Goal: Task Accomplishment & Management: Complete application form

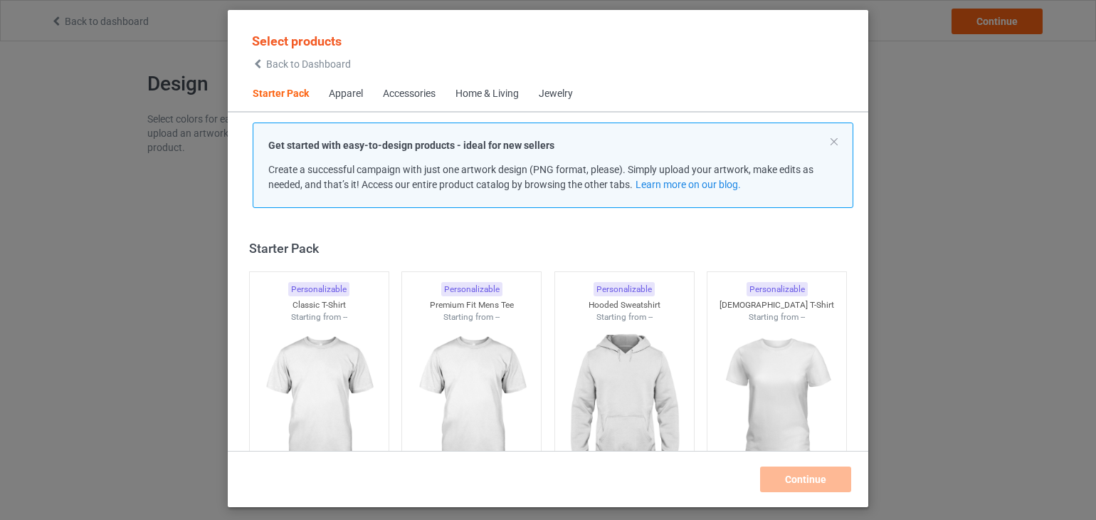
scroll to position [19, 0]
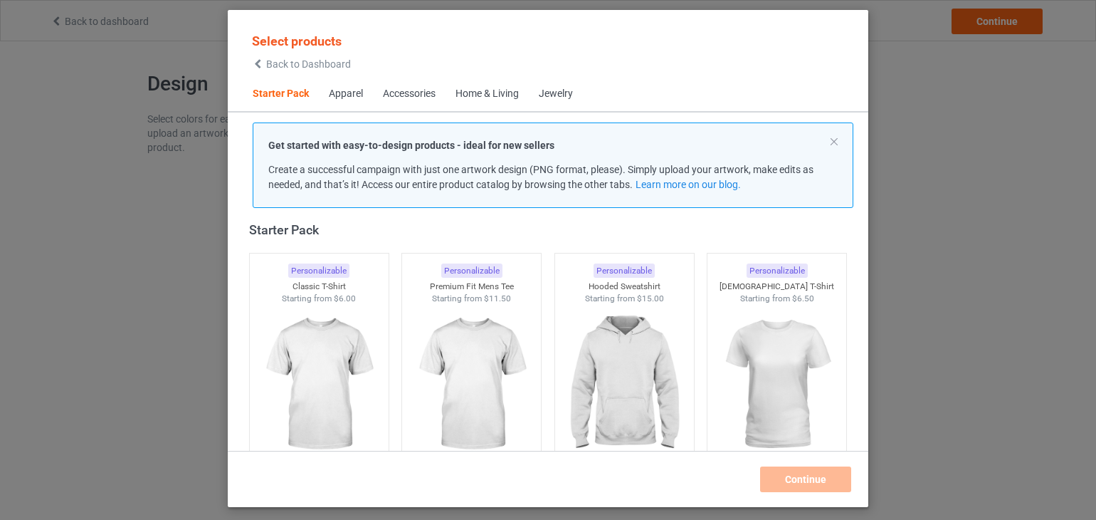
click at [350, 96] on div "Apparel" at bounding box center [346, 94] width 34 height 14
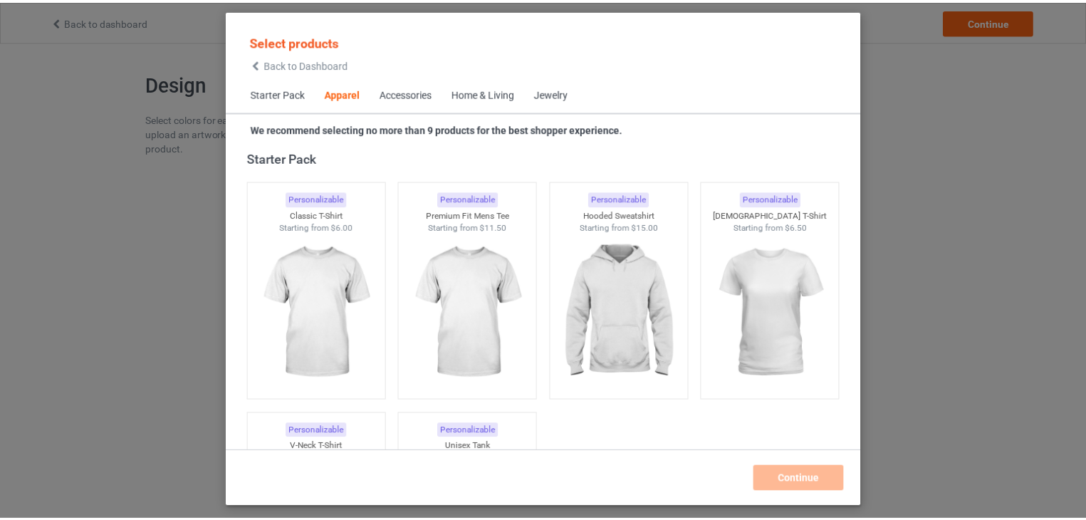
scroll to position [530, 0]
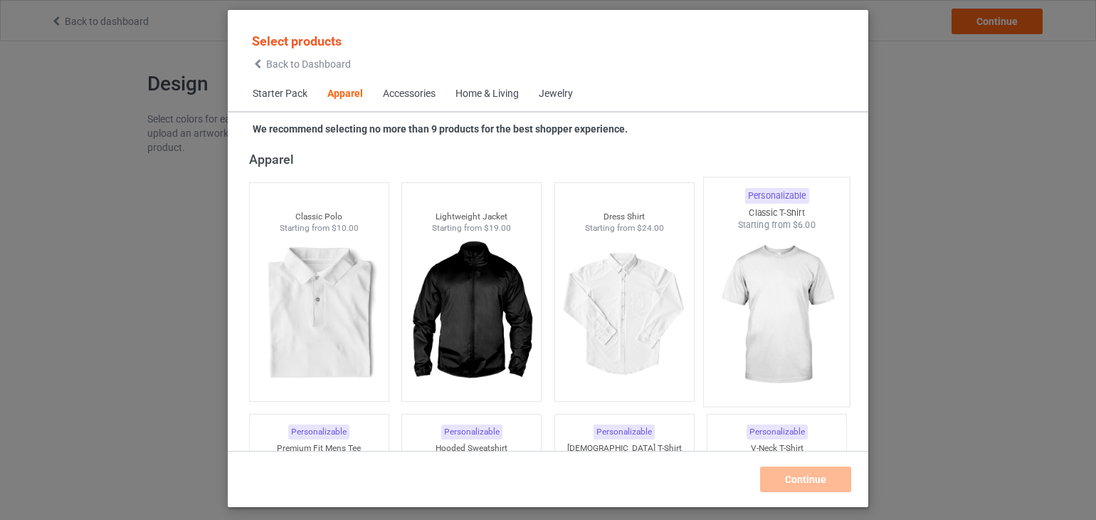
click at [775, 280] on img at bounding box center [778, 314] width 134 height 167
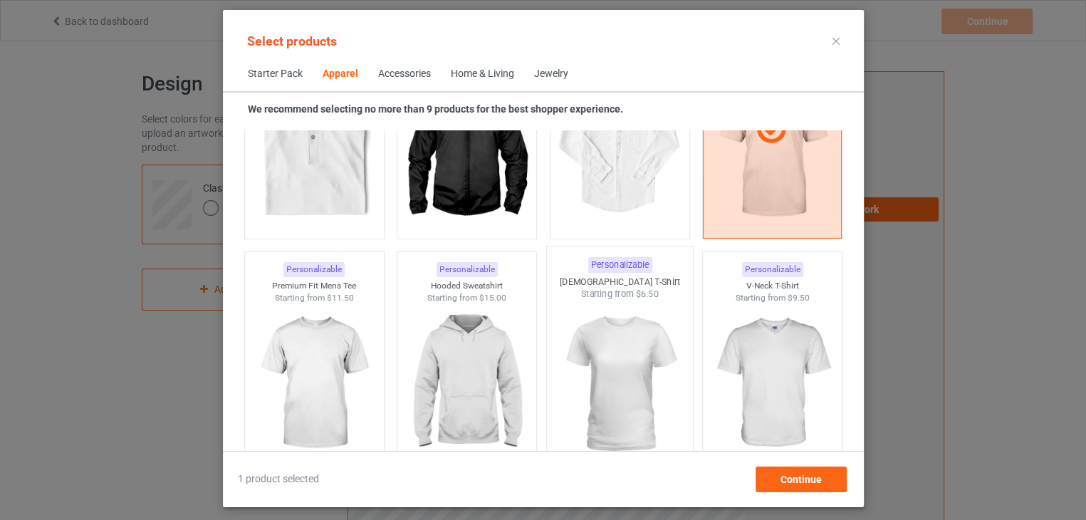
scroll to position [814, 0]
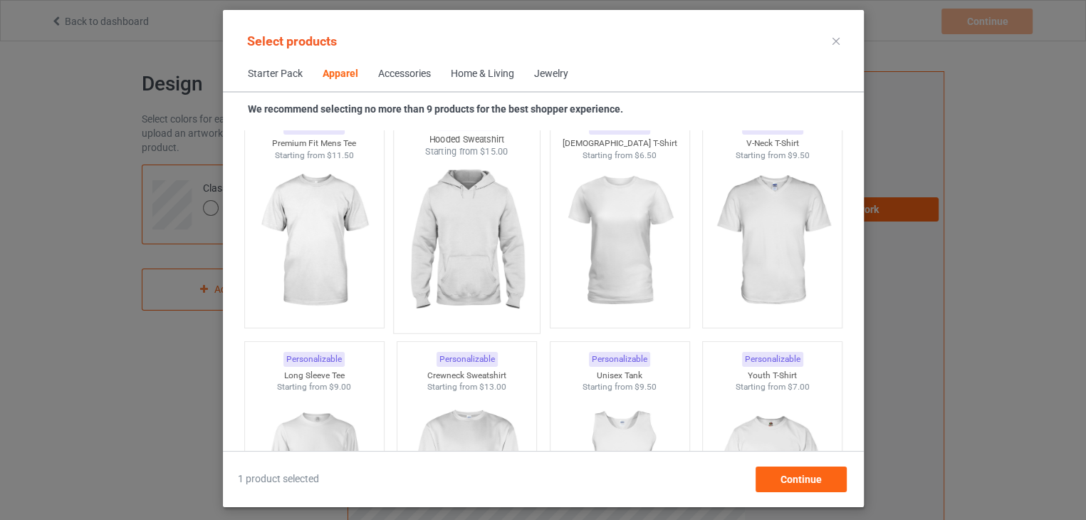
click at [478, 275] on img at bounding box center [466, 241] width 134 height 167
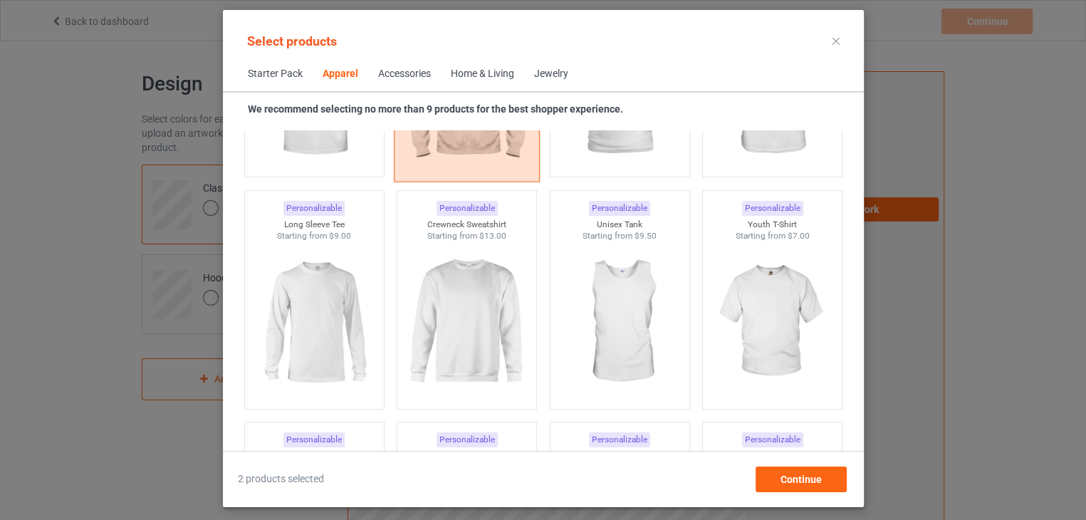
scroll to position [1028, 0]
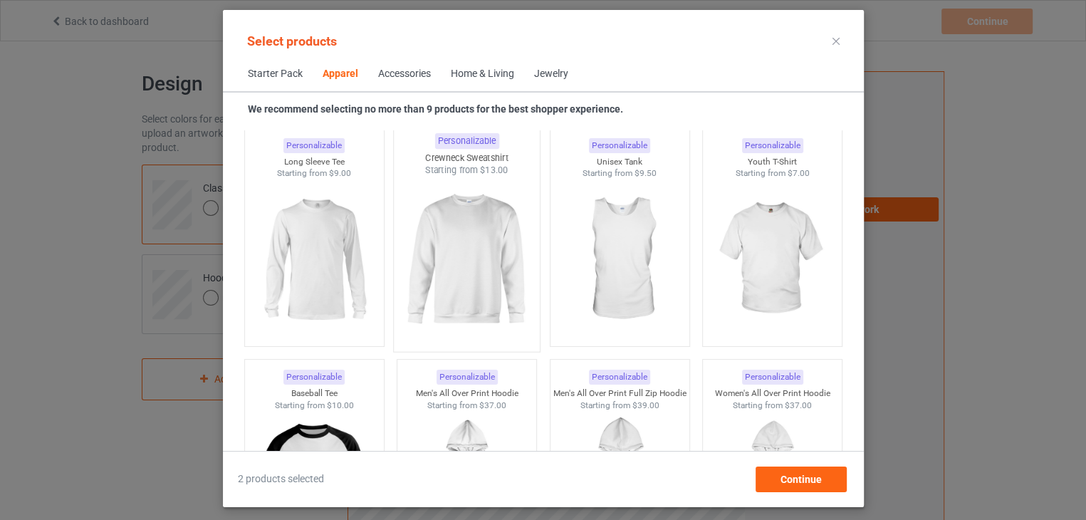
click at [481, 275] on img at bounding box center [466, 260] width 134 height 167
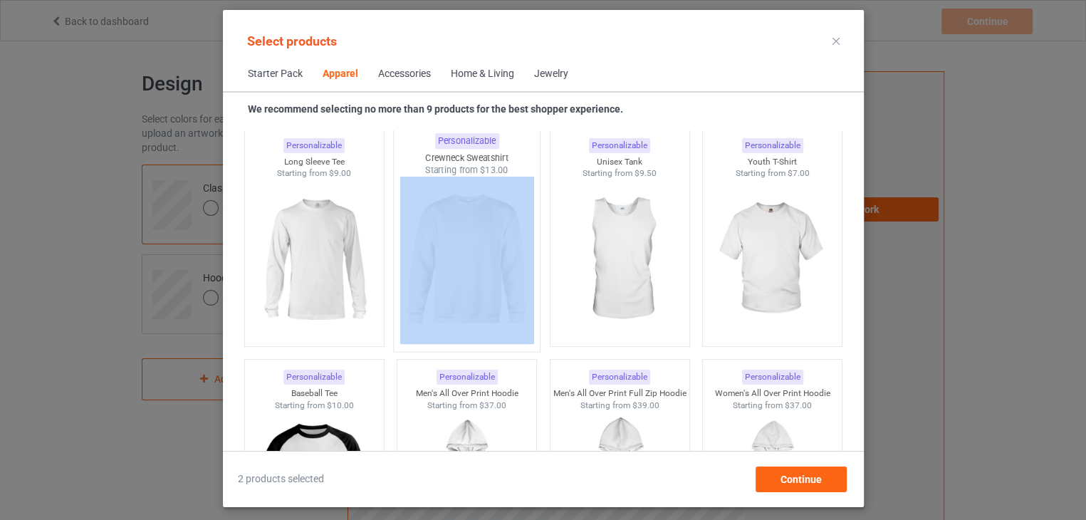
click at [481, 275] on img at bounding box center [466, 260] width 134 height 167
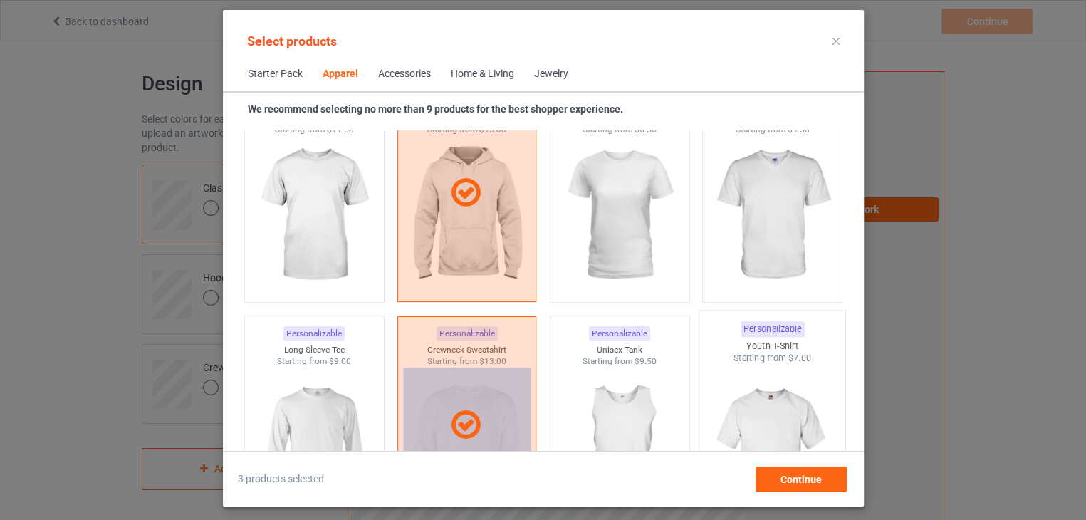
scroll to position [957, 0]
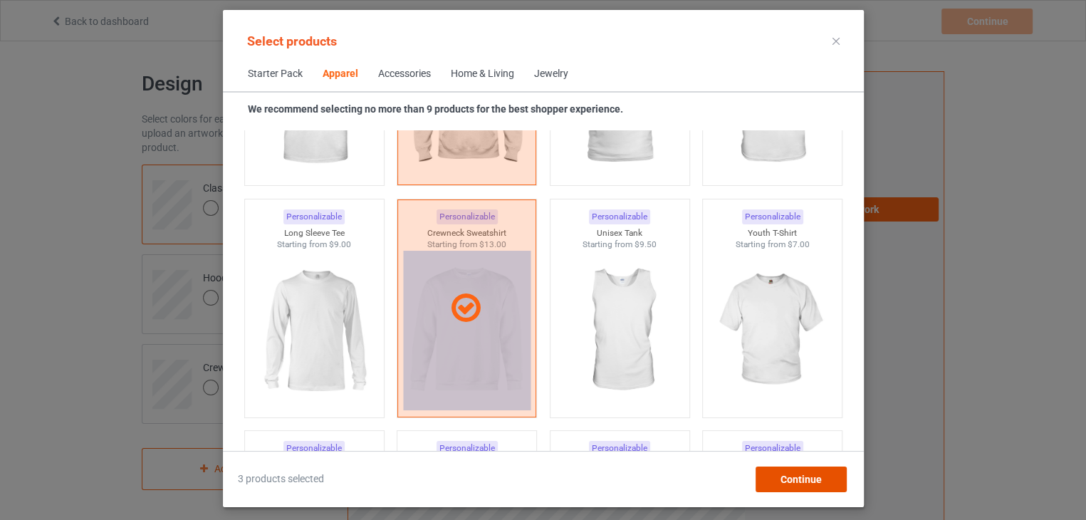
click at [817, 482] on span "Continue" at bounding box center [800, 478] width 41 height 11
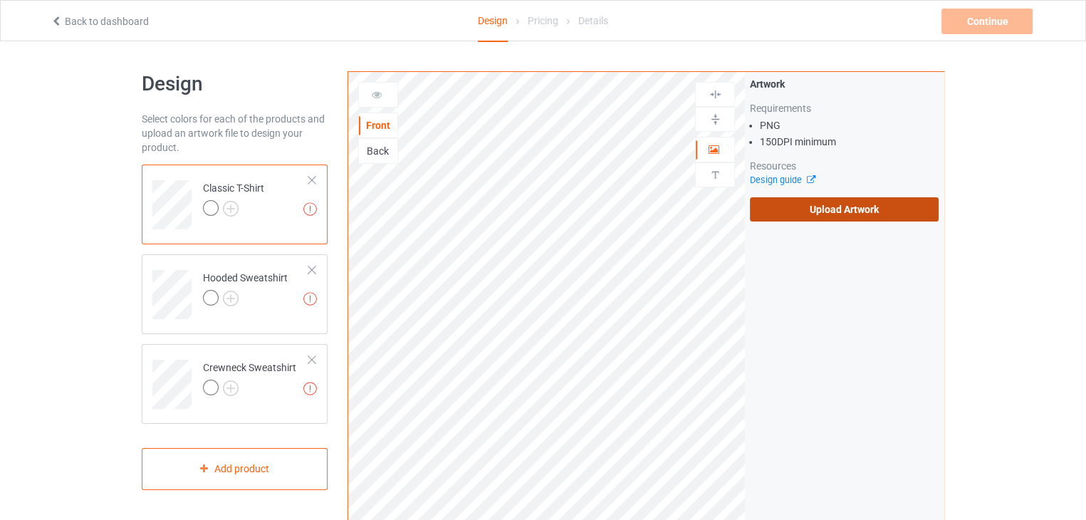
click at [819, 214] on label "Upload Artwork" at bounding box center [844, 209] width 189 height 24
click at [0, 0] on input "Upload Artwork" at bounding box center [0, 0] width 0 height 0
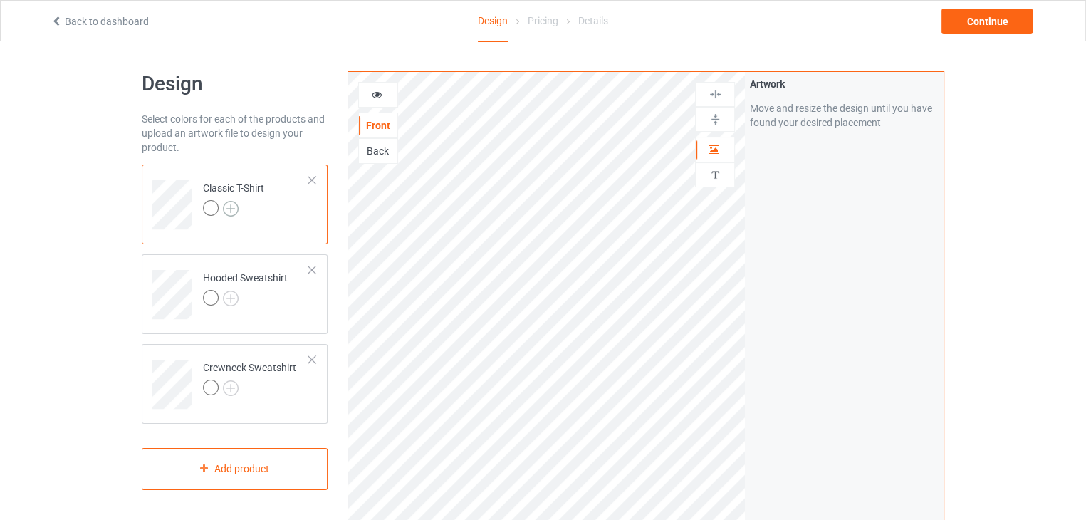
click at [229, 204] on img at bounding box center [231, 209] width 16 height 16
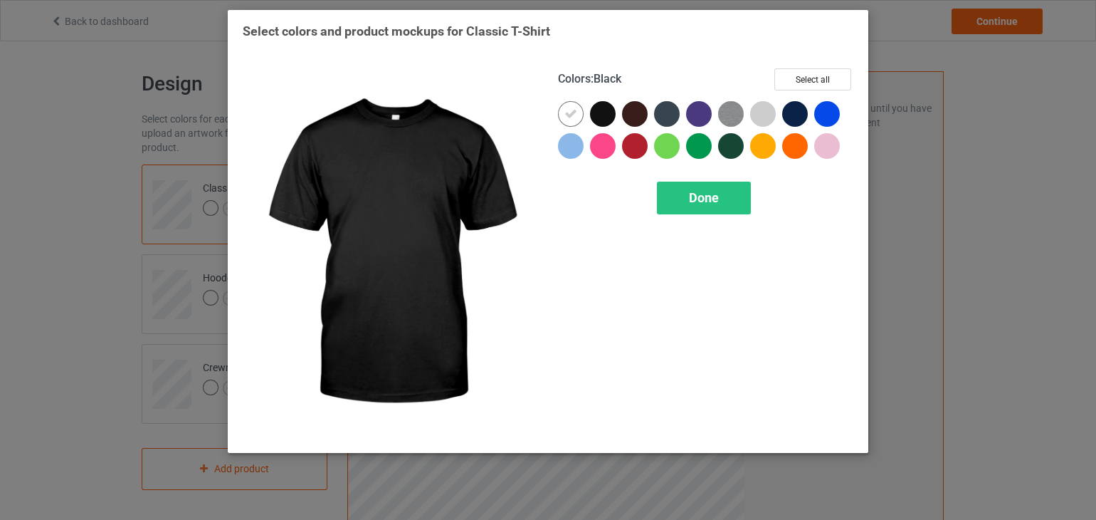
click at [597, 112] on div at bounding box center [603, 114] width 26 height 26
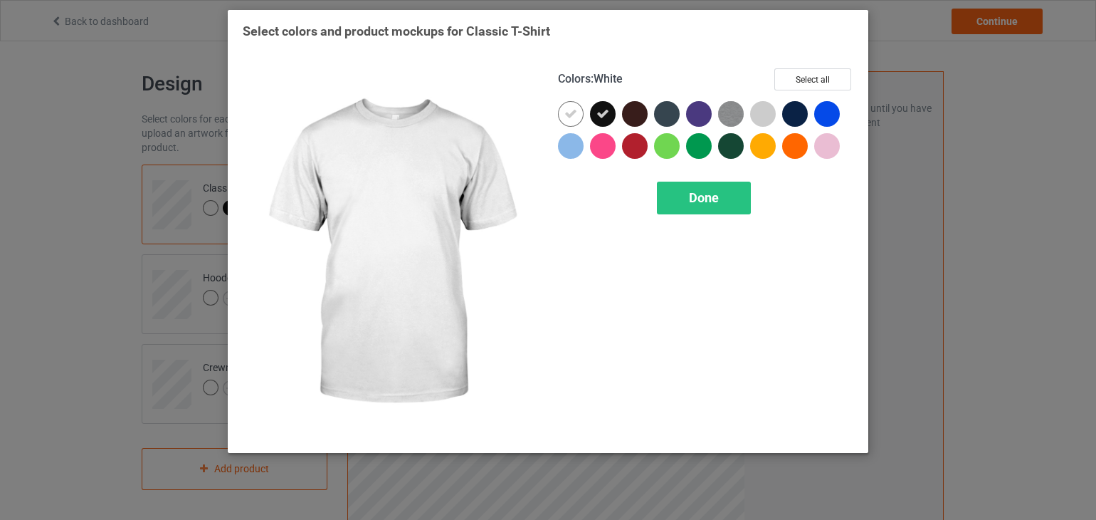
click at [567, 117] on icon at bounding box center [571, 114] width 13 height 13
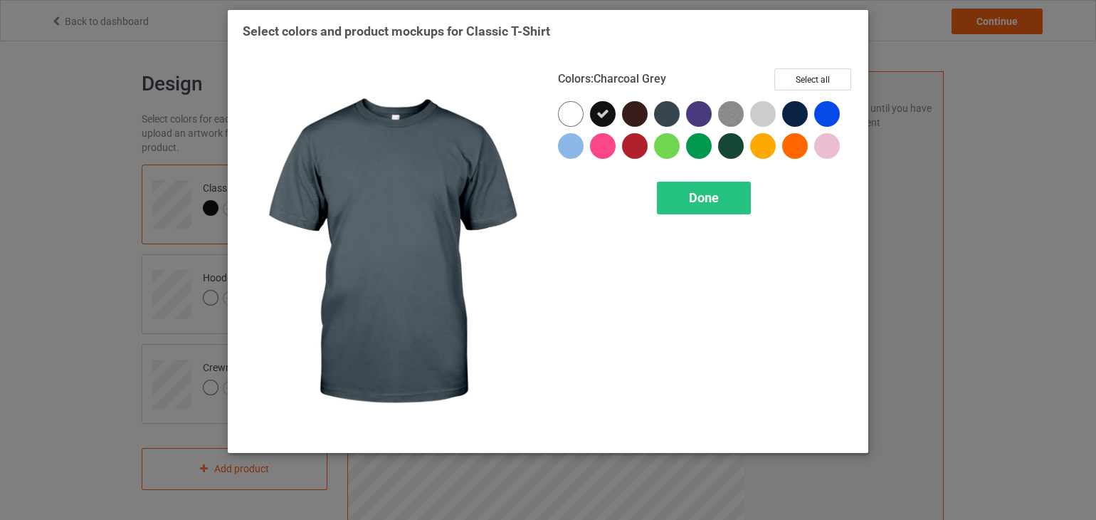
click at [670, 112] on div at bounding box center [667, 114] width 26 height 26
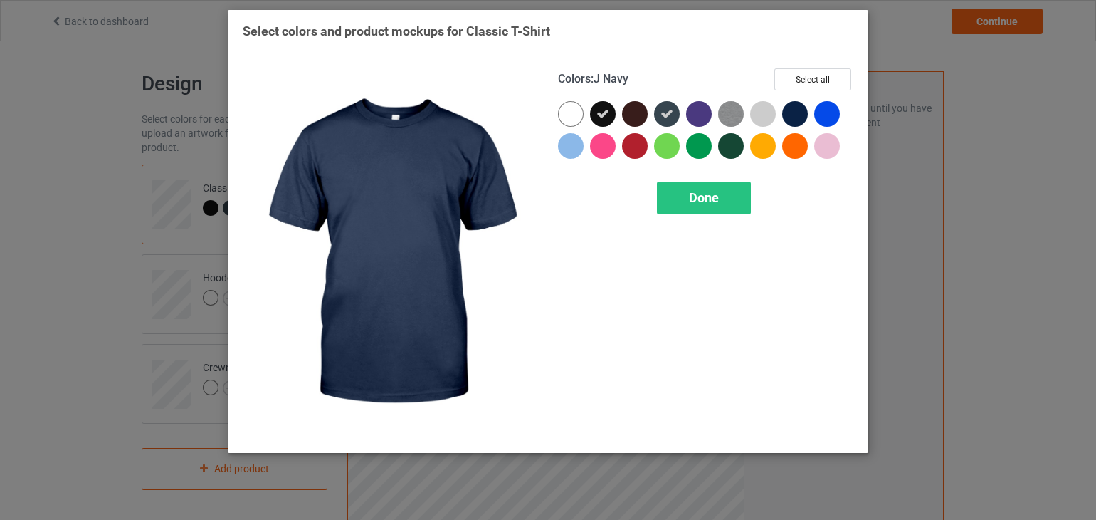
click at [795, 112] on div at bounding box center [795, 114] width 26 height 26
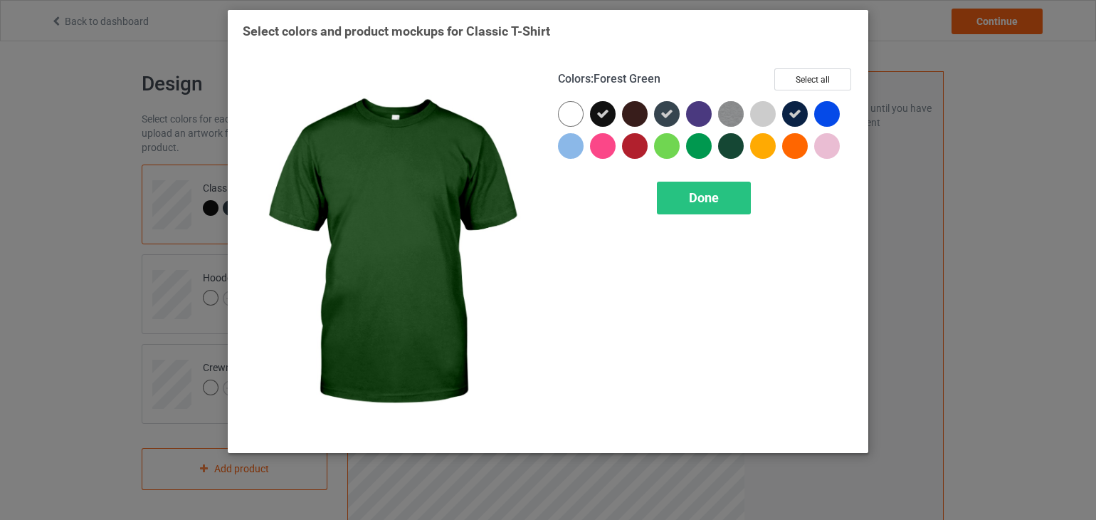
click at [728, 145] on div at bounding box center [731, 146] width 26 height 26
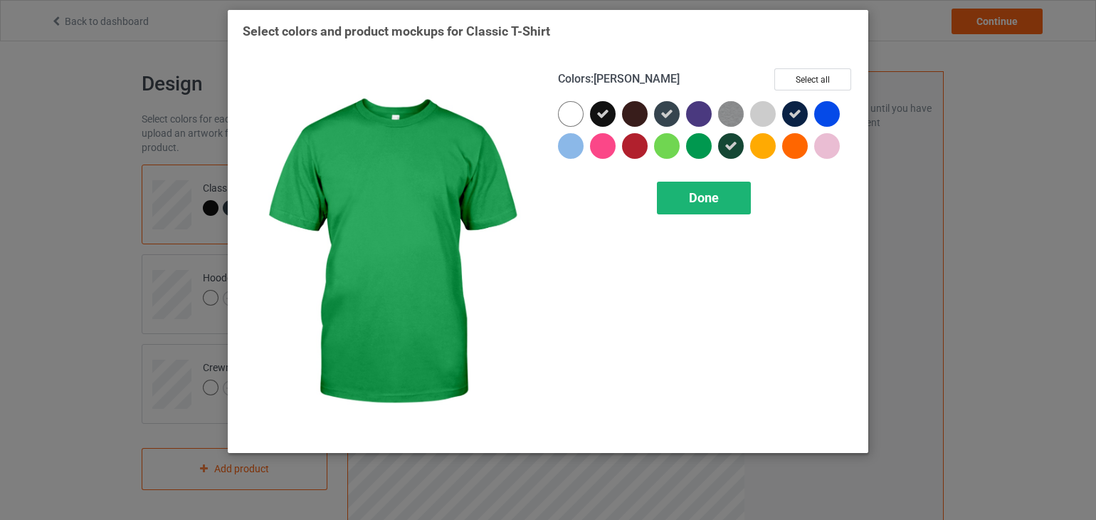
click at [711, 197] on span "Done" at bounding box center [704, 197] width 30 height 15
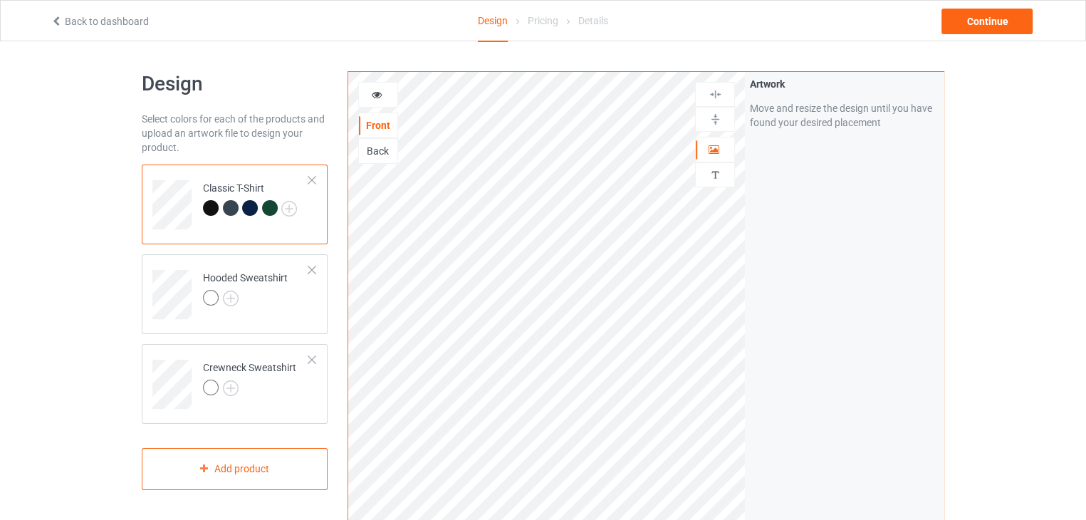
click at [209, 209] on div at bounding box center [211, 208] width 16 height 16
click at [232, 207] on div at bounding box center [231, 208] width 16 height 16
click at [229, 206] on div at bounding box center [231, 208] width 16 height 16
click at [246, 209] on div at bounding box center [250, 208] width 16 height 16
click at [270, 208] on div at bounding box center [270, 208] width 16 height 16
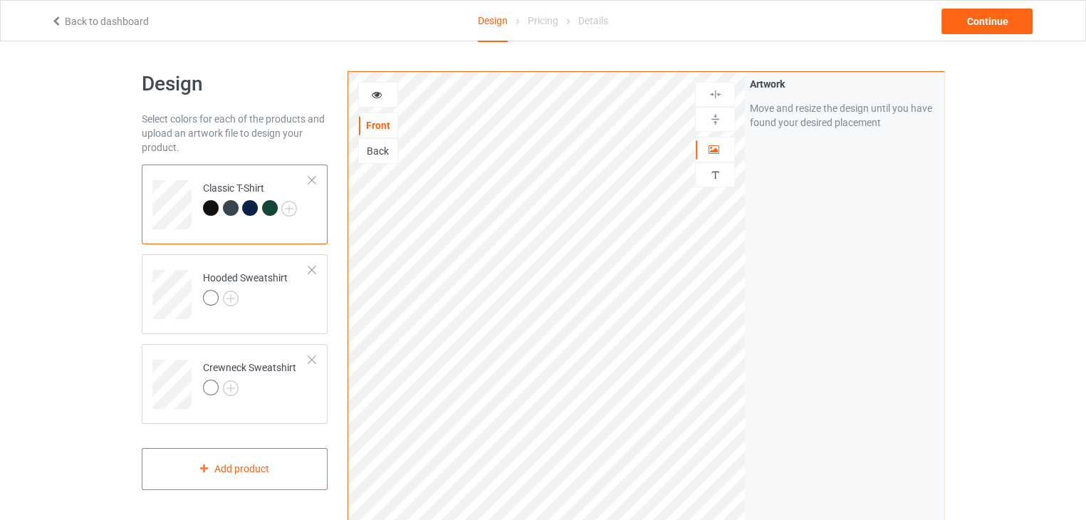
click at [243, 211] on div at bounding box center [250, 208] width 16 height 16
click at [228, 211] on div at bounding box center [231, 208] width 16 height 16
click at [248, 209] on div at bounding box center [250, 208] width 16 height 16
click at [262, 209] on div at bounding box center [270, 208] width 16 height 16
click at [292, 211] on img at bounding box center [289, 209] width 16 height 16
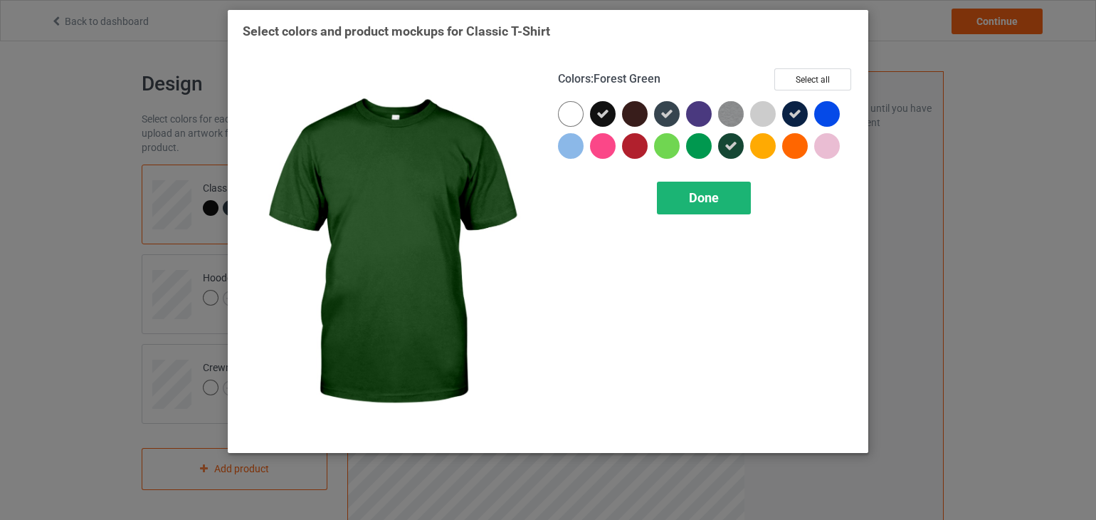
click at [700, 192] on span "Done" at bounding box center [704, 197] width 30 height 15
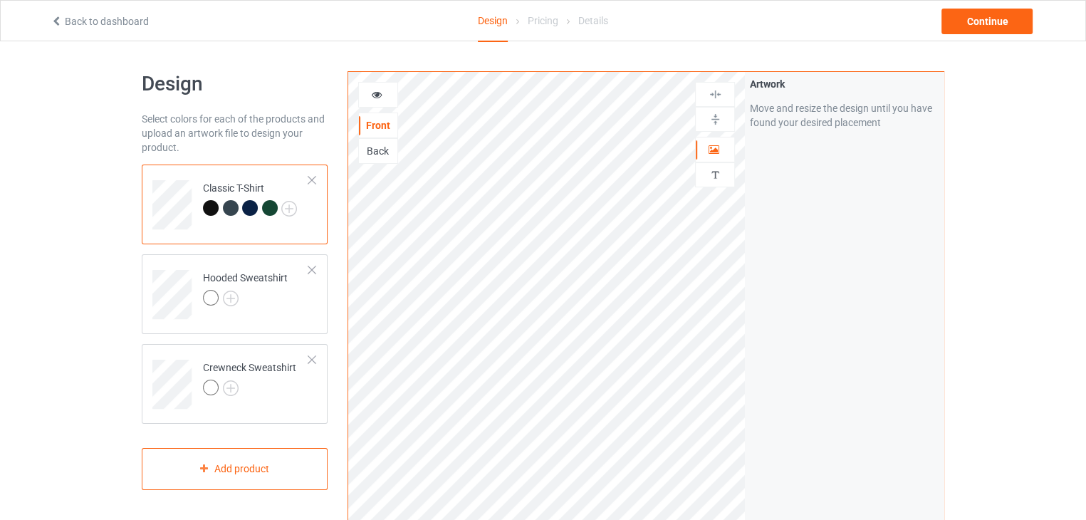
click at [269, 210] on div at bounding box center [270, 208] width 16 height 16
click at [251, 215] on div at bounding box center [250, 208] width 16 height 16
click at [250, 210] on div at bounding box center [250, 208] width 16 height 16
click at [231, 205] on div at bounding box center [231, 208] width 16 height 16
click at [288, 207] on img at bounding box center [289, 209] width 16 height 16
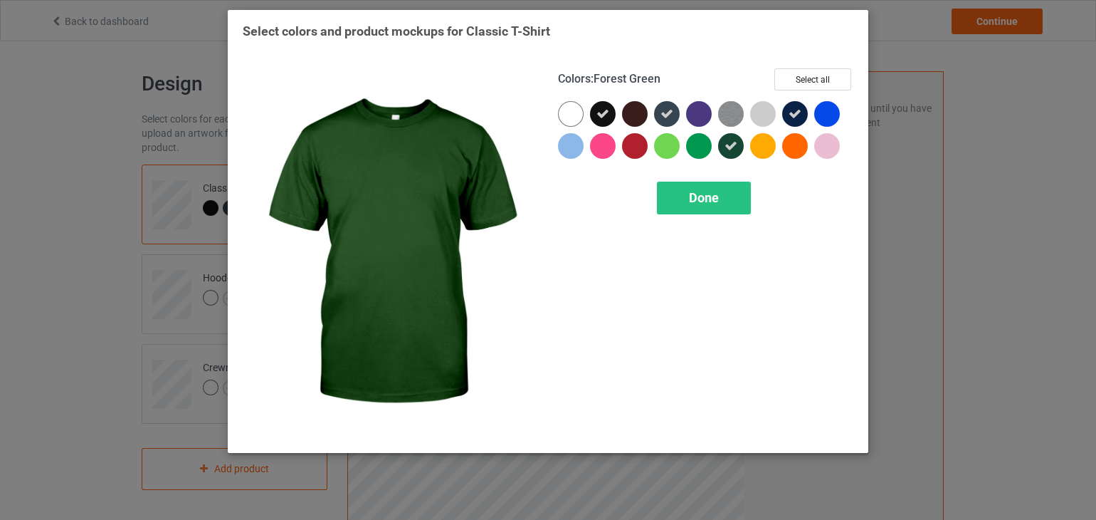
click at [734, 150] on icon at bounding box center [731, 146] width 13 height 13
click at [700, 198] on span "Done" at bounding box center [704, 197] width 30 height 15
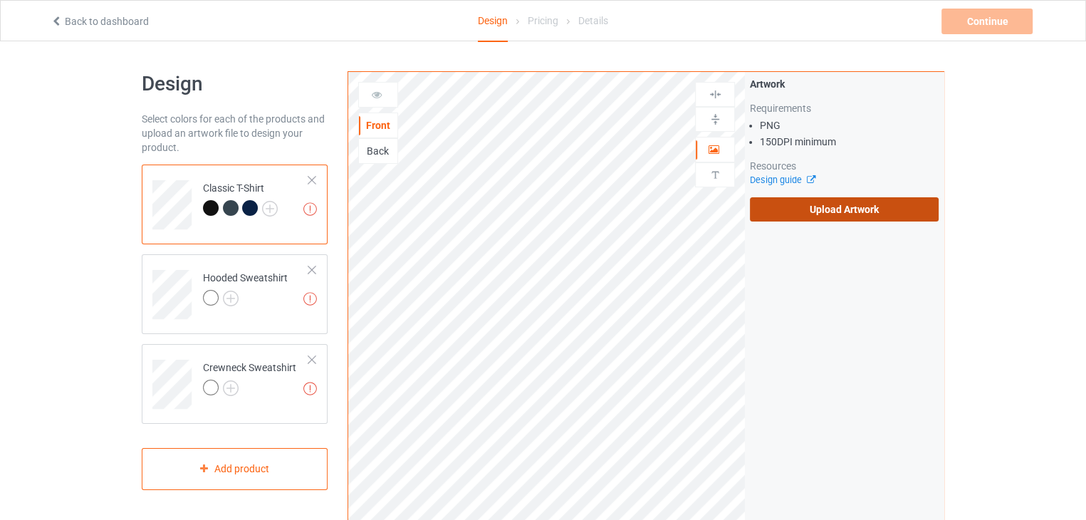
click at [785, 211] on label "Upload Artwork" at bounding box center [844, 209] width 189 height 24
click at [0, 0] on input "Upload Artwork" at bounding box center [0, 0] width 0 height 0
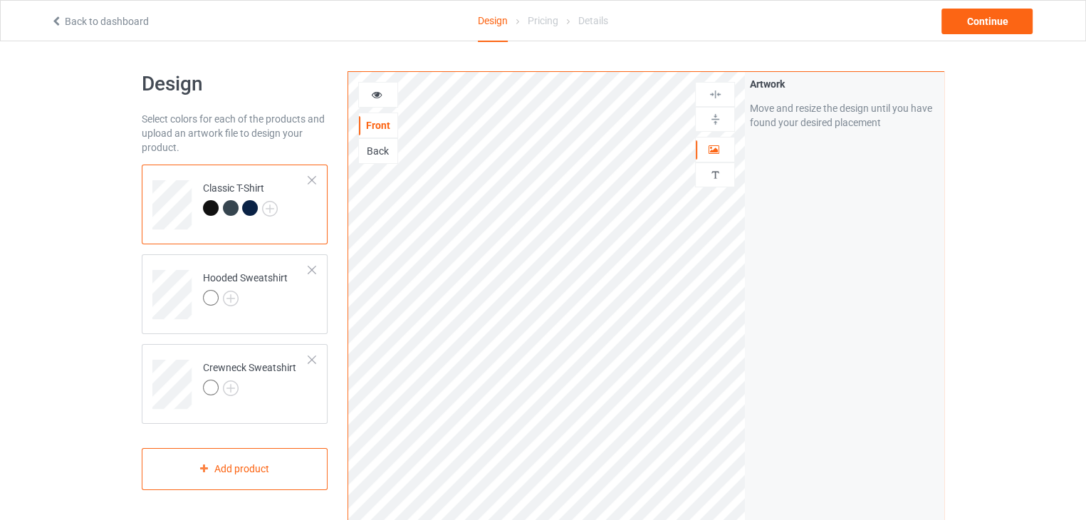
click at [213, 214] on div at bounding box center [211, 208] width 16 height 16
click at [373, 86] on div at bounding box center [378, 95] width 40 height 26
click at [375, 98] on icon at bounding box center [377, 93] width 12 height 10
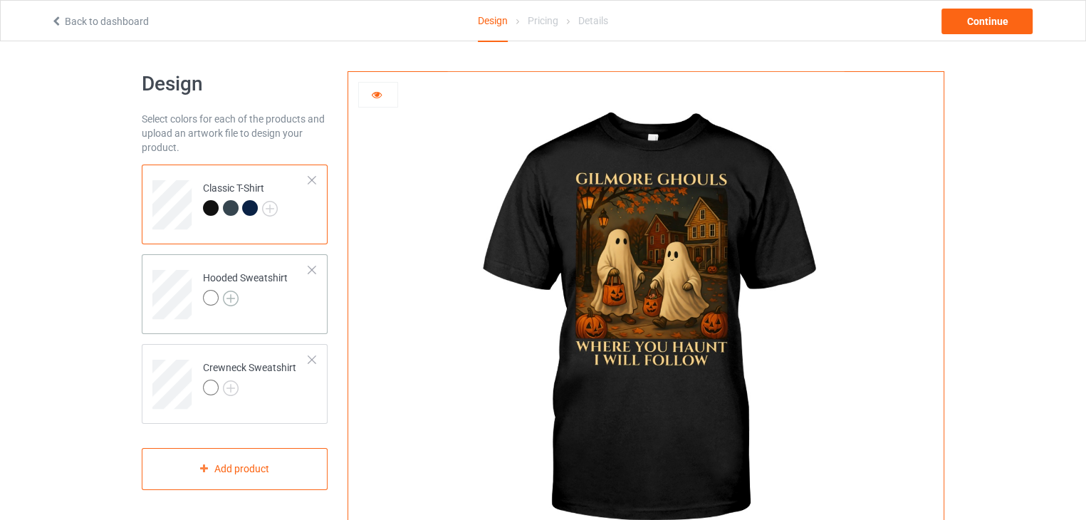
click at [231, 297] on img at bounding box center [231, 298] width 16 height 16
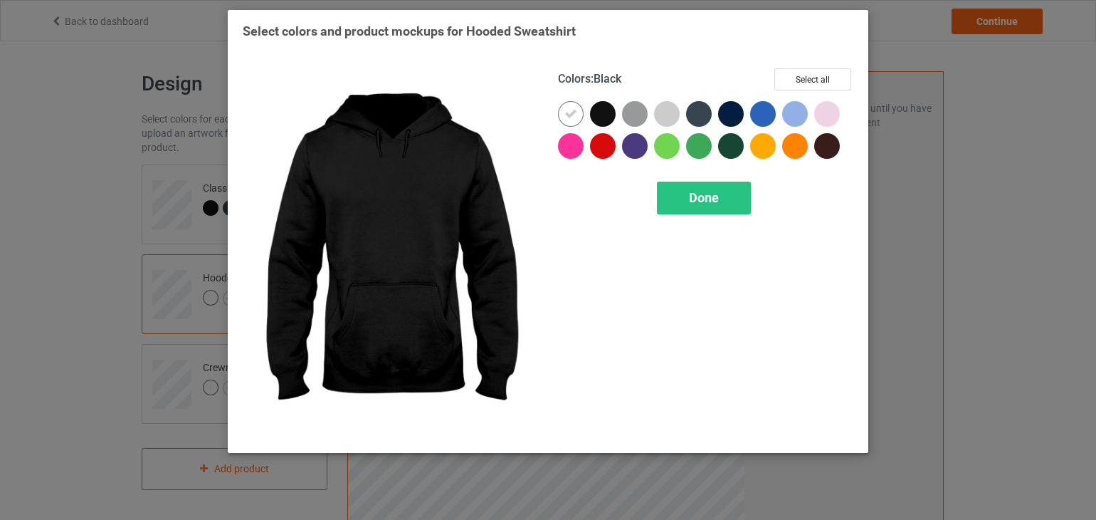
click at [607, 115] on div at bounding box center [603, 114] width 26 height 26
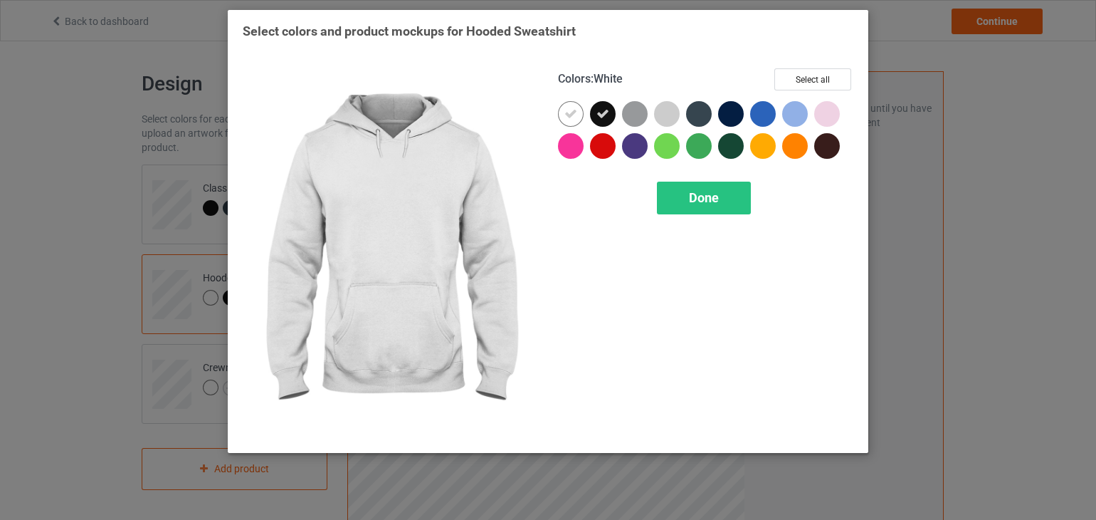
click at [569, 122] on div at bounding box center [571, 114] width 26 height 26
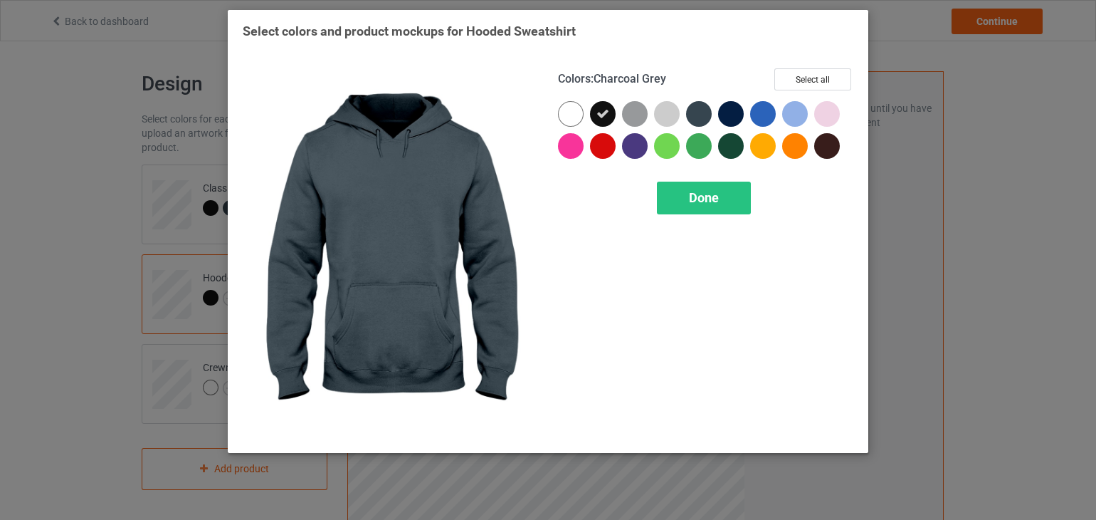
click at [696, 115] on div at bounding box center [699, 114] width 26 height 26
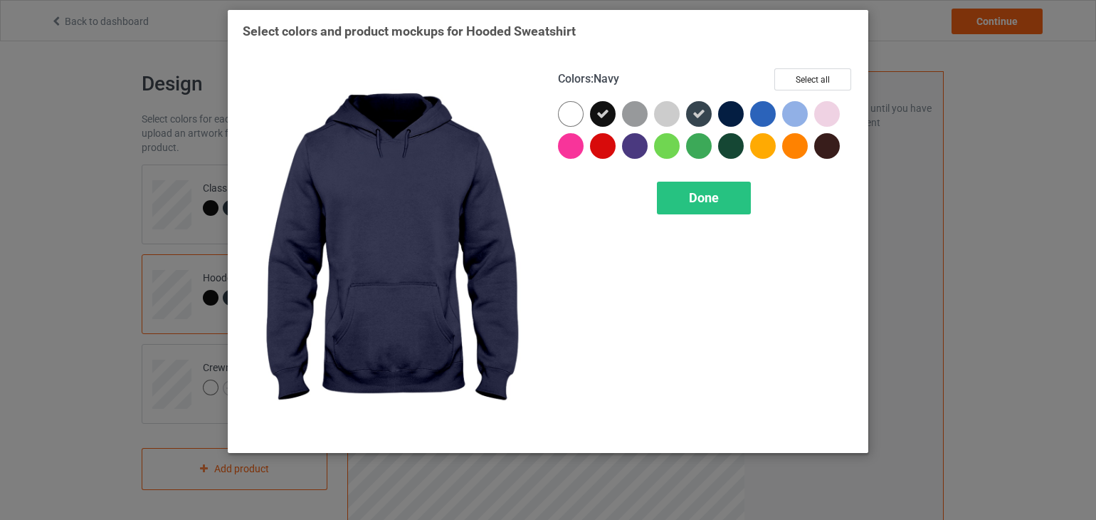
click at [730, 114] on div at bounding box center [731, 114] width 26 height 26
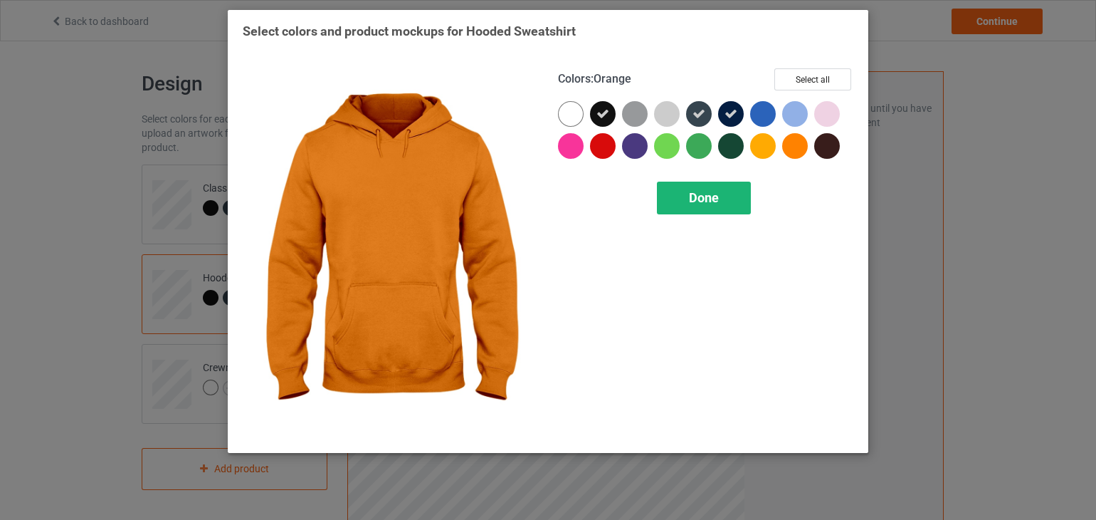
click at [680, 206] on div "Done" at bounding box center [704, 198] width 94 height 33
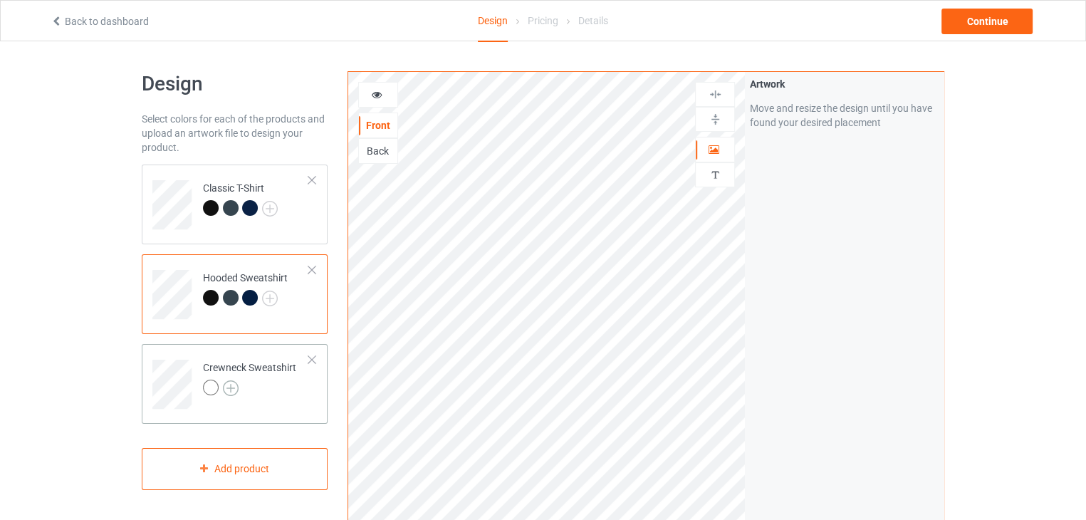
click at [228, 389] on img at bounding box center [231, 388] width 16 height 16
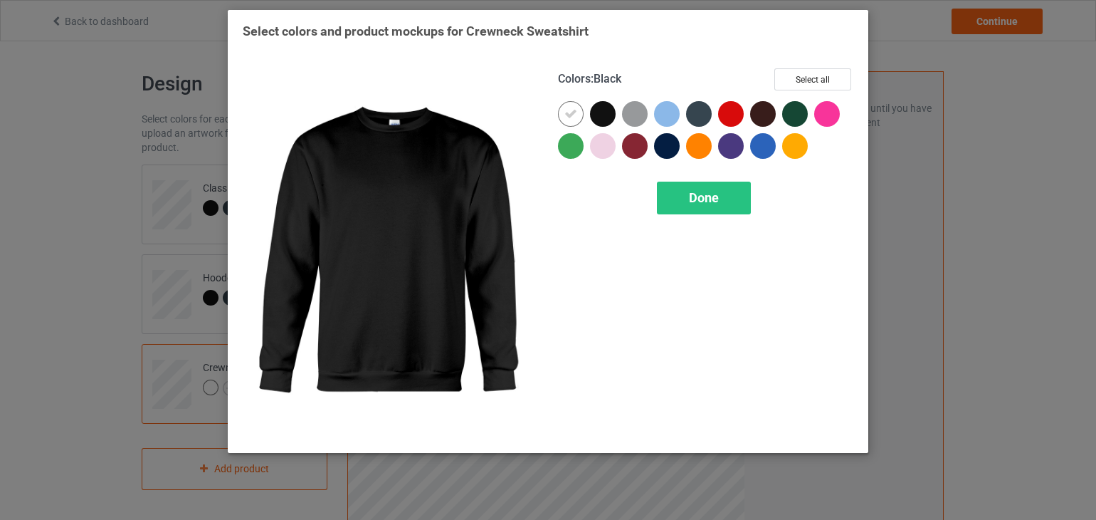
click at [604, 110] on div at bounding box center [603, 114] width 26 height 26
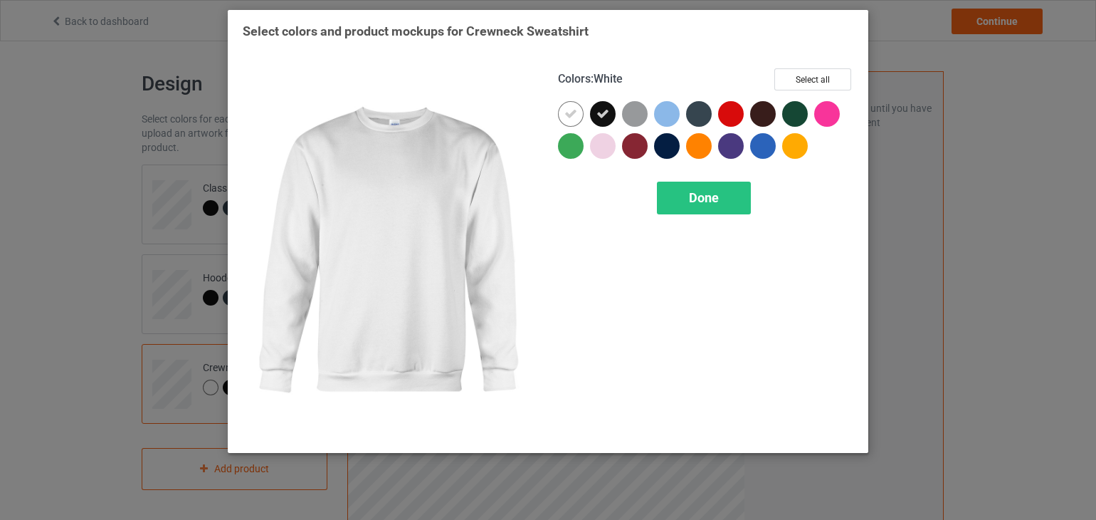
click at [578, 112] on div at bounding box center [571, 114] width 26 height 26
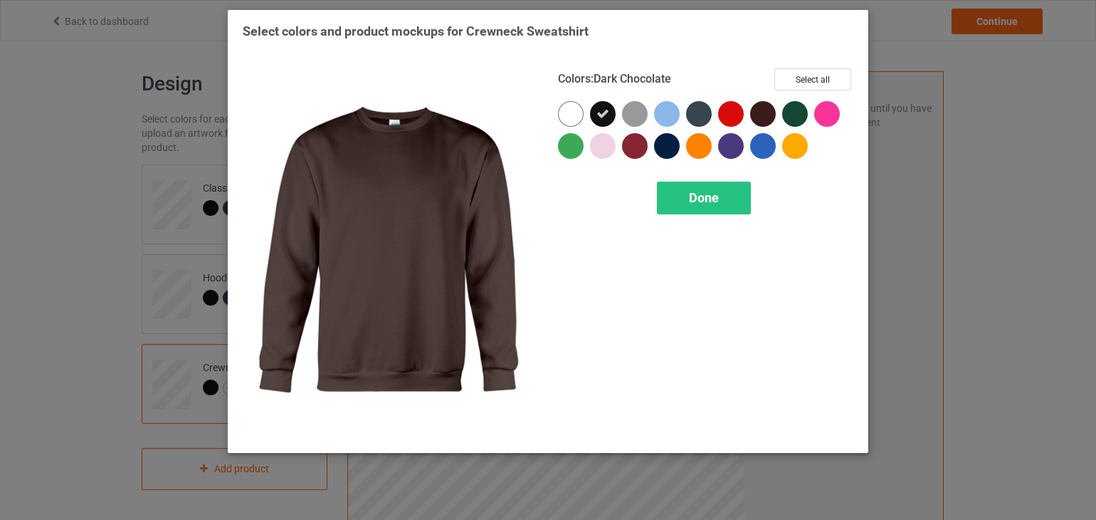
click at [763, 113] on div at bounding box center [763, 114] width 26 height 26
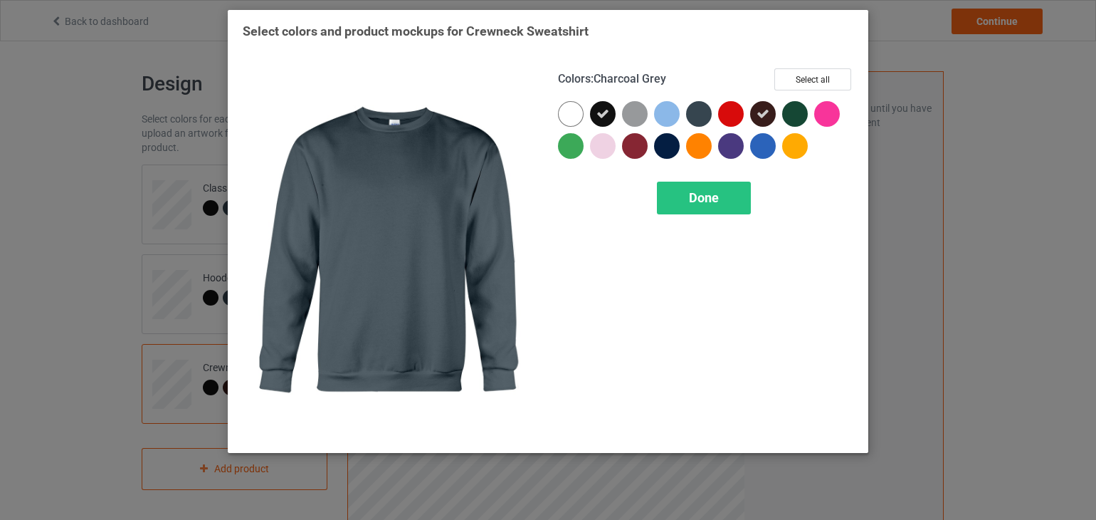
click at [696, 112] on div at bounding box center [699, 114] width 26 height 26
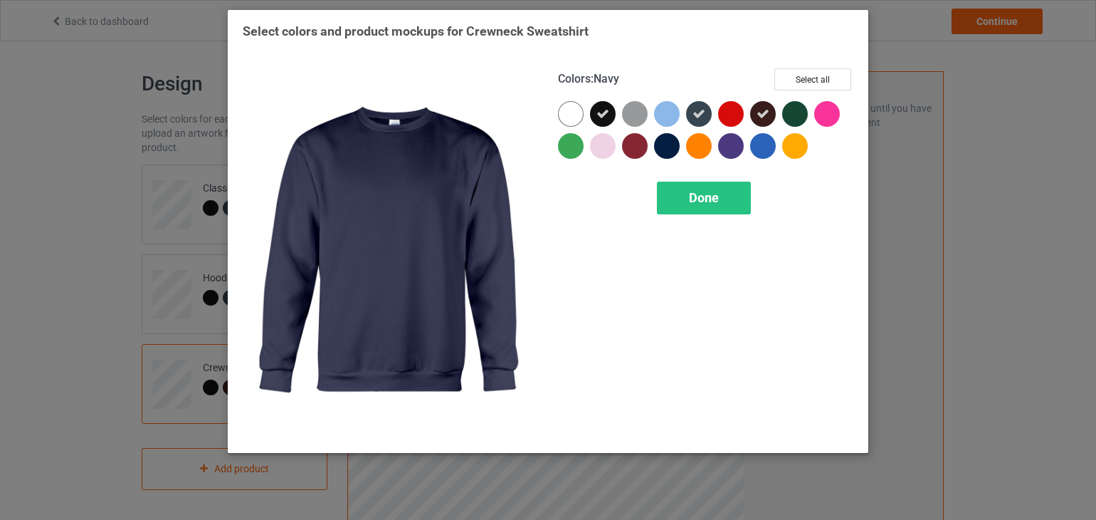
click at [667, 145] on div at bounding box center [667, 146] width 26 height 26
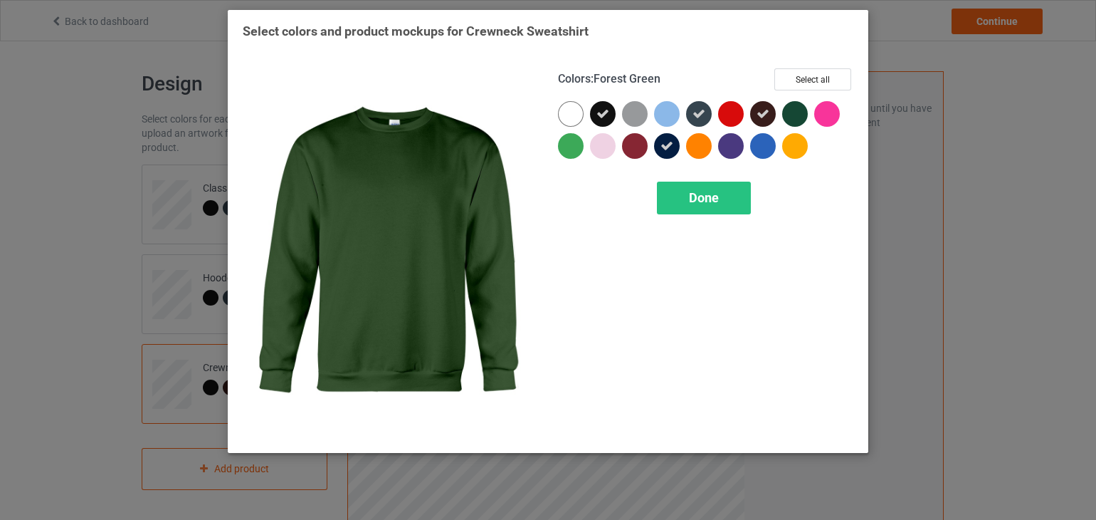
drag, startPoint x: 795, startPoint y: 114, endPoint x: 793, endPoint y: 103, distance: 10.8
click at [793, 103] on div at bounding box center [795, 114] width 26 height 26
click at [794, 110] on icon at bounding box center [795, 114] width 13 height 13
click at [792, 115] on div at bounding box center [795, 114] width 26 height 26
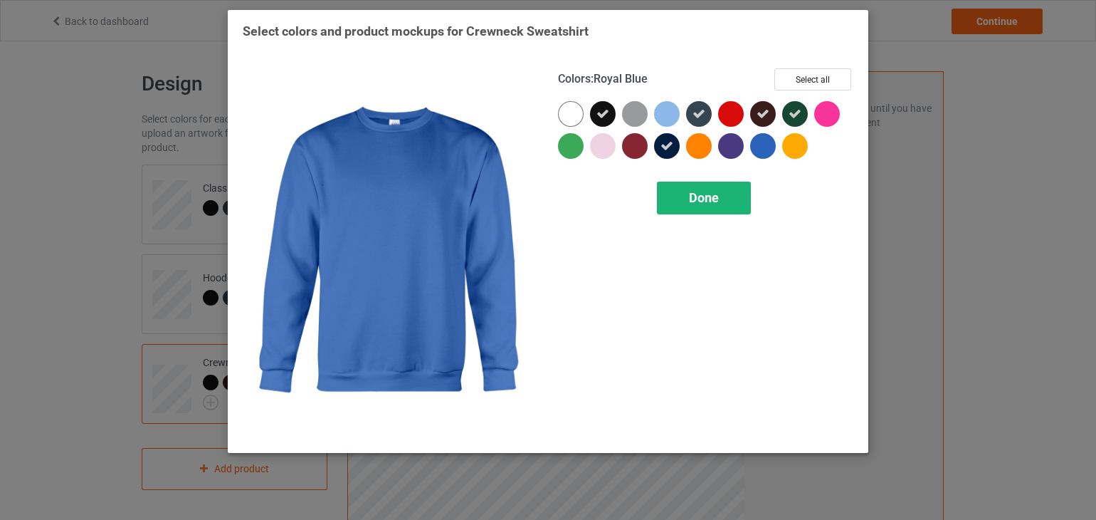
click at [706, 201] on span "Done" at bounding box center [704, 197] width 30 height 15
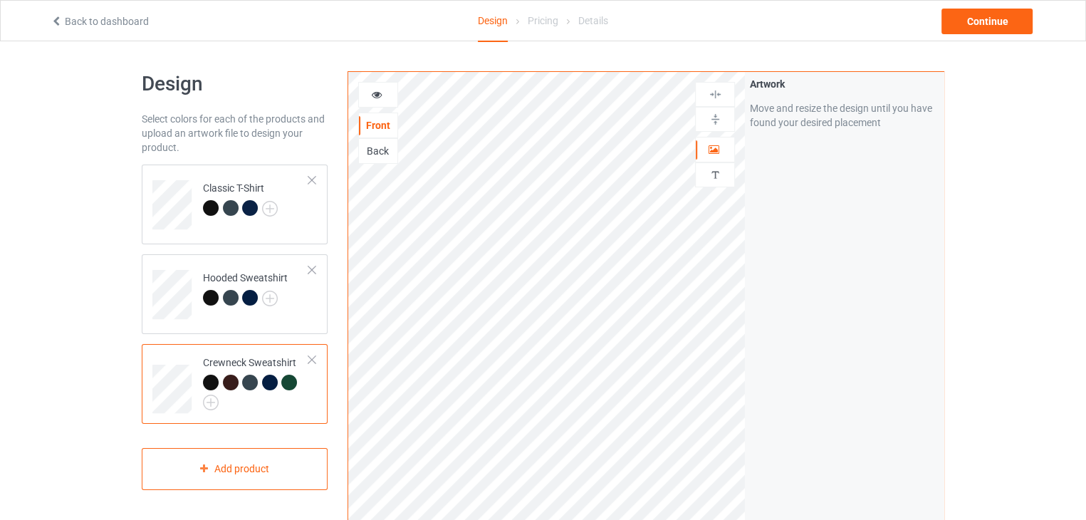
click at [223, 382] on div at bounding box center [231, 382] width 16 height 16
click at [252, 383] on div at bounding box center [250, 382] width 16 height 16
click at [267, 382] on div at bounding box center [270, 382] width 16 height 16
click at [289, 382] on div at bounding box center [289, 382] width 16 height 16
click at [219, 405] on div at bounding box center [256, 392] width 106 height 36
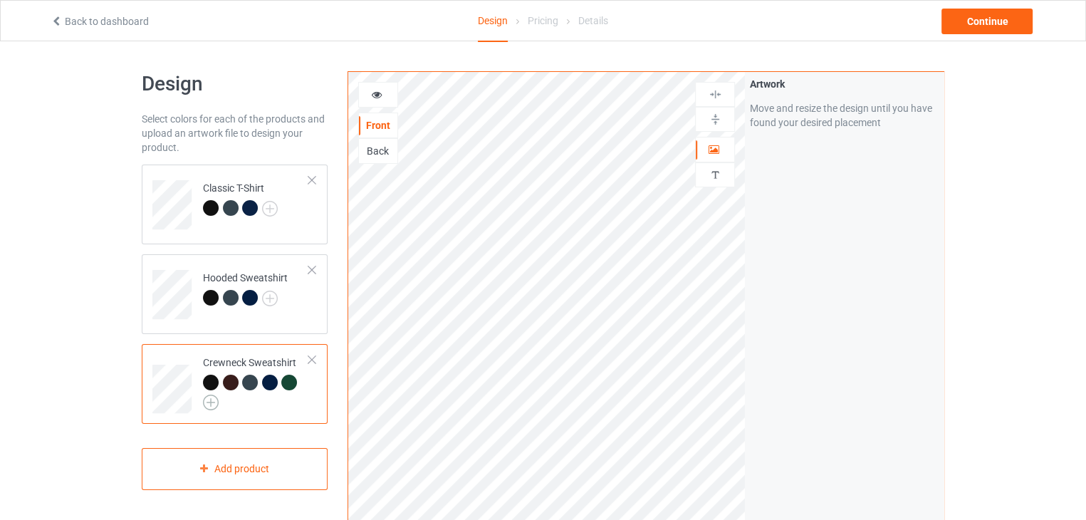
click at [209, 402] on img at bounding box center [211, 402] width 16 height 16
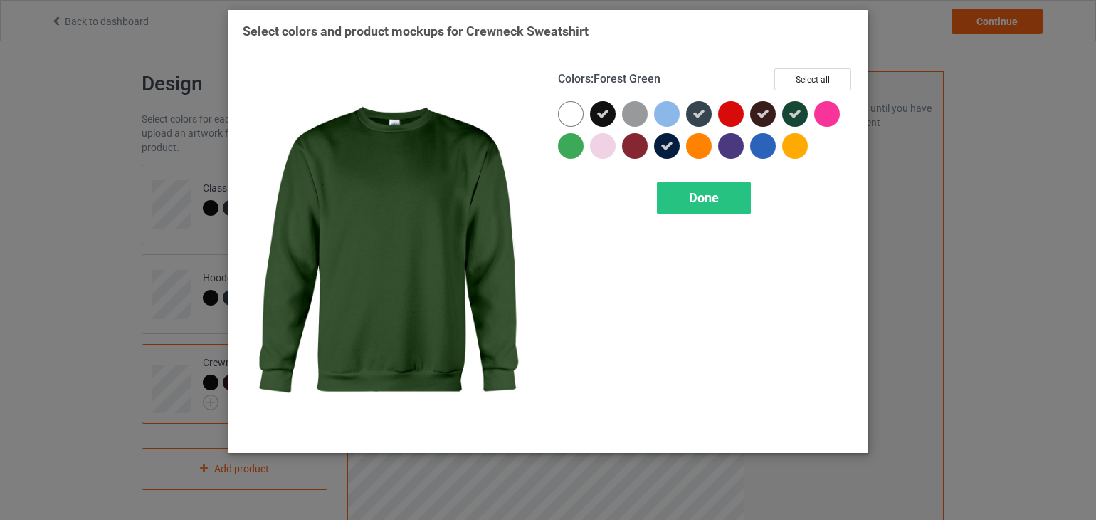
click at [795, 110] on icon at bounding box center [795, 114] width 13 height 13
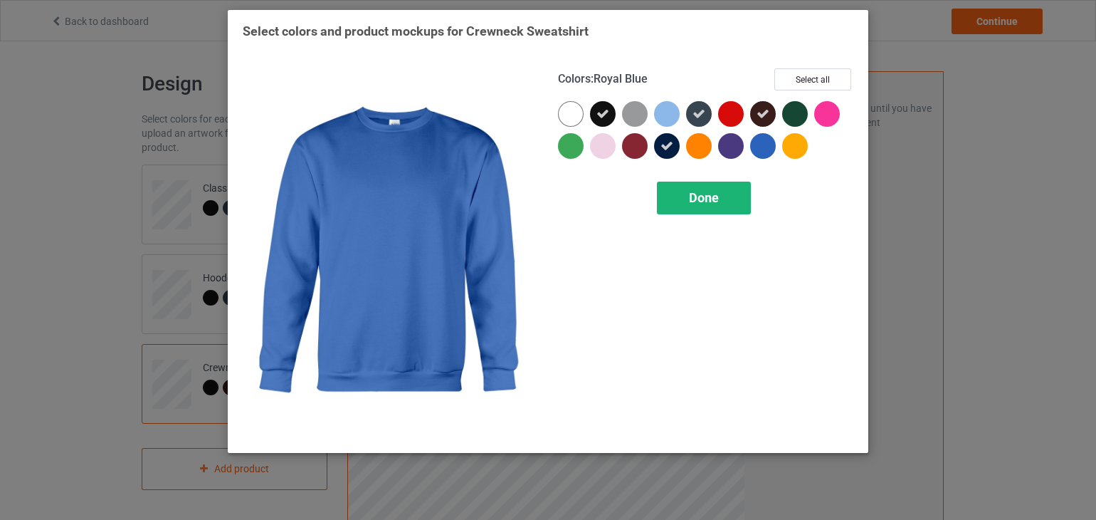
click at [708, 201] on span "Done" at bounding box center [704, 197] width 30 height 15
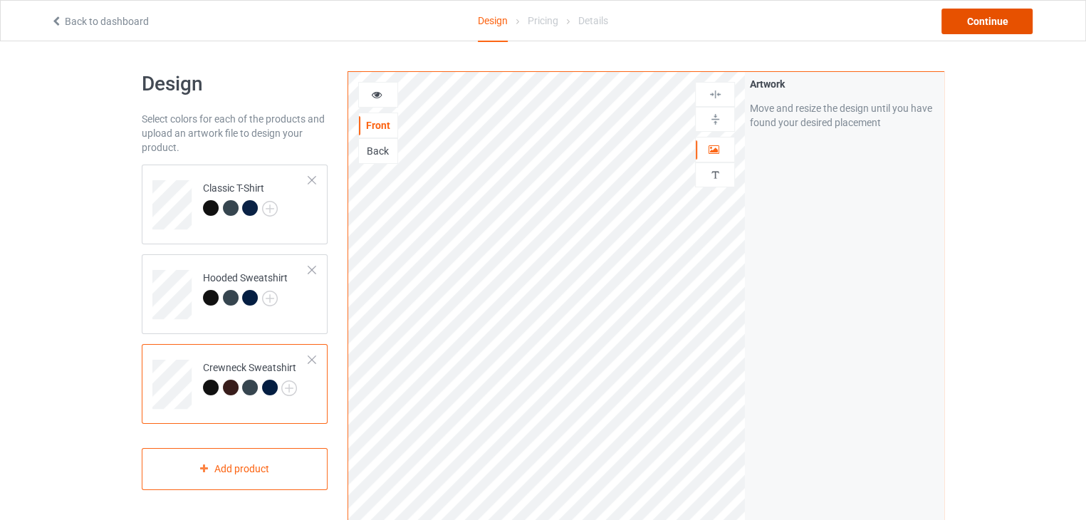
click at [1002, 24] on div "Continue" at bounding box center [986, 22] width 91 height 26
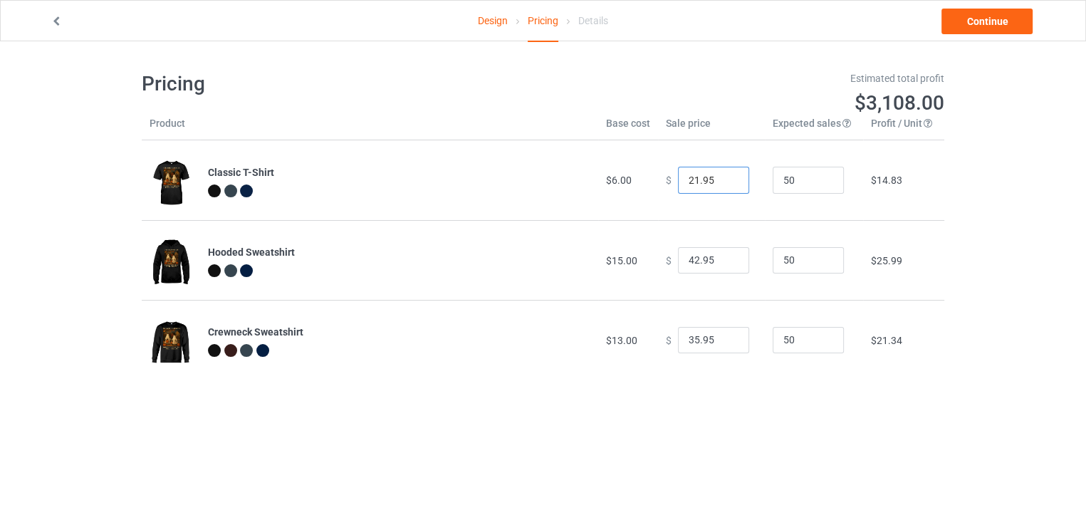
click at [721, 183] on input "21.95" at bounding box center [713, 180] width 71 height 27
click at [721, 183] on input "20.95" at bounding box center [713, 180] width 71 height 27
click at [721, 183] on input "11.95" at bounding box center [713, 180] width 71 height 27
click at [726, 173] on input "11.95" at bounding box center [713, 180] width 71 height 27
click at [725, 178] on input "20.95" at bounding box center [713, 180] width 71 height 27
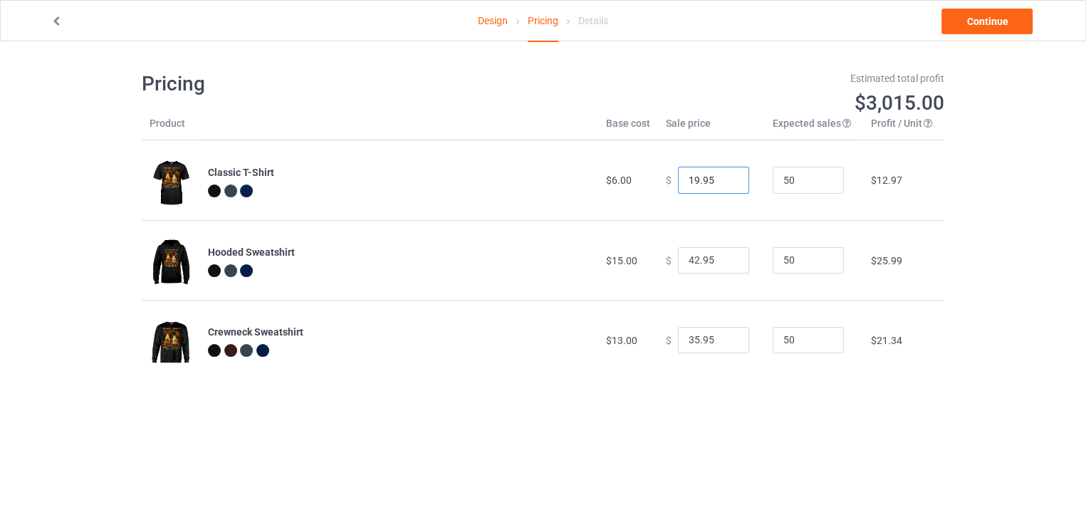
click at [725, 185] on input "19.95" at bounding box center [713, 180] width 71 height 27
click at [725, 185] on input "18.95" at bounding box center [713, 180] width 71 height 27
click at [725, 185] on input "17.95" at bounding box center [713, 180] width 71 height 27
type input "16.95"
click at [725, 185] on input "16.95" at bounding box center [713, 180] width 71 height 27
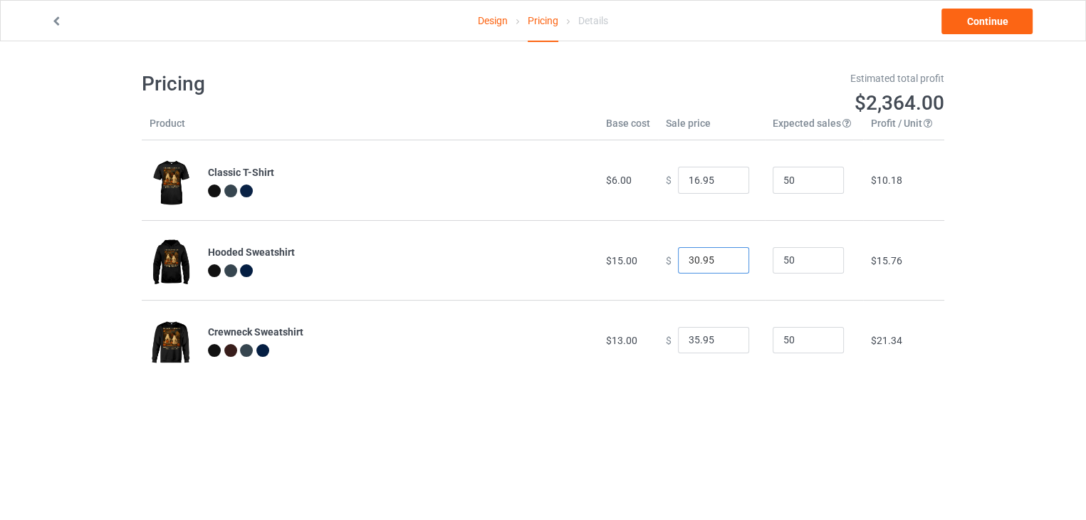
click at [727, 264] on input "30.95" at bounding box center [713, 260] width 71 height 27
click at [727, 264] on input "29.95" at bounding box center [713, 260] width 71 height 27
click at [727, 264] on input "28.95" at bounding box center [713, 260] width 71 height 27
click at [727, 264] on input "27.95" at bounding box center [713, 260] width 71 height 27
click at [727, 264] on input "26.95" at bounding box center [713, 260] width 71 height 27
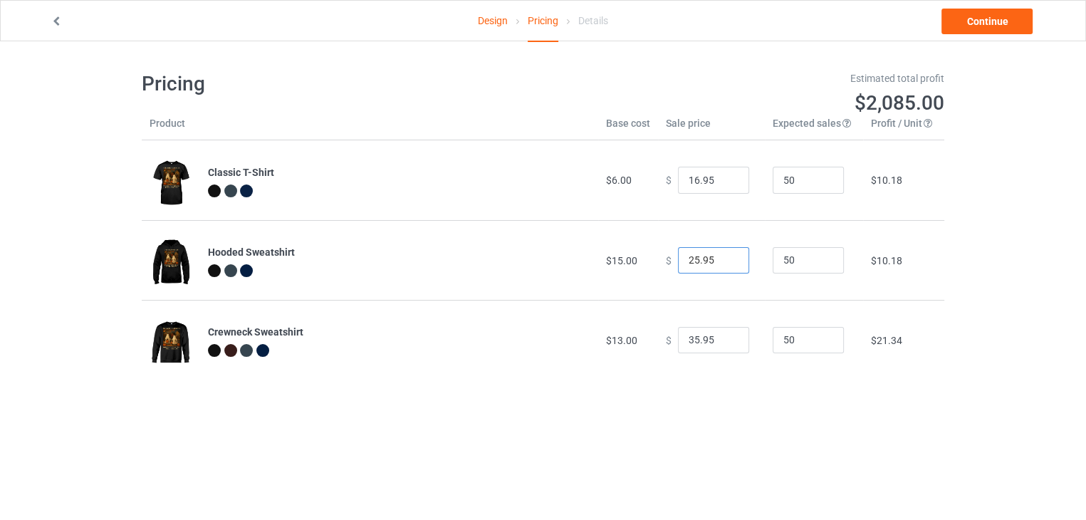
type input "25.95"
click at [727, 264] on input "25.95" at bounding box center [713, 260] width 71 height 27
type input "23.95"
click at [723, 342] on input "23.95" at bounding box center [713, 340] width 71 height 27
click at [995, 26] on link "Continue" at bounding box center [986, 22] width 91 height 26
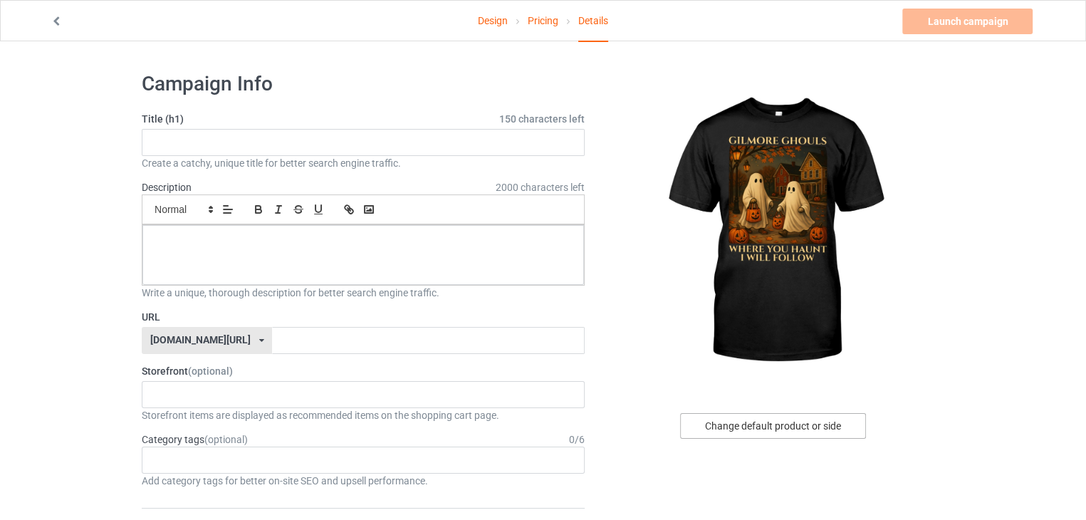
click at [790, 434] on div "Change default product or side" at bounding box center [773, 426] width 186 height 26
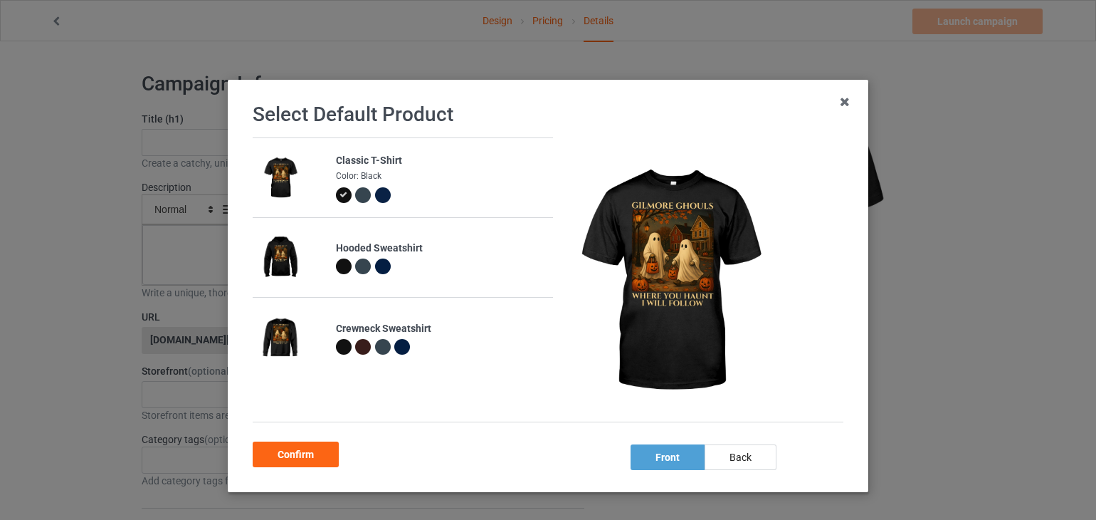
click at [336, 352] on div at bounding box center [344, 347] width 16 height 16
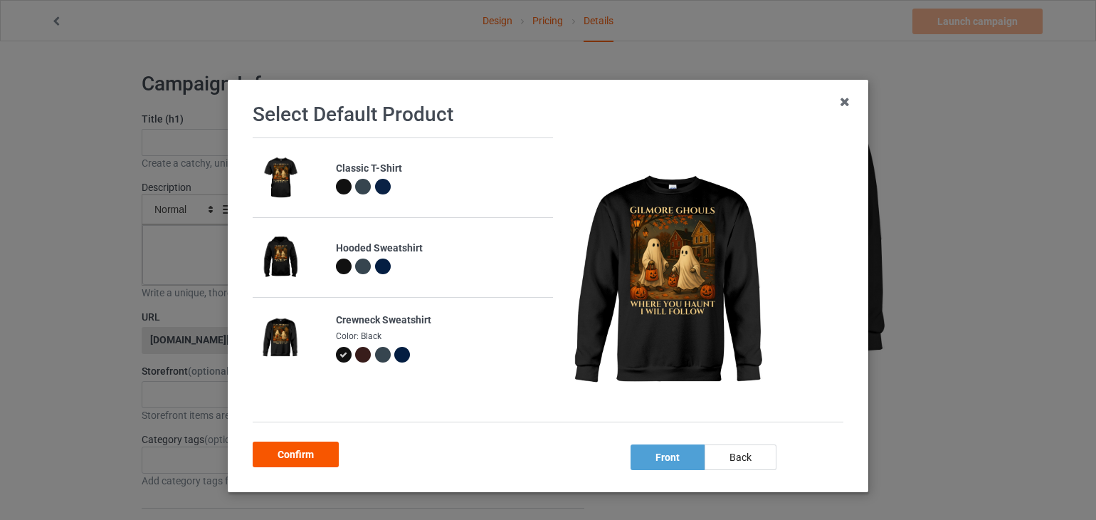
click at [312, 459] on div "Confirm" at bounding box center [296, 454] width 86 height 26
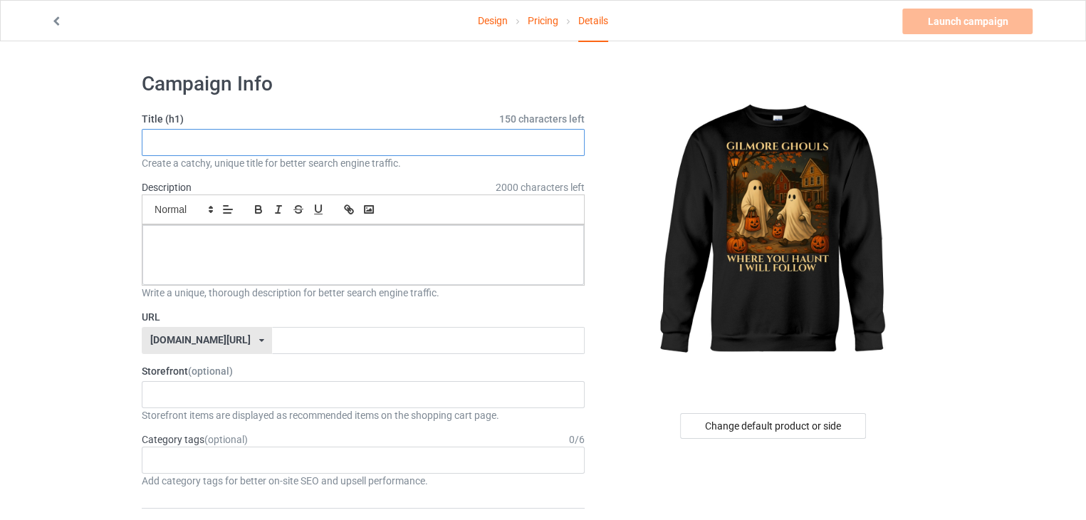
click at [444, 140] on input "text" at bounding box center [363, 142] width 443 height 27
paste input "[PERSON_NAME] Ghouls [DATE] Sweatshirt – Where You Haunt I Will Follow"
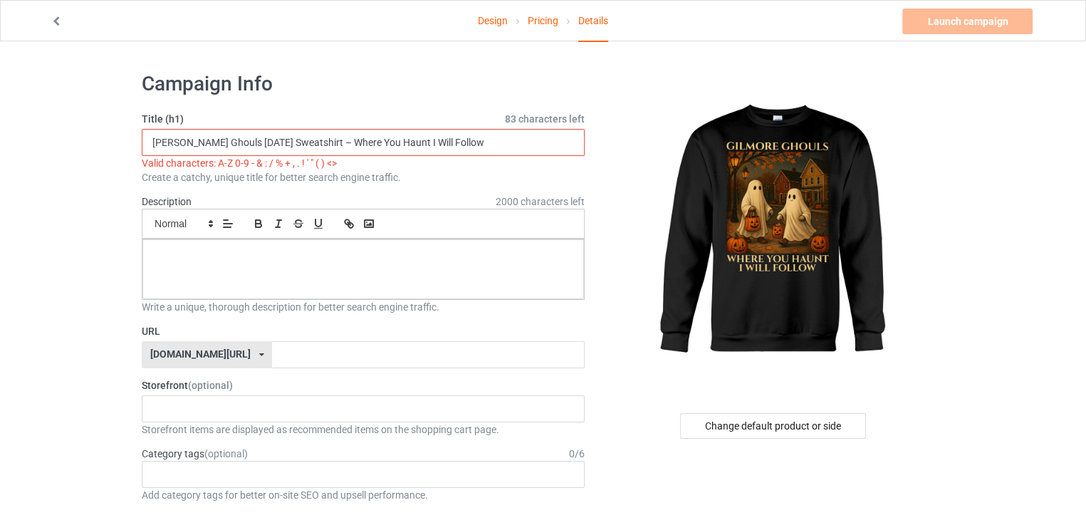
drag, startPoint x: 326, startPoint y: 140, endPoint x: 273, endPoint y: 133, distance: 53.2
click at [273, 133] on input "[PERSON_NAME] Ghouls [DATE] Sweatshirt – Where You Haunt I Will Follow" at bounding box center [363, 142] width 443 height 27
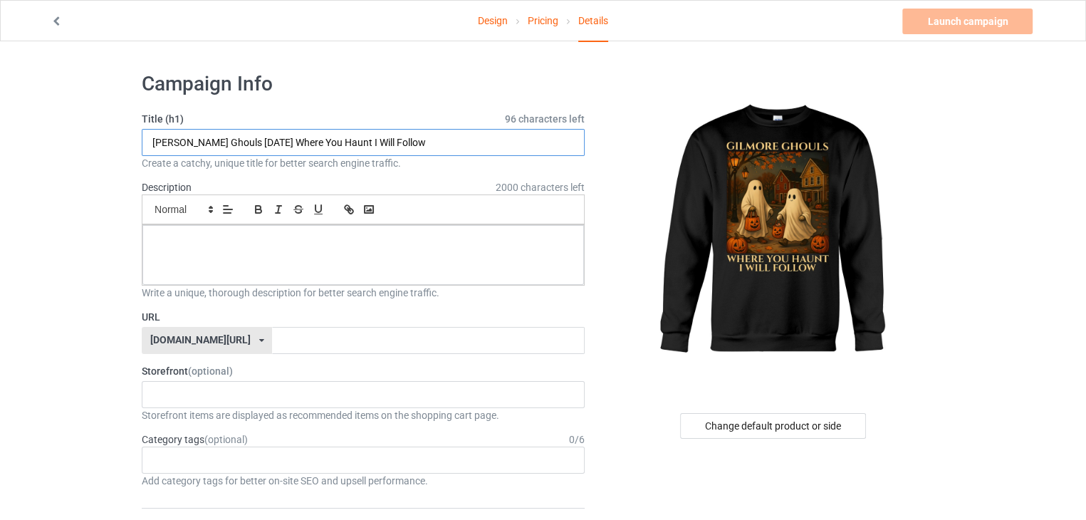
type input "[PERSON_NAME] Ghouls [DATE] Where You Haunt I Will Follow"
click at [322, 266] on div at bounding box center [362, 255] width 441 height 60
click at [524, 254] on div at bounding box center [362, 255] width 441 height 60
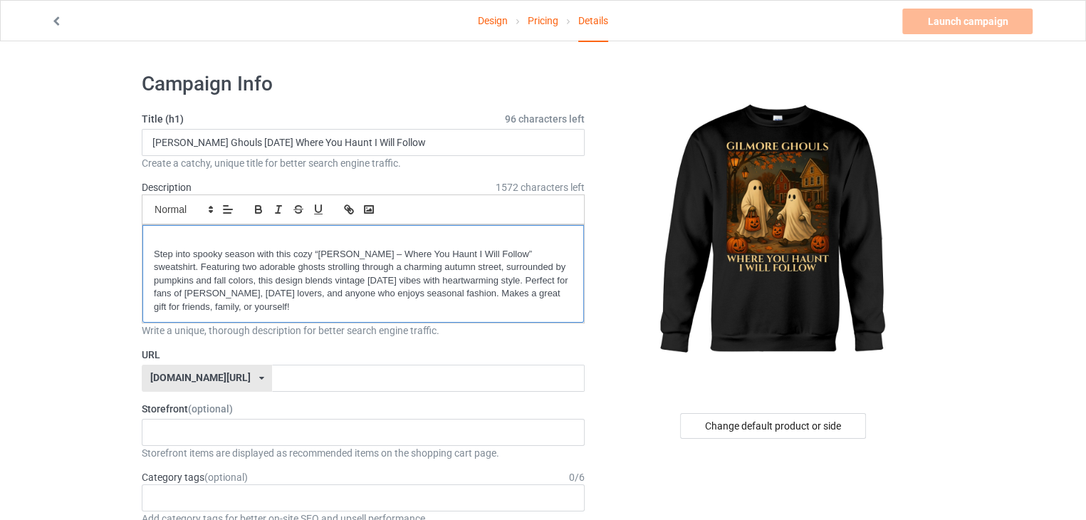
click at [278, 249] on p "Step into spooky season with this cozy “[PERSON_NAME] – Where You Haunt I Will …" at bounding box center [363, 281] width 419 height 66
click at [239, 244] on p at bounding box center [363, 241] width 419 height 14
click at [392, 384] on input "text" at bounding box center [428, 378] width 312 height 27
paste input "Where You Haunt I Will Follow"
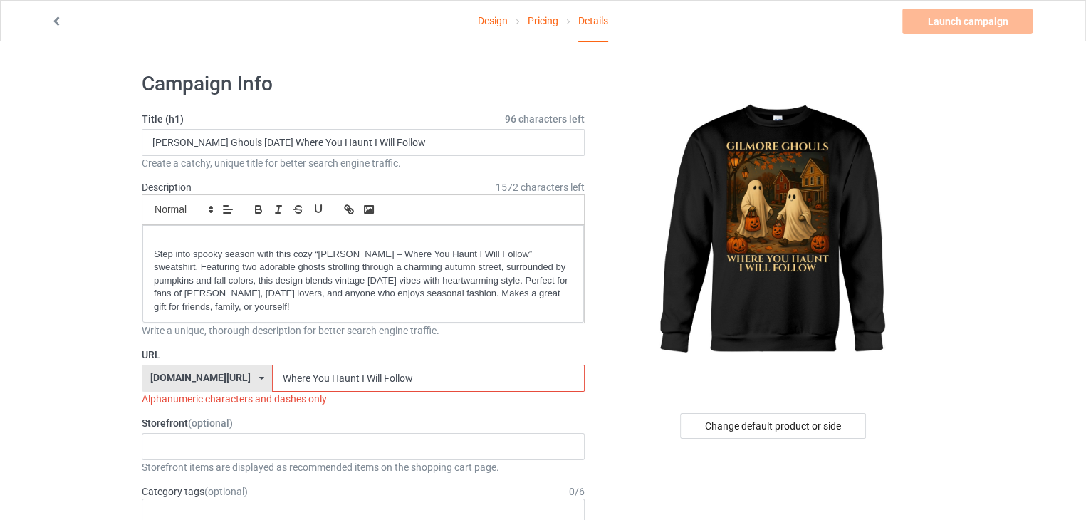
click at [275, 374] on input "Where You Haunt I Will Follow" at bounding box center [428, 378] width 312 height 27
click at [273, 375] on input "Where You Haunt I Will Follow" at bounding box center [428, 378] width 312 height 27
click at [295, 379] on input "Where-You Haunt I Will Follow" at bounding box center [428, 378] width 312 height 27
click at [293, 377] on input "Where-You Haunt I Will Follow" at bounding box center [428, 378] width 312 height 27
click at [322, 373] on input "Where-You-Haunt I Will Follow" at bounding box center [428, 378] width 312 height 27
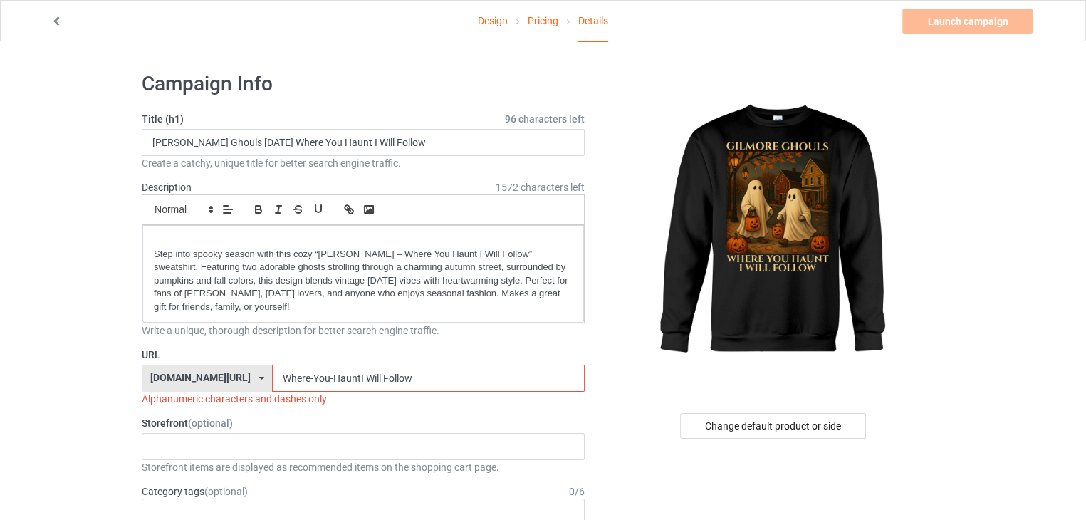
click at [326, 375] on input "Where-You-HauntI Will Follow" at bounding box center [428, 378] width 312 height 27
click at [342, 374] on input "Where-You-Haunt-Will Follow" at bounding box center [428, 378] width 312 height 27
click at [339, 374] on input "Where-You-Haunt-Will Follow" at bounding box center [428, 378] width 312 height 27
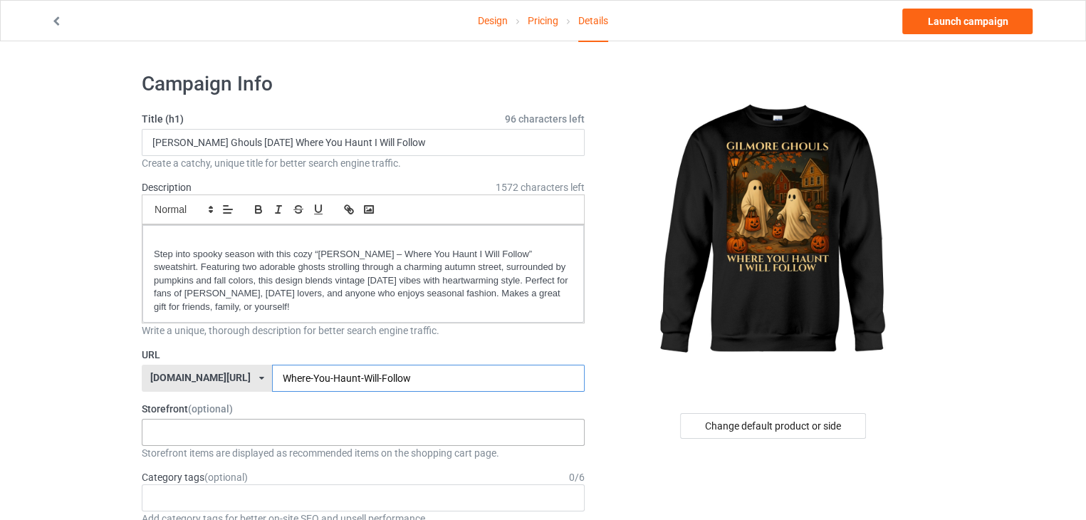
type input "Where-You-Haunt-Will-Follow"
click at [412, 436] on div "halloweenhype385 684707eebaa9dc0035f9edac" at bounding box center [363, 432] width 443 height 27
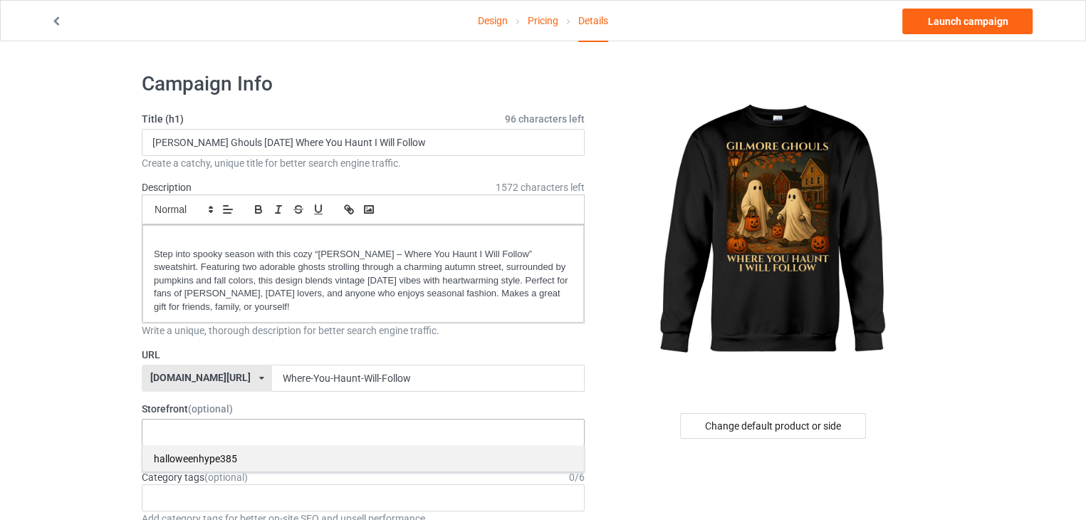
click at [224, 459] on div "halloweenhype385" at bounding box center [362, 458] width 441 height 26
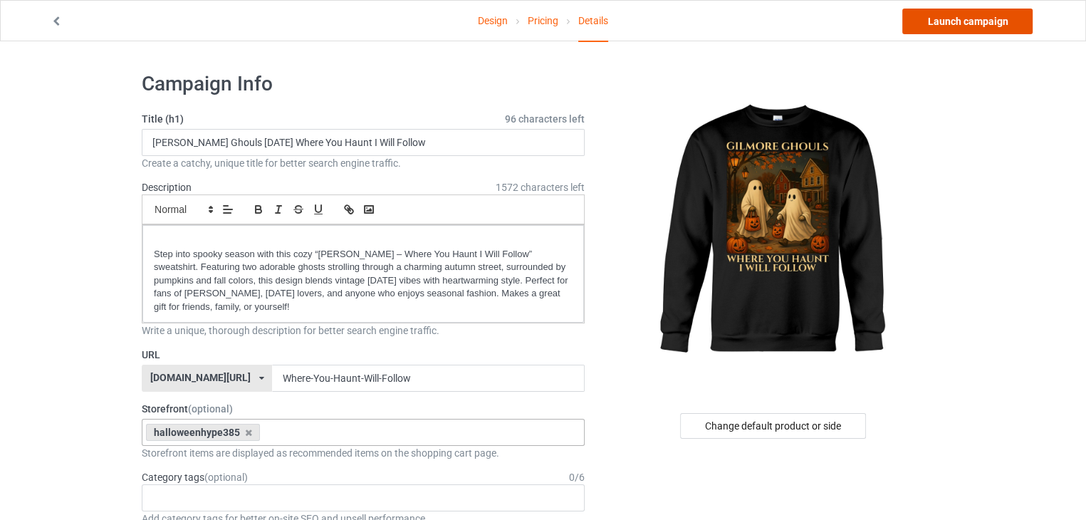
click at [955, 26] on link "Launch campaign" at bounding box center [967, 22] width 130 height 26
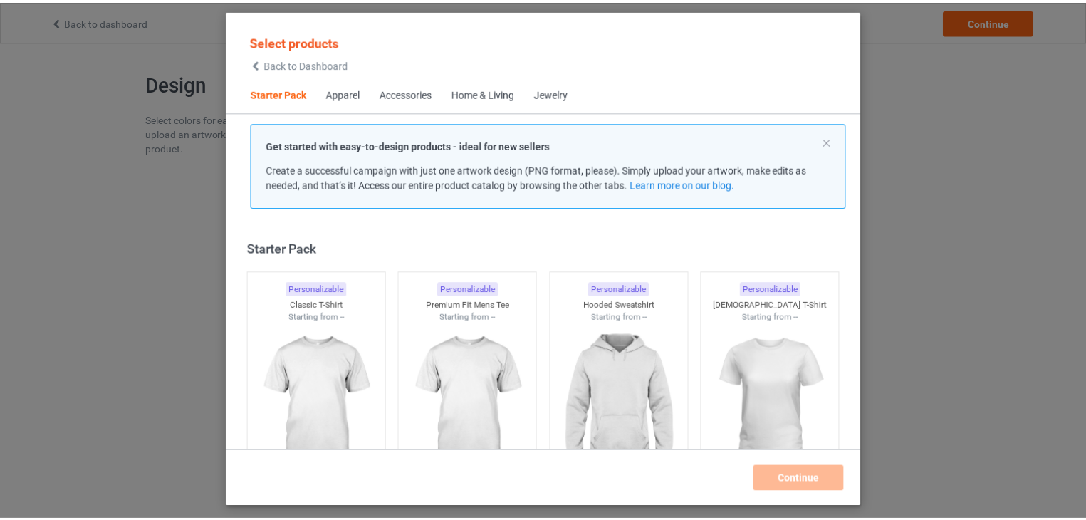
scroll to position [19, 0]
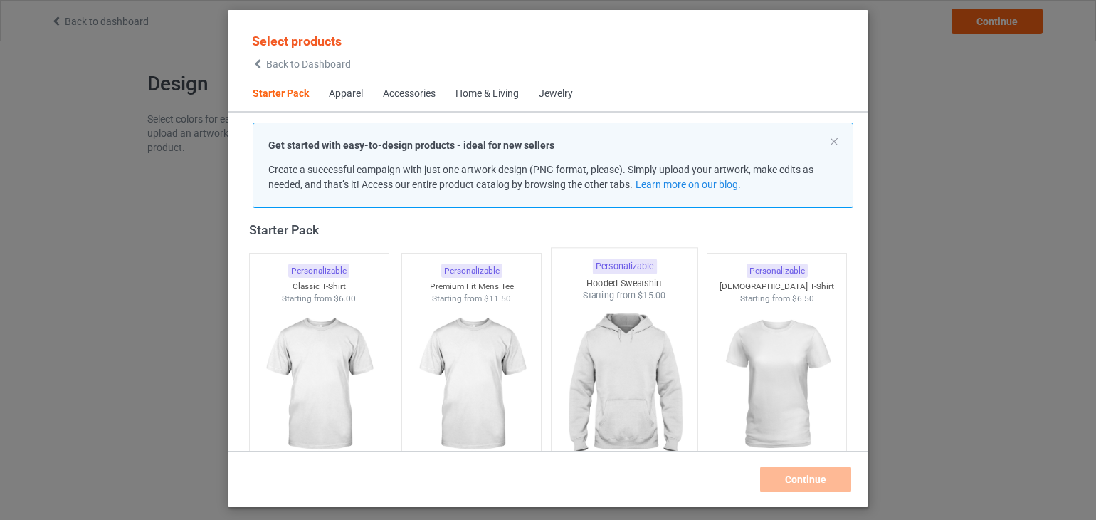
click at [581, 357] on img at bounding box center [624, 385] width 134 height 167
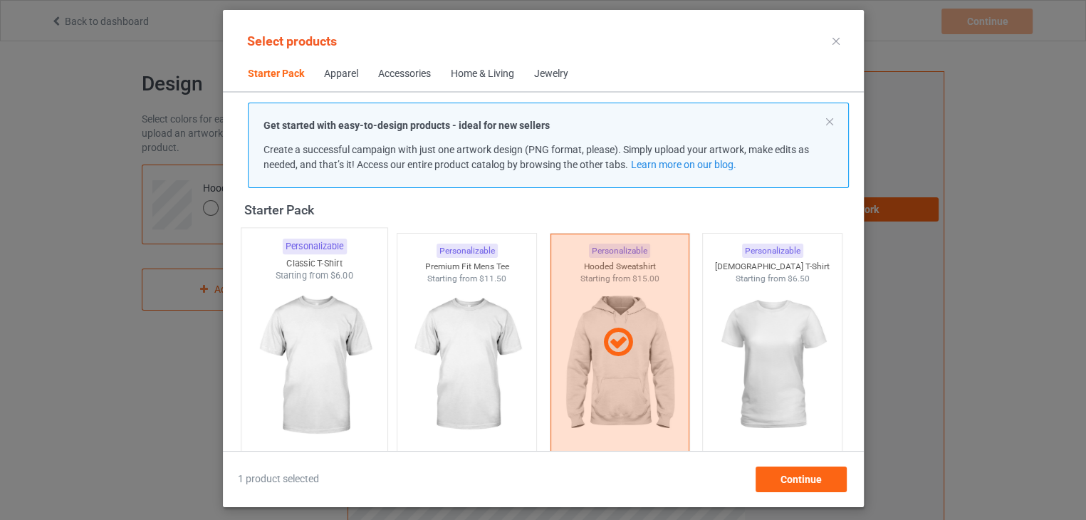
click at [320, 368] on img at bounding box center [314, 365] width 134 height 167
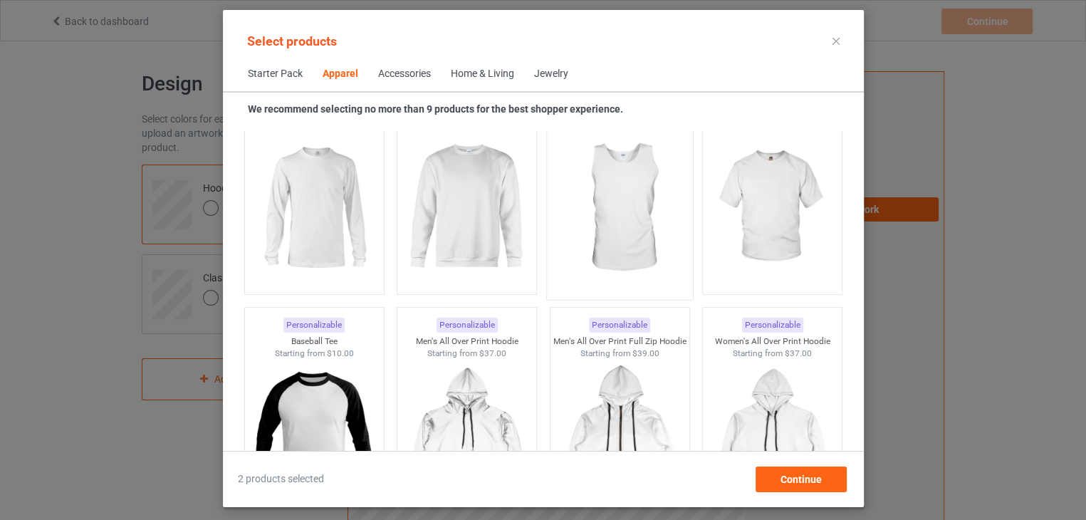
scroll to position [1066, 0]
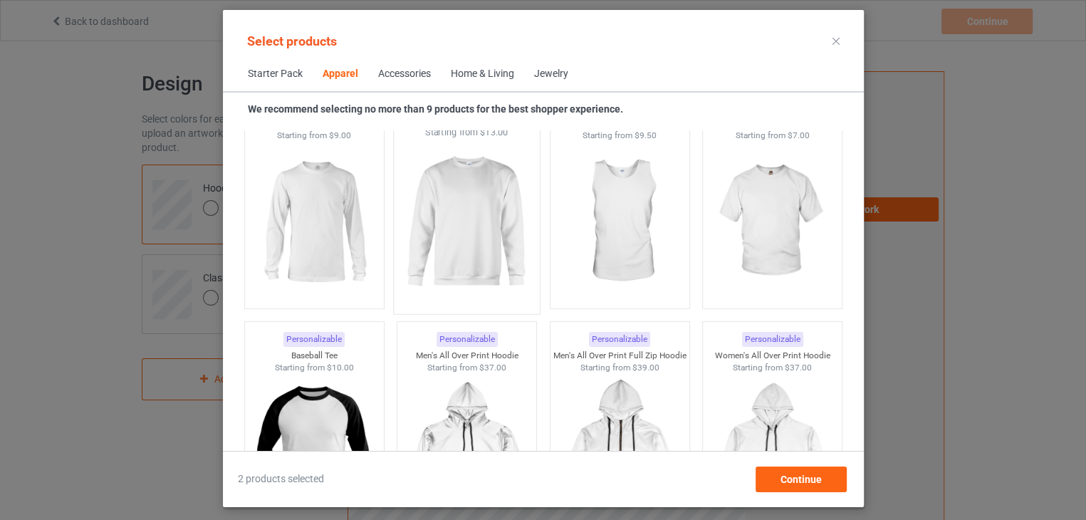
click at [439, 263] on img at bounding box center [466, 222] width 134 height 167
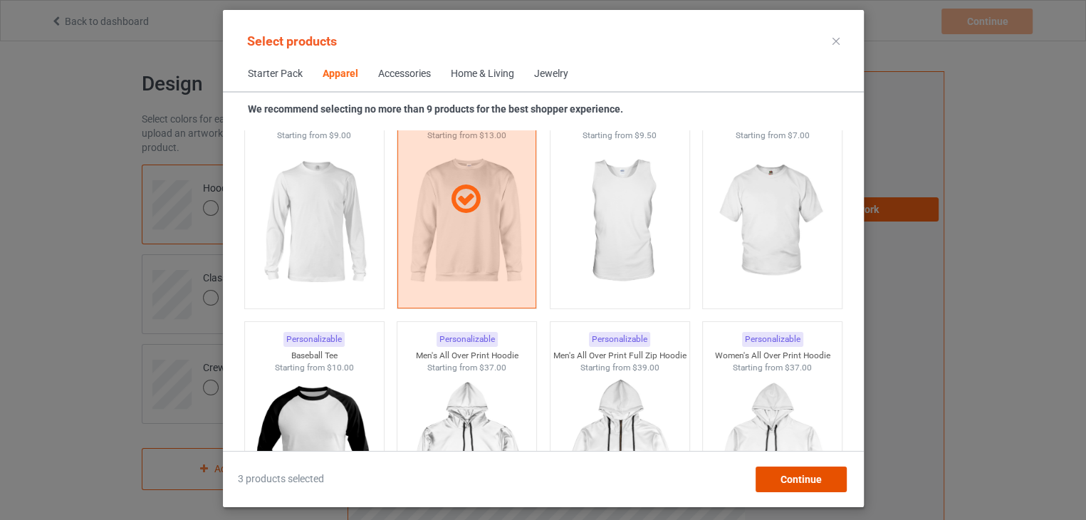
click at [789, 479] on span "Continue" at bounding box center [800, 478] width 41 height 11
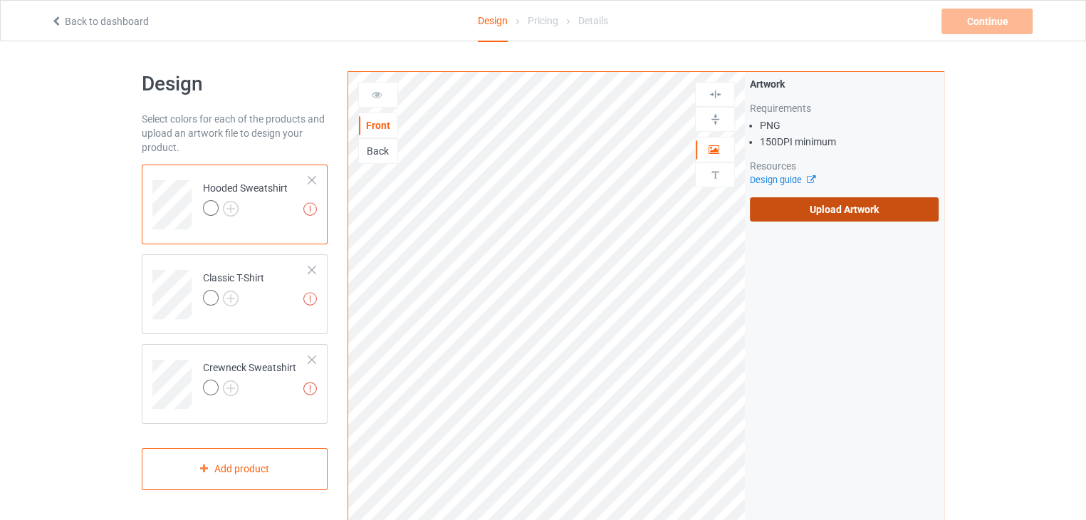
click at [795, 217] on label "Upload Artwork" at bounding box center [844, 209] width 189 height 24
click at [0, 0] on input "Upload Artwork" at bounding box center [0, 0] width 0 height 0
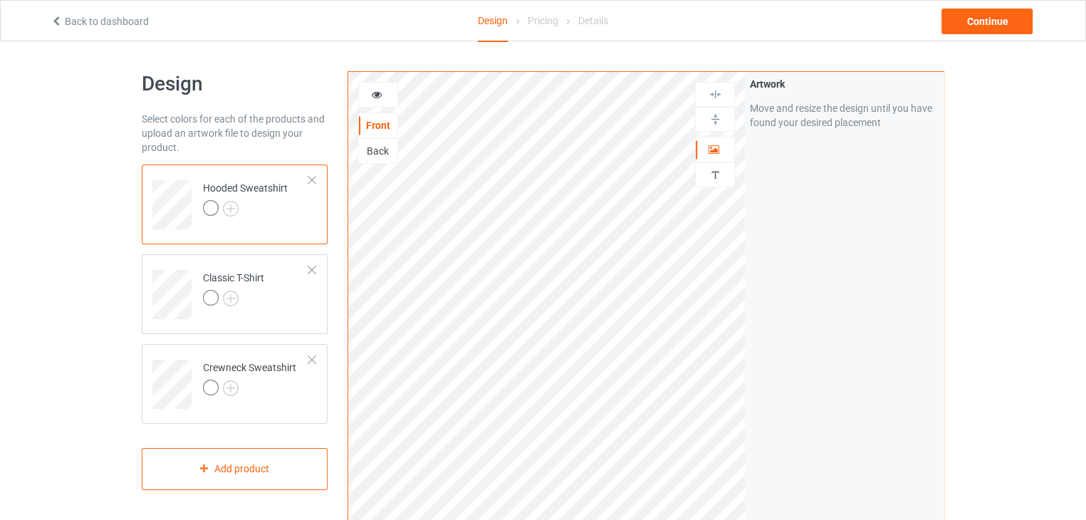
click at [372, 95] on icon at bounding box center [377, 93] width 12 height 10
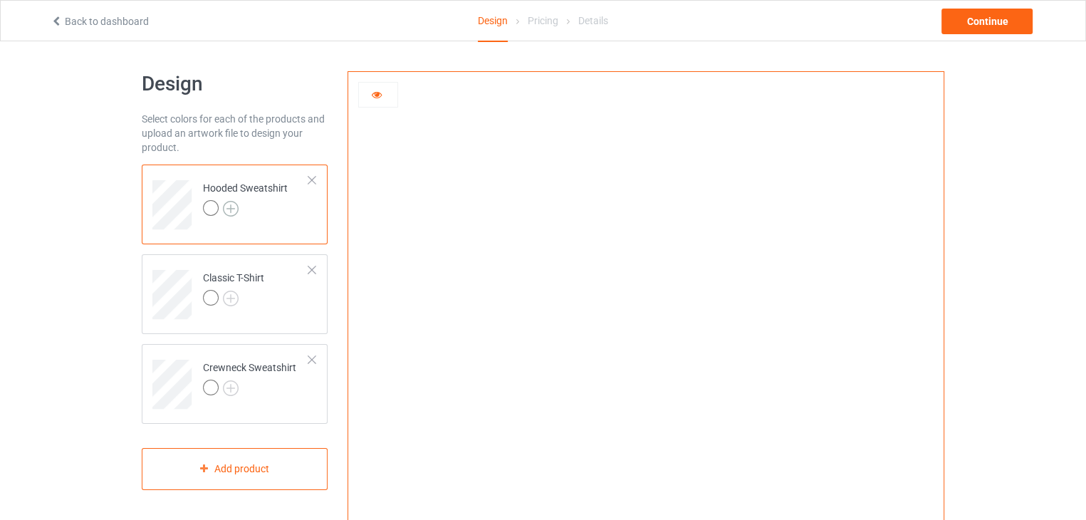
click at [229, 204] on img at bounding box center [231, 209] width 16 height 16
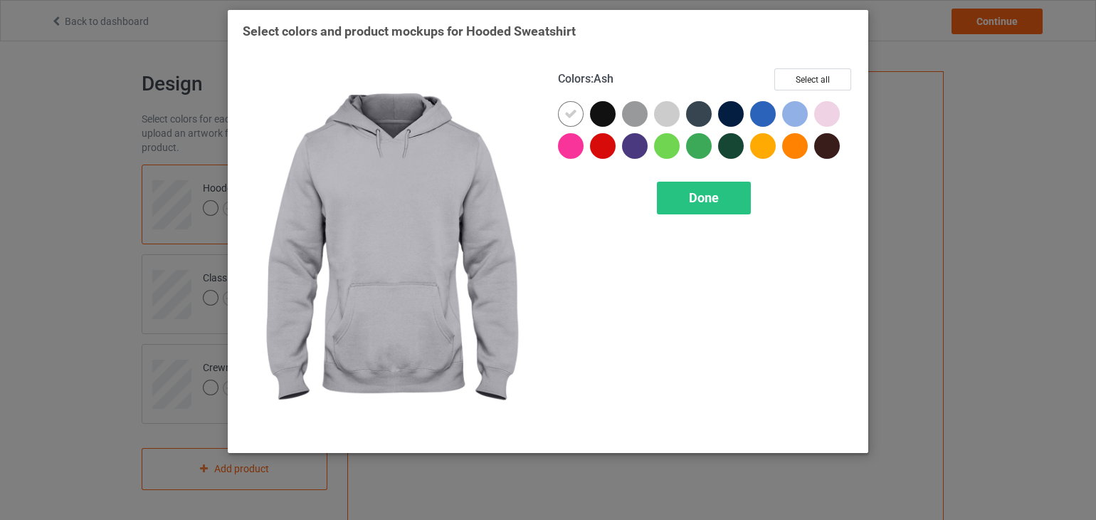
click at [664, 112] on div at bounding box center [667, 114] width 26 height 26
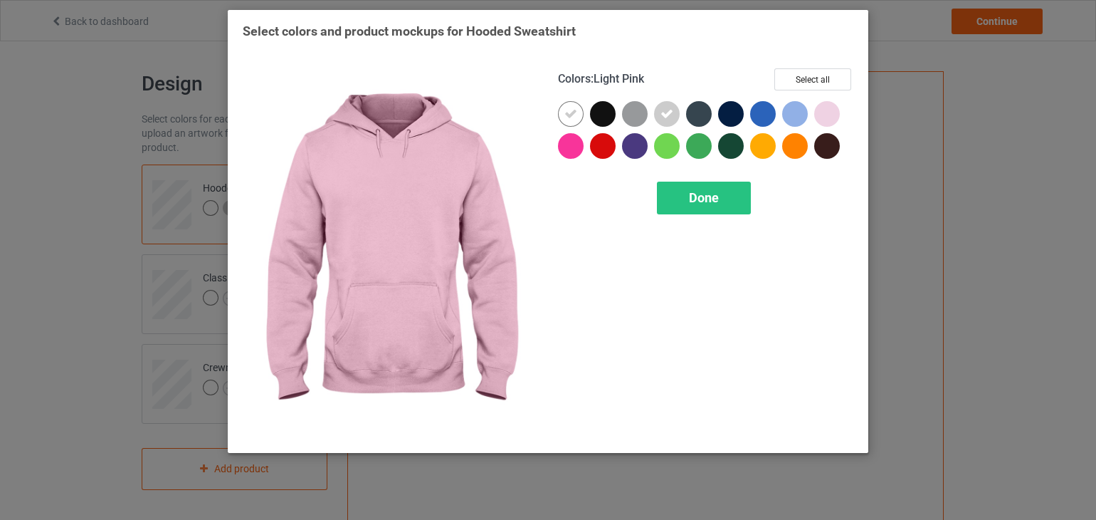
click at [829, 114] on div at bounding box center [827, 114] width 26 height 26
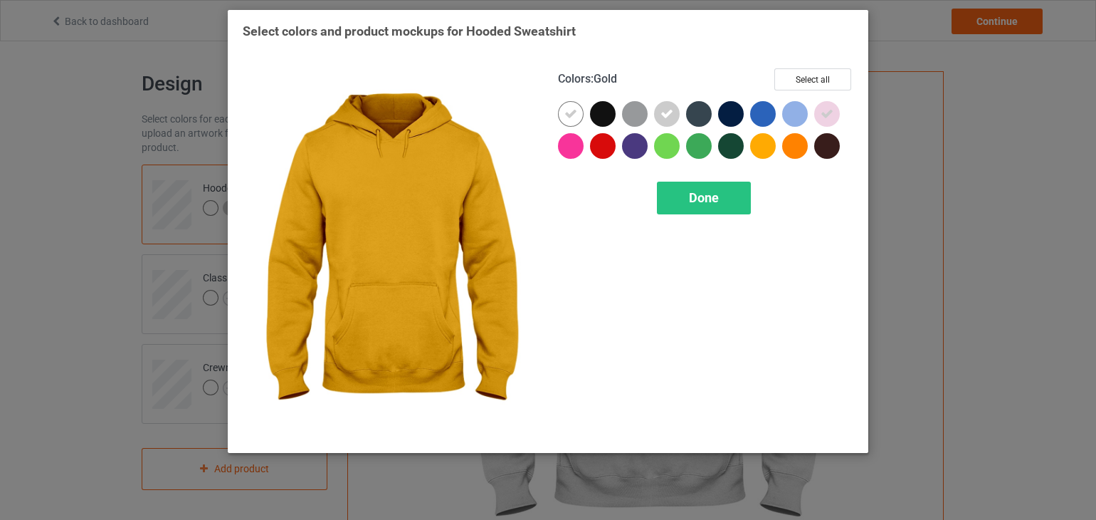
click at [763, 143] on div at bounding box center [763, 146] width 26 height 26
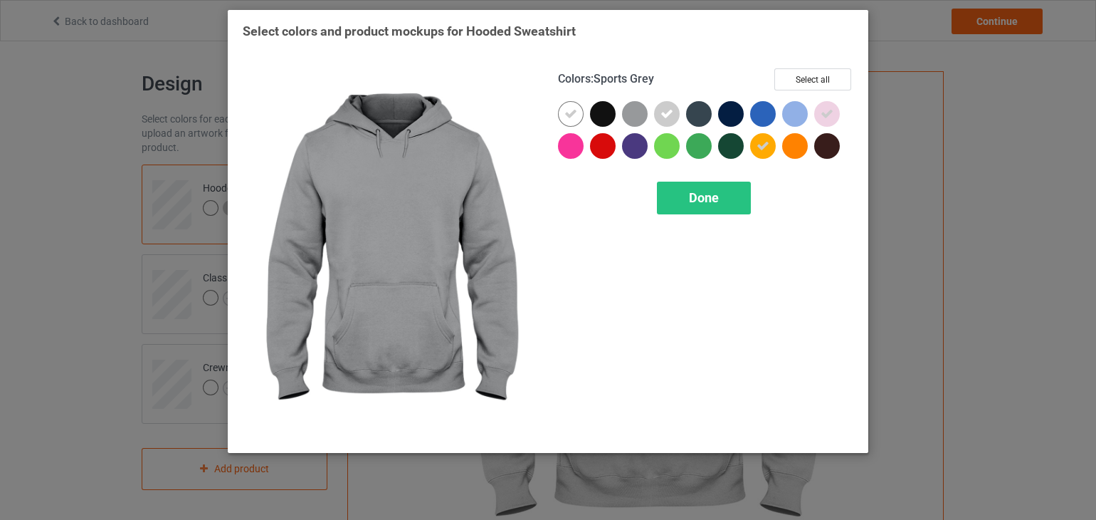
click at [636, 117] on div at bounding box center [635, 114] width 26 height 26
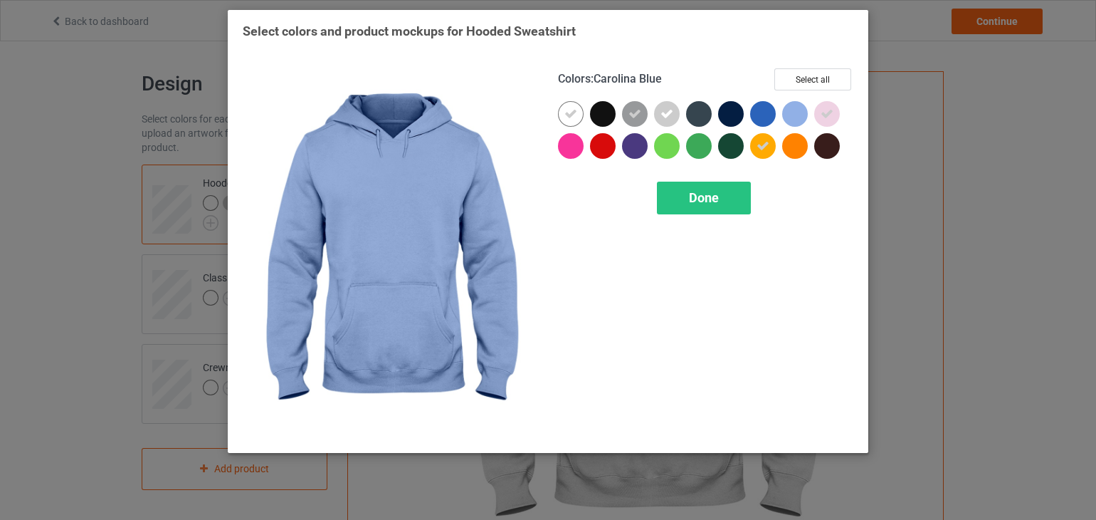
click at [792, 117] on div at bounding box center [795, 114] width 26 height 26
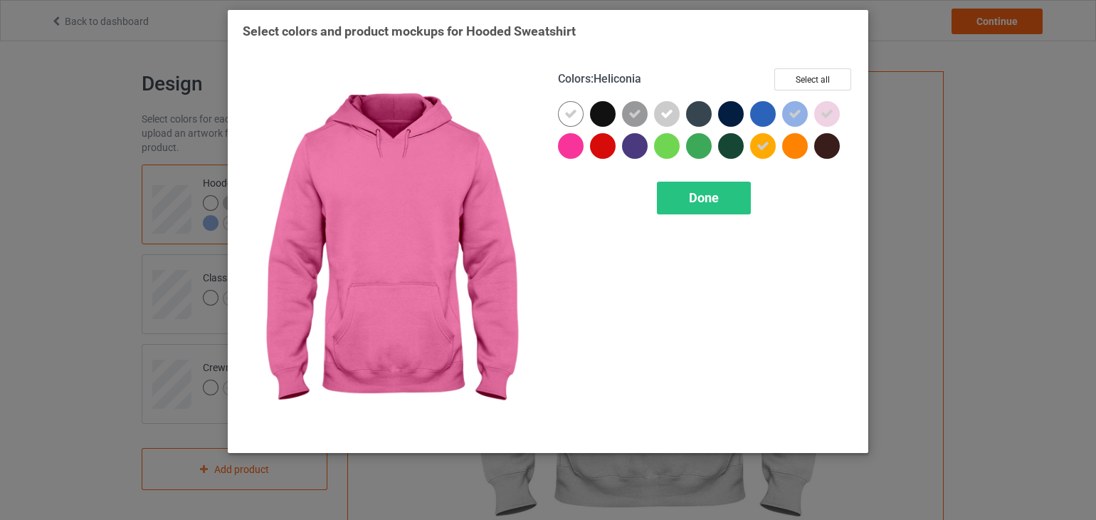
click at [567, 149] on div at bounding box center [571, 146] width 26 height 26
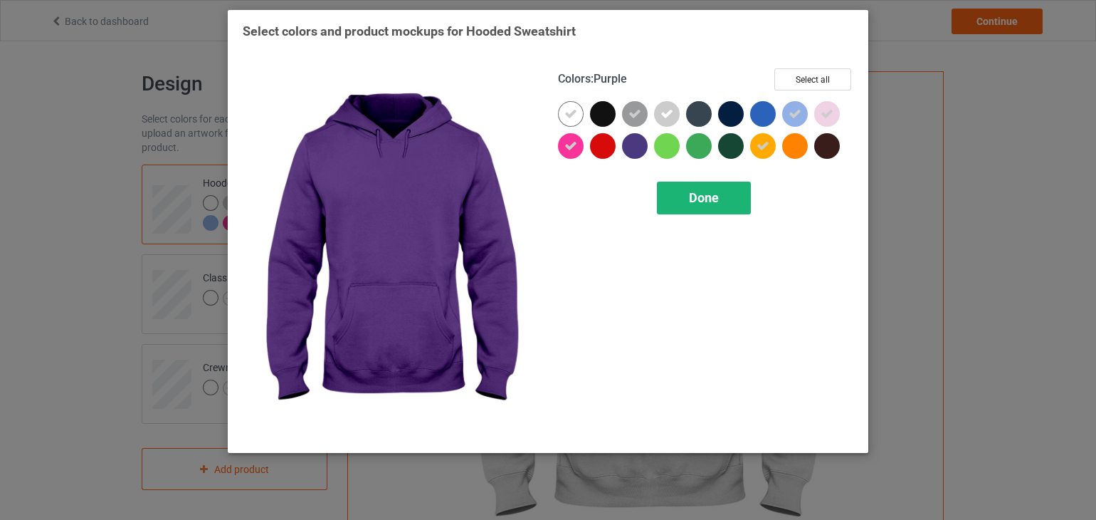
click at [688, 204] on div "Done" at bounding box center [704, 198] width 94 height 33
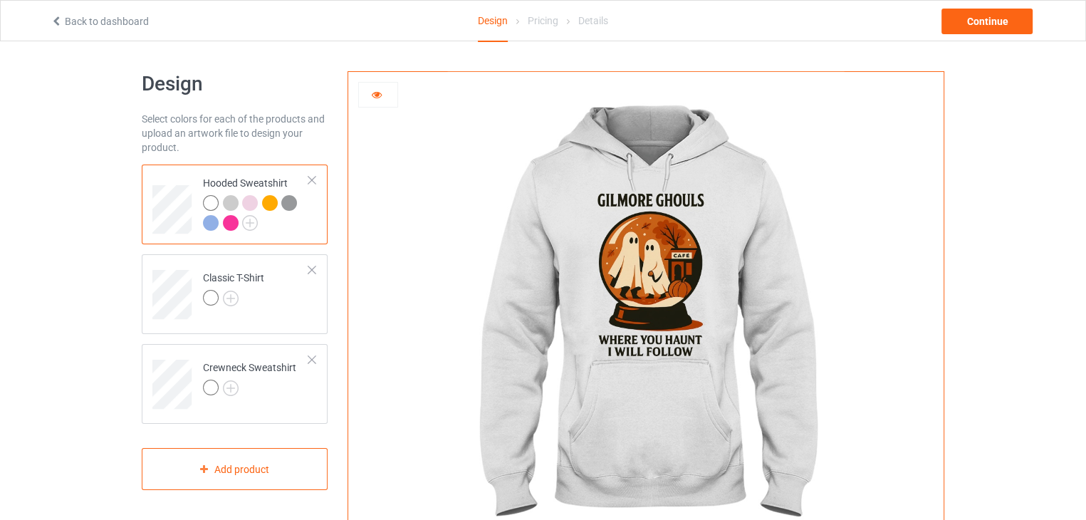
click at [225, 226] on div at bounding box center [231, 223] width 16 height 16
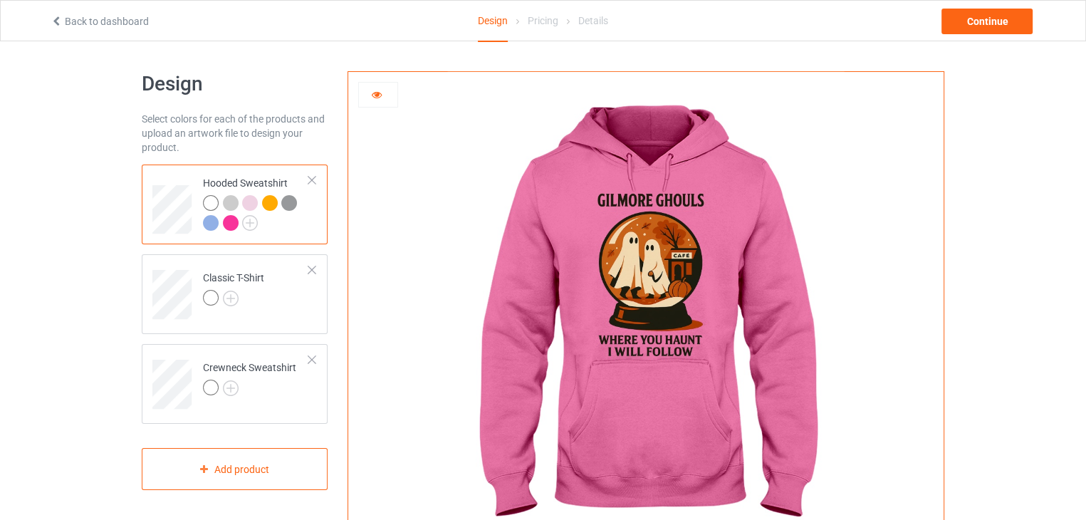
click at [211, 226] on div at bounding box center [211, 223] width 16 height 16
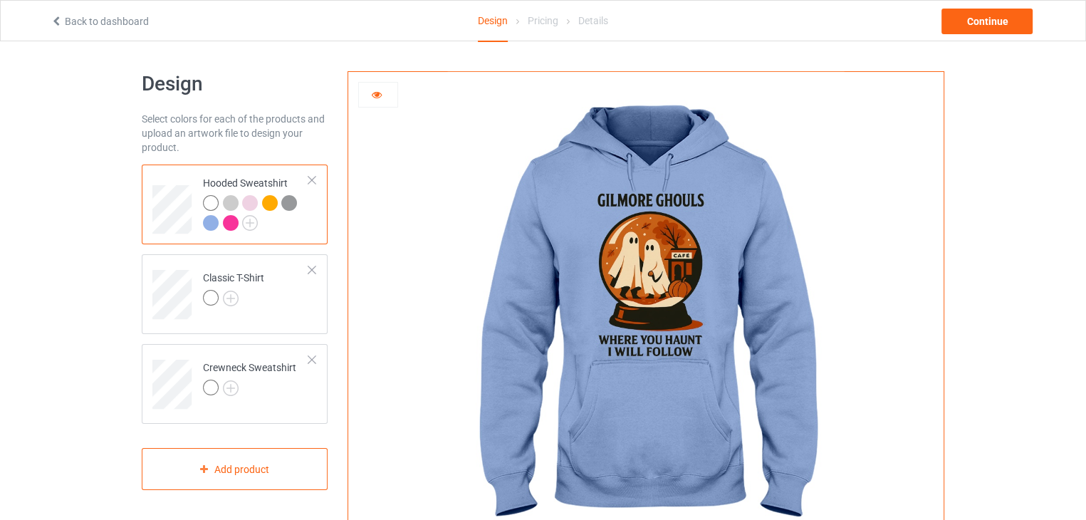
click at [285, 206] on div at bounding box center [289, 203] width 16 height 16
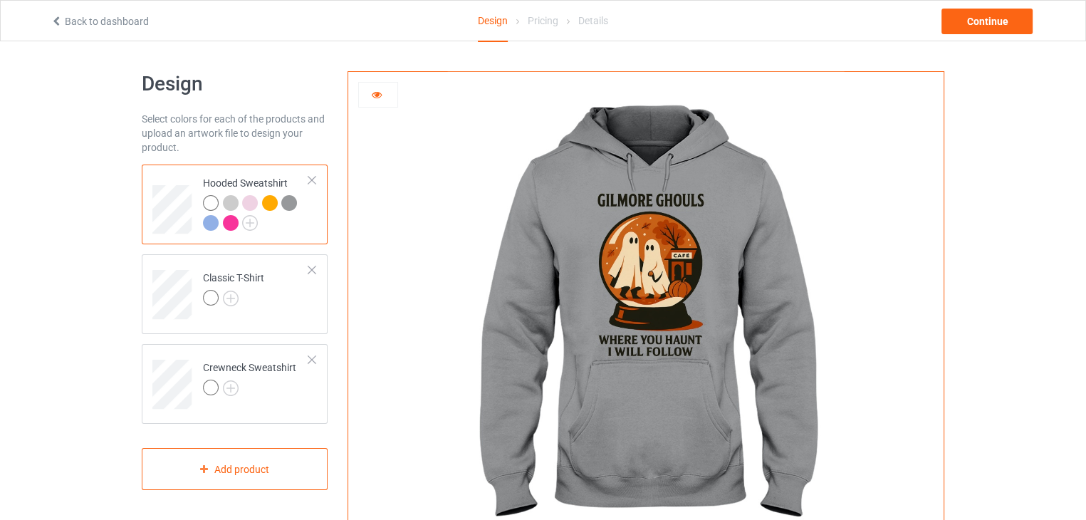
click at [271, 206] on div at bounding box center [270, 203] width 16 height 16
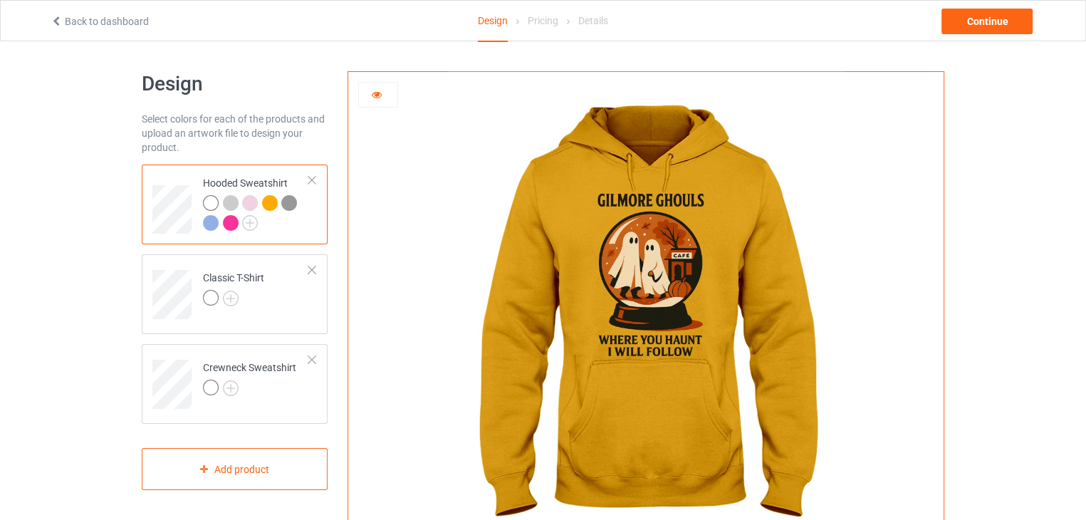
click at [244, 203] on div at bounding box center [250, 203] width 16 height 16
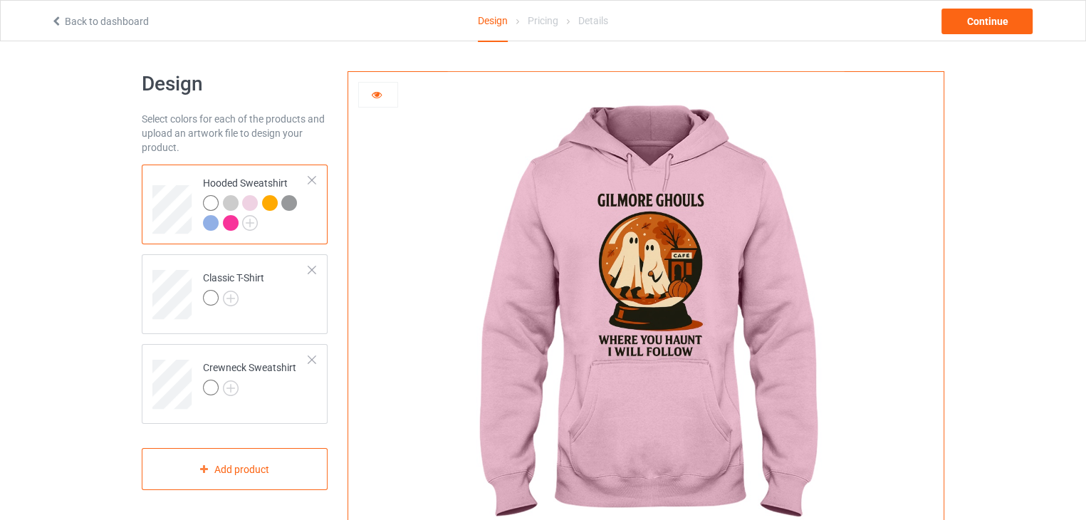
click at [225, 205] on div at bounding box center [231, 203] width 16 height 16
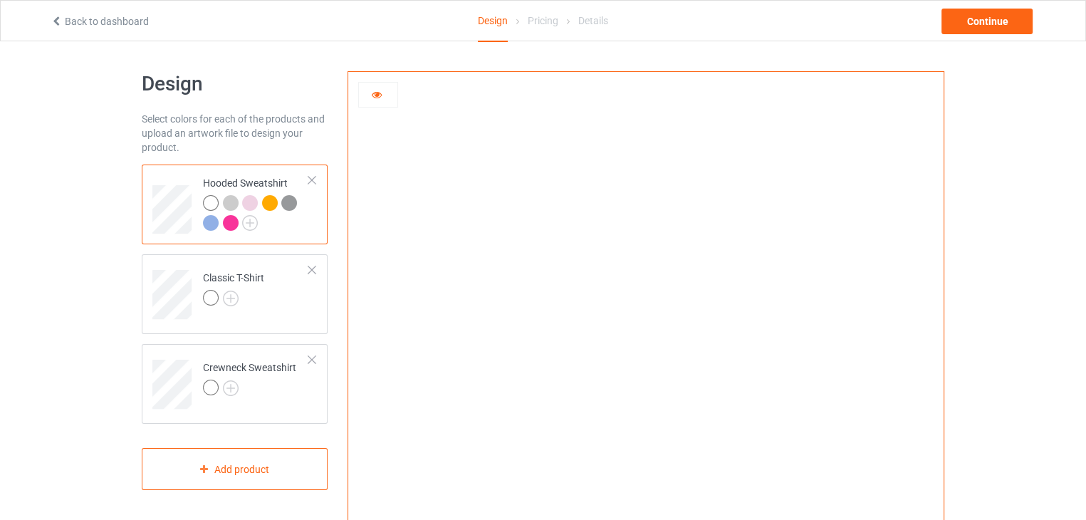
click at [211, 205] on div at bounding box center [211, 203] width 16 height 16
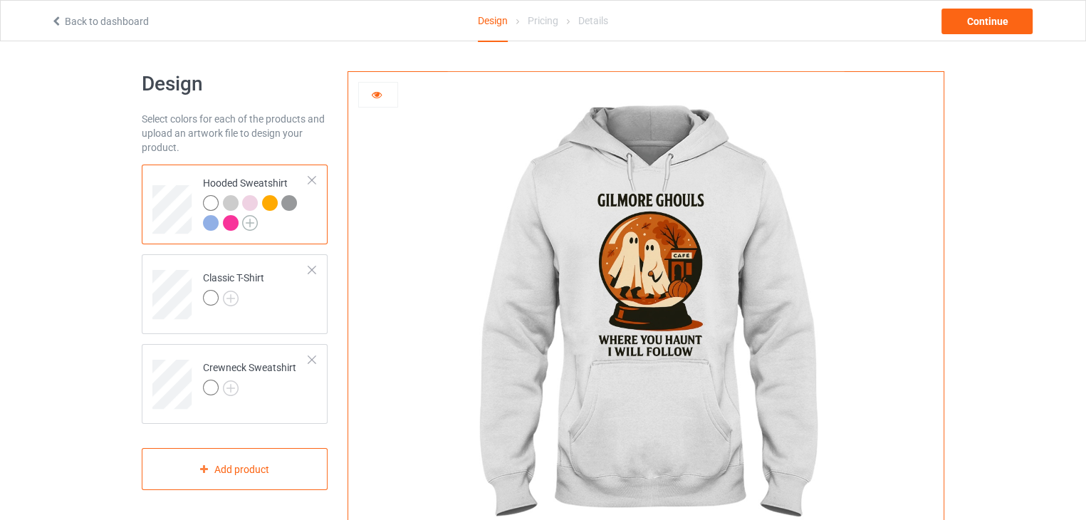
click at [251, 227] on img at bounding box center [250, 223] width 16 height 16
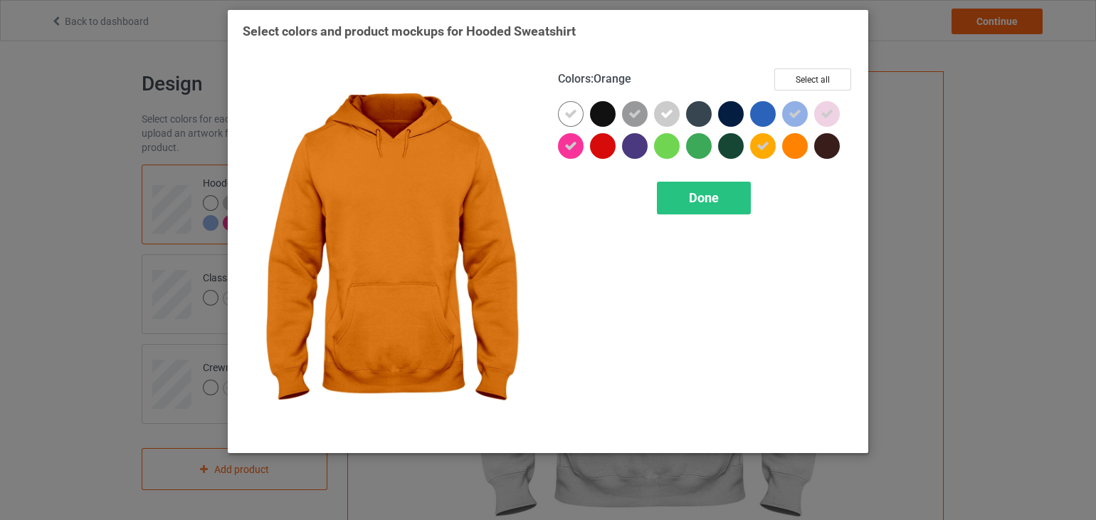
click at [797, 149] on div at bounding box center [795, 146] width 26 height 26
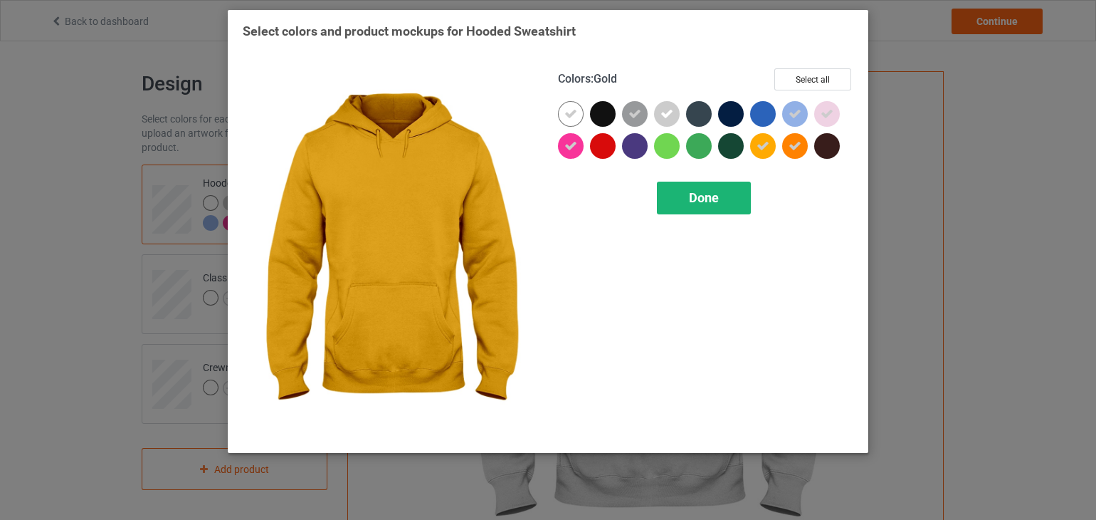
click at [718, 192] on span "Done" at bounding box center [704, 197] width 30 height 15
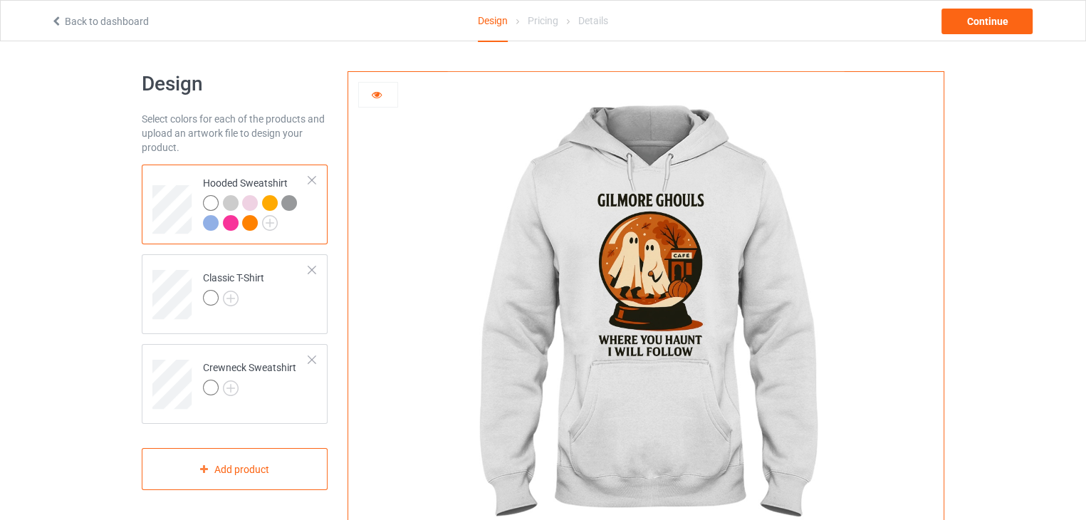
click at [251, 224] on div at bounding box center [250, 223] width 16 height 16
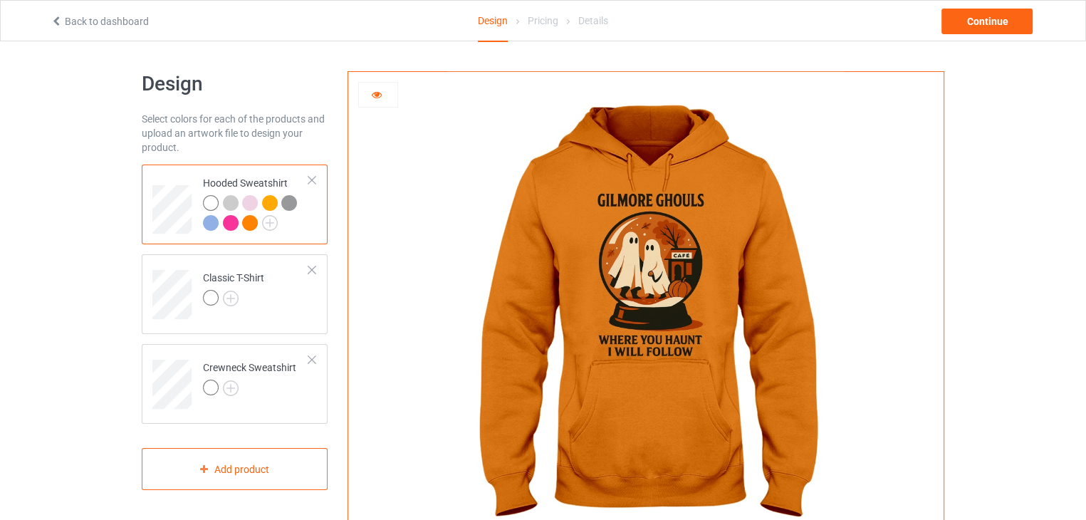
click at [211, 208] on div at bounding box center [211, 203] width 16 height 16
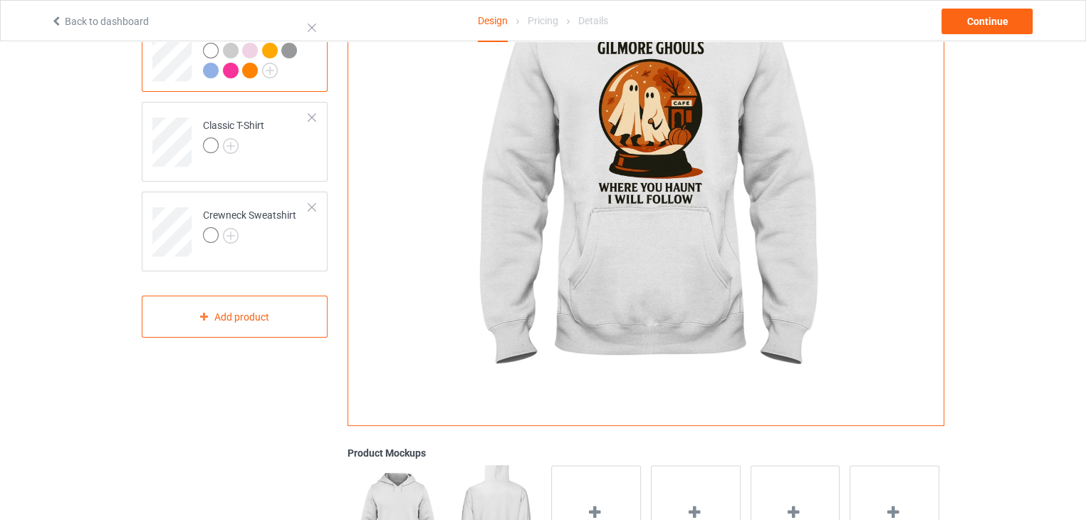
scroll to position [147, 0]
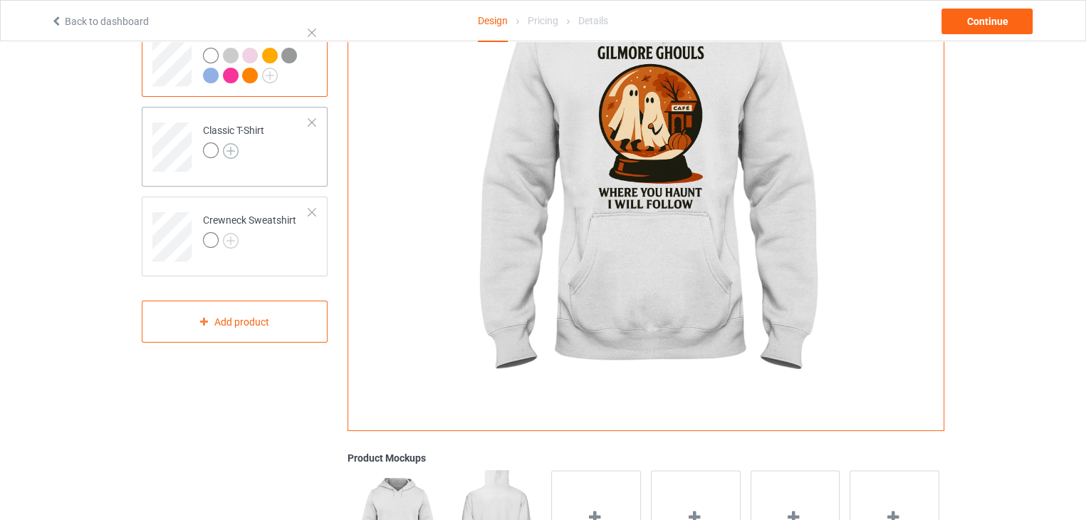
click at [225, 151] on img at bounding box center [231, 151] width 16 height 16
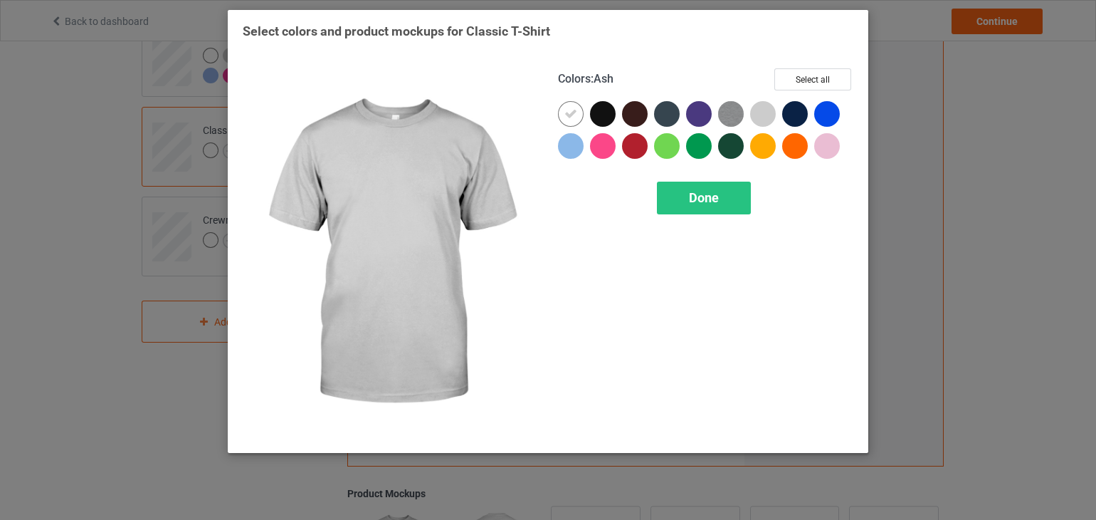
click at [760, 115] on div at bounding box center [763, 114] width 26 height 26
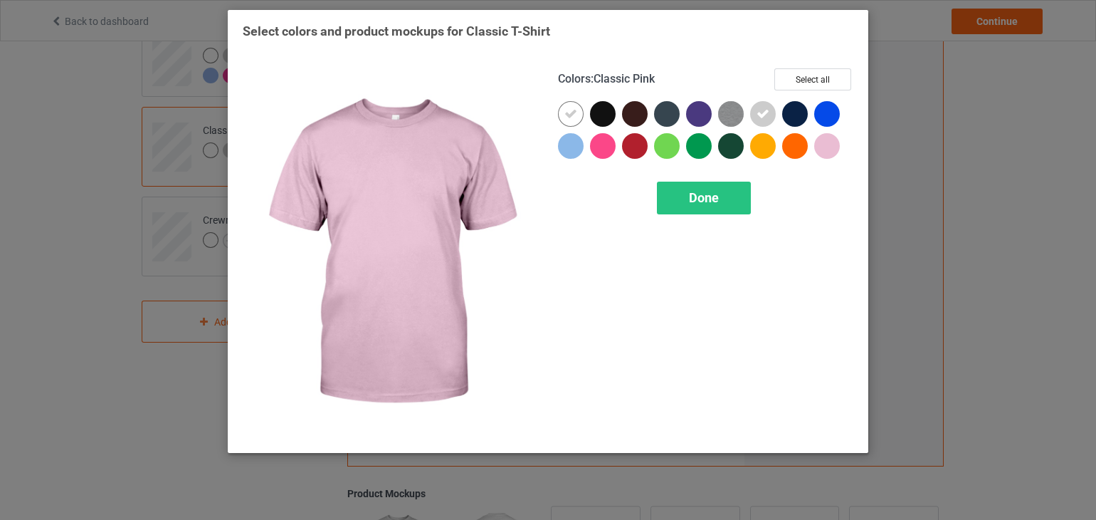
click at [832, 142] on div at bounding box center [827, 146] width 26 height 26
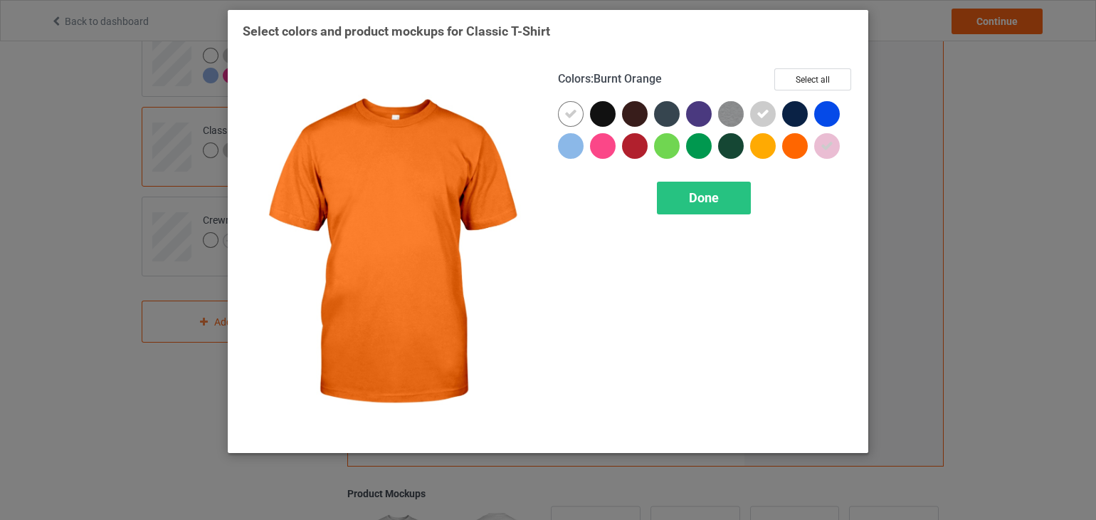
click at [785, 148] on div at bounding box center [795, 146] width 26 height 26
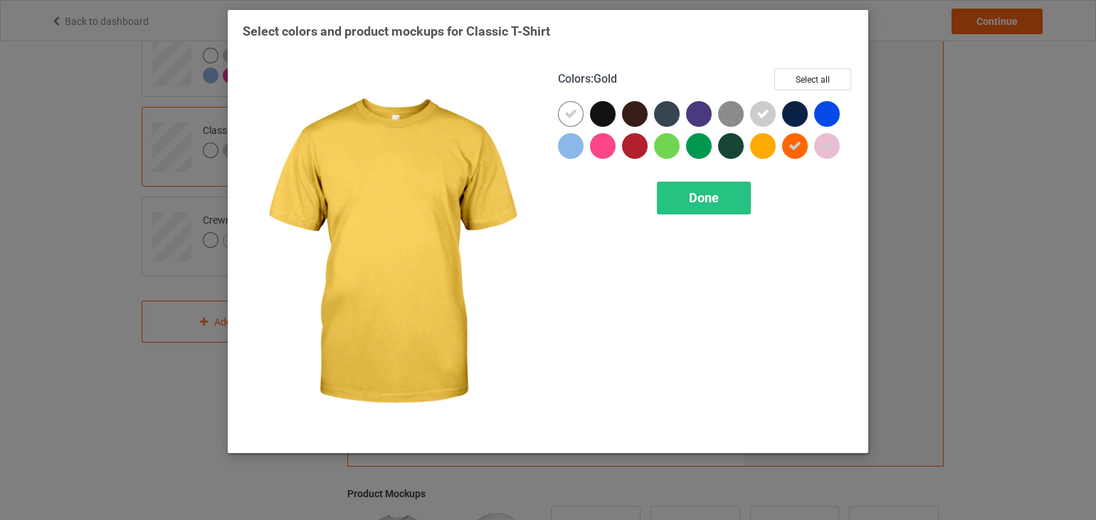
click at [763, 153] on div at bounding box center [763, 146] width 26 height 26
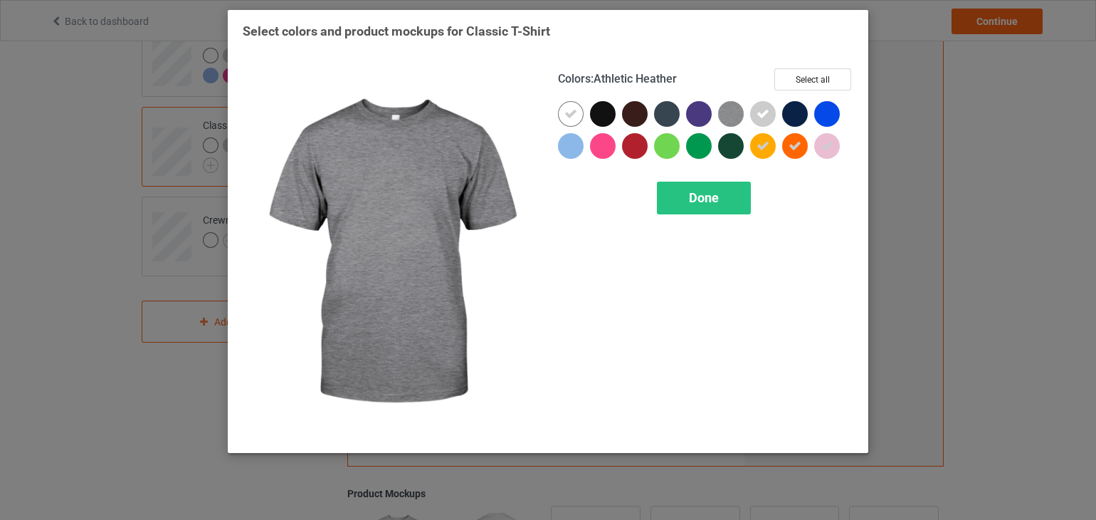
click at [727, 119] on img at bounding box center [731, 114] width 26 height 26
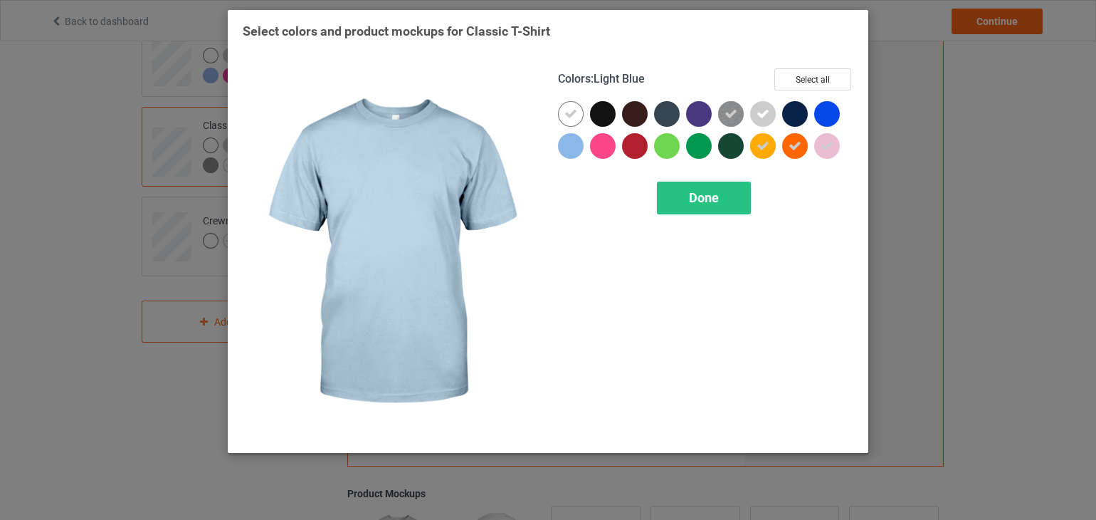
click at [568, 154] on div at bounding box center [571, 146] width 26 height 26
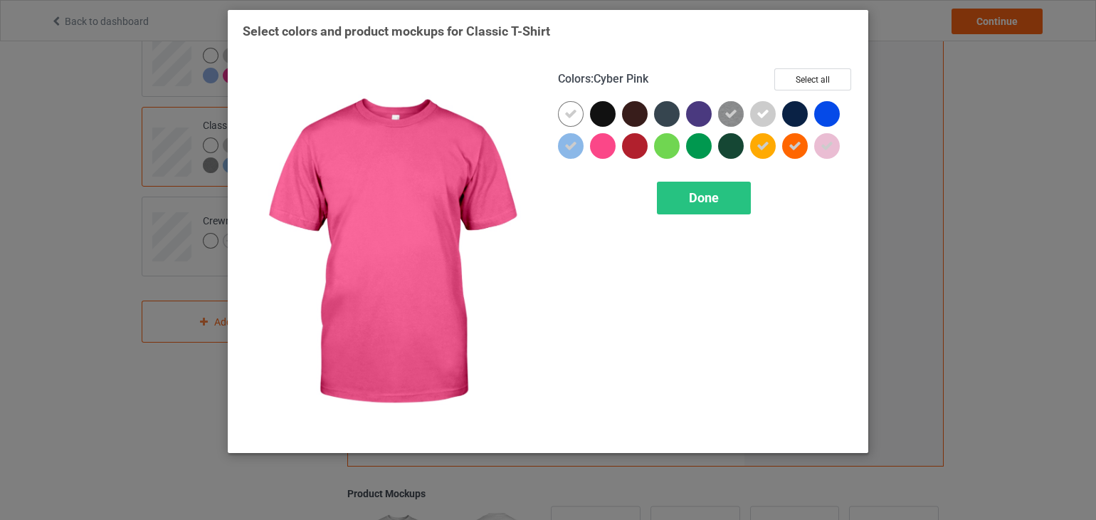
click at [596, 151] on div at bounding box center [603, 146] width 26 height 26
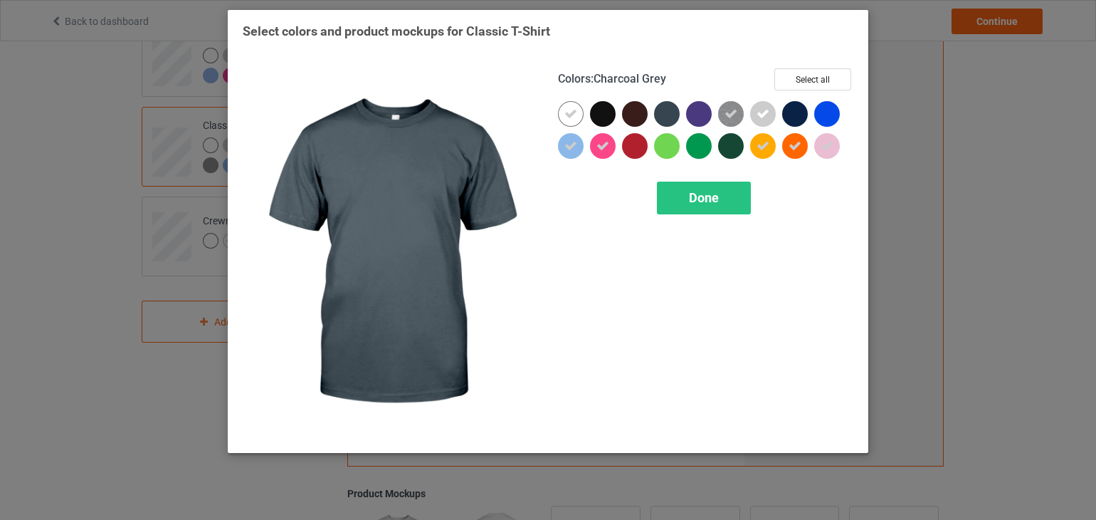
click at [661, 117] on div at bounding box center [667, 114] width 26 height 26
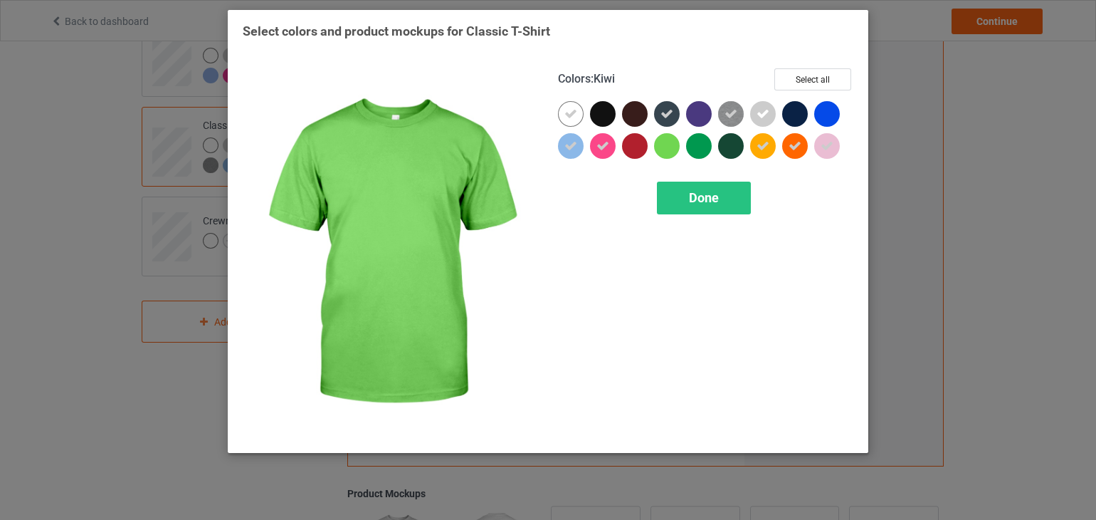
click at [663, 148] on div at bounding box center [667, 146] width 26 height 26
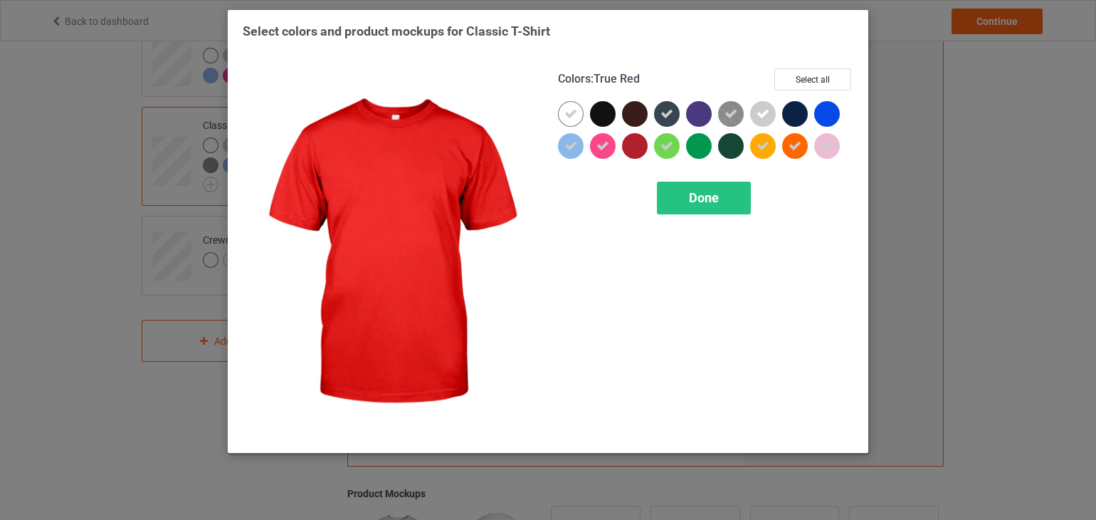
click at [727, 220] on div "Colors : True Red Select all Done" at bounding box center [705, 252] width 315 height 389
click at [708, 201] on span "Done" at bounding box center [704, 197] width 30 height 15
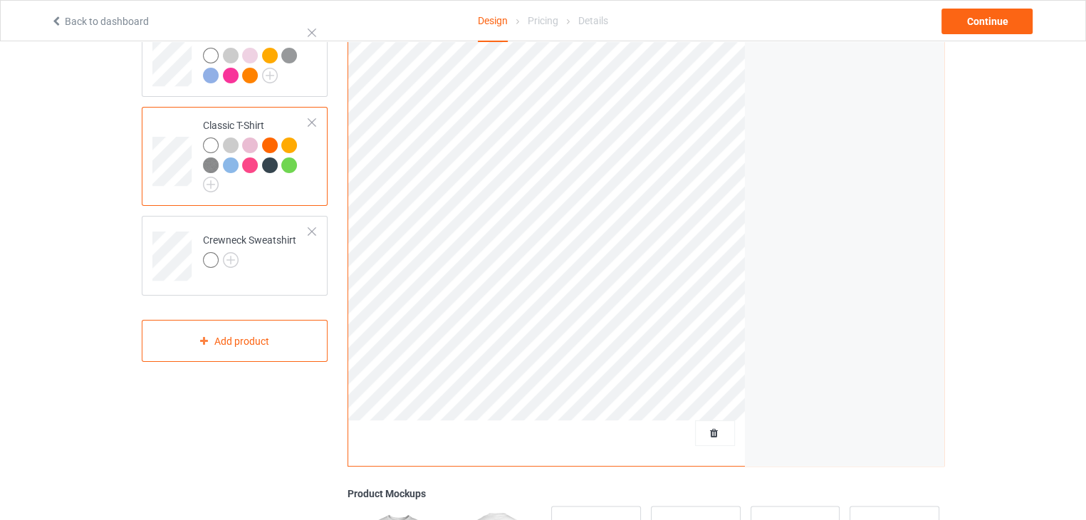
click at [227, 142] on div at bounding box center [231, 145] width 16 height 16
click at [230, 146] on div at bounding box center [231, 145] width 16 height 16
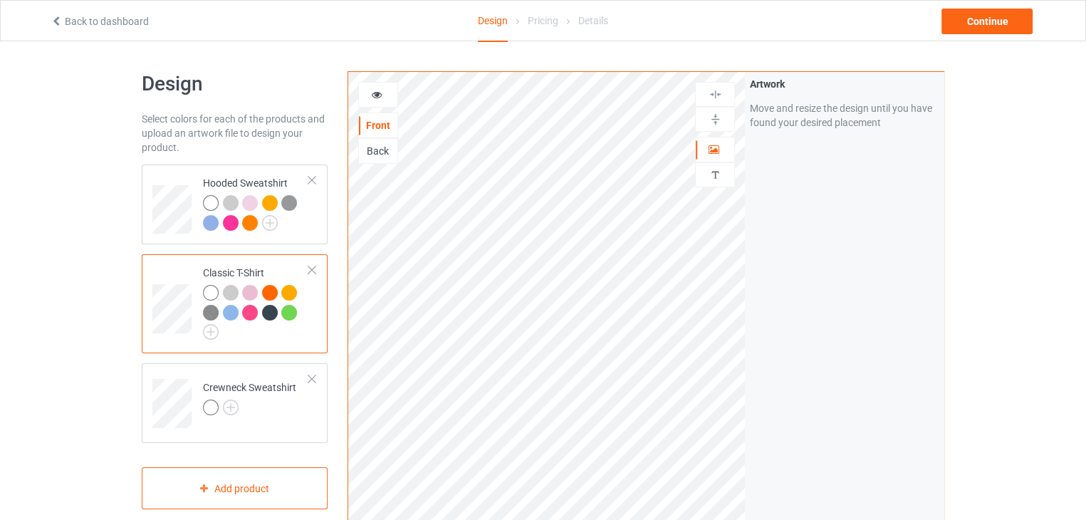
click at [375, 97] on icon at bounding box center [377, 93] width 12 height 10
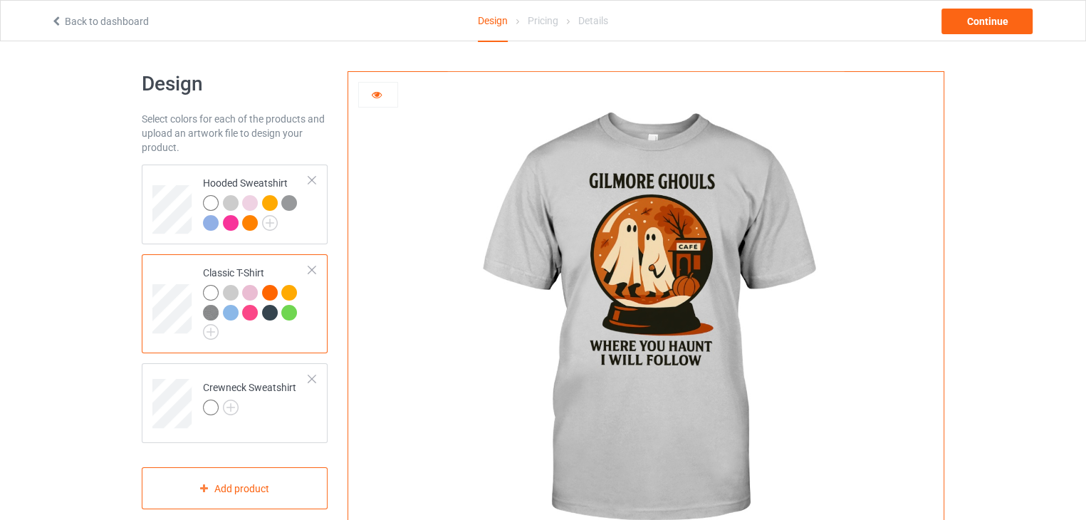
click at [226, 291] on div at bounding box center [231, 293] width 16 height 16
click at [249, 293] on div at bounding box center [250, 293] width 16 height 16
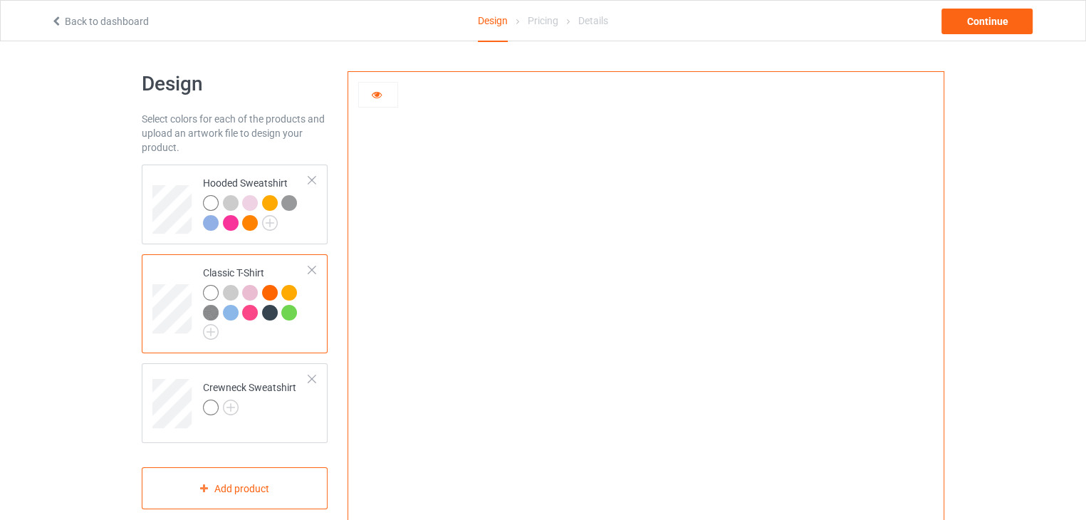
click at [268, 294] on div at bounding box center [270, 293] width 16 height 16
click at [287, 295] on div at bounding box center [289, 293] width 16 height 16
click at [290, 311] on div at bounding box center [289, 313] width 16 height 16
click at [266, 313] on div at bounding box center [270, 313] width 16 height 16
click at [252, 313] on div at bounding box center [250, 313] width 16 height 16
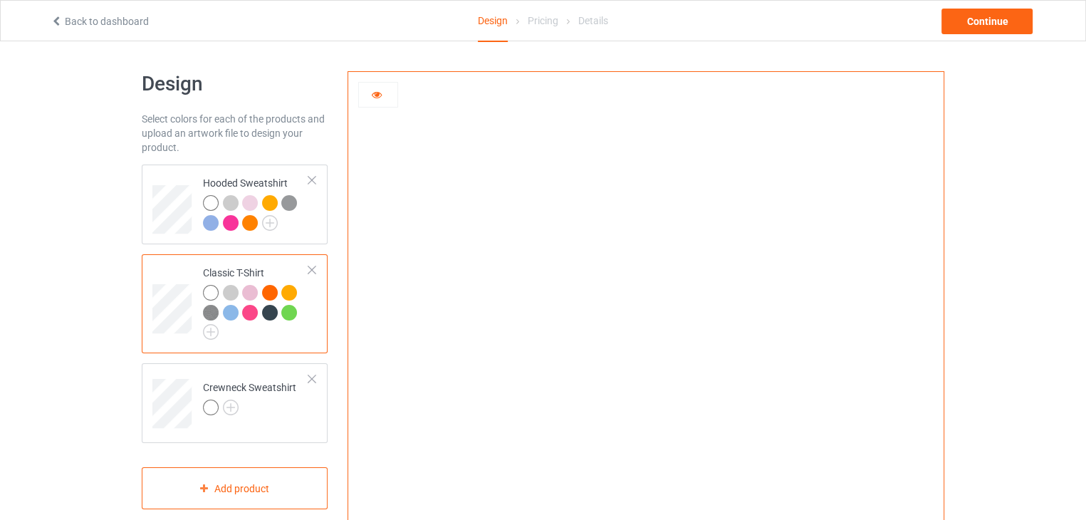
click at [233, 313] on div at bounding box center [231, 313] width 16 height 16
click at [206, 313] on img at bounding box center [211, 313] width 16 height 16
click at [233, 408] on img at bounding box center [231, 407] width 16 height 16
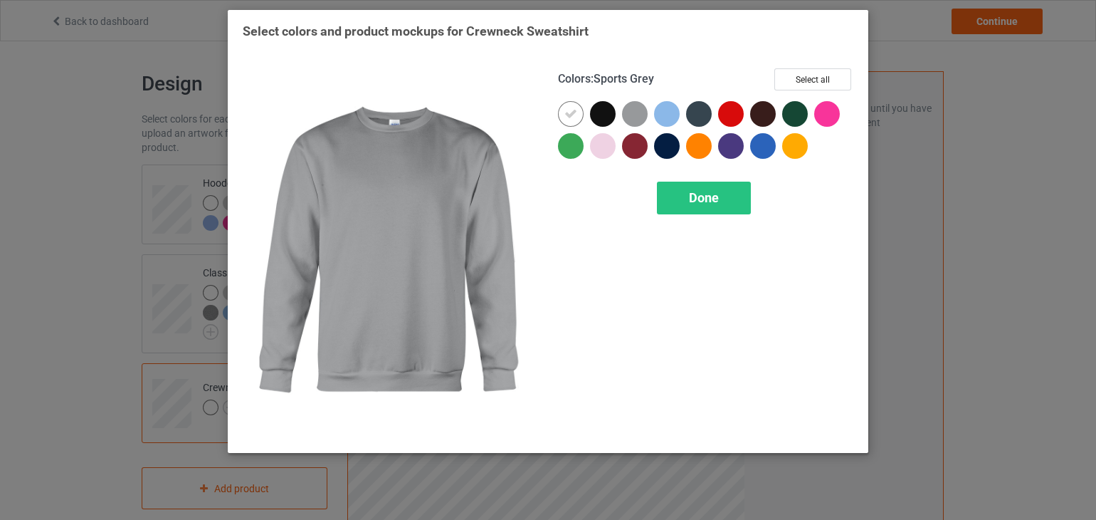
click at [629, 108] on div at bounding box center [635, 114] width 26 height 26
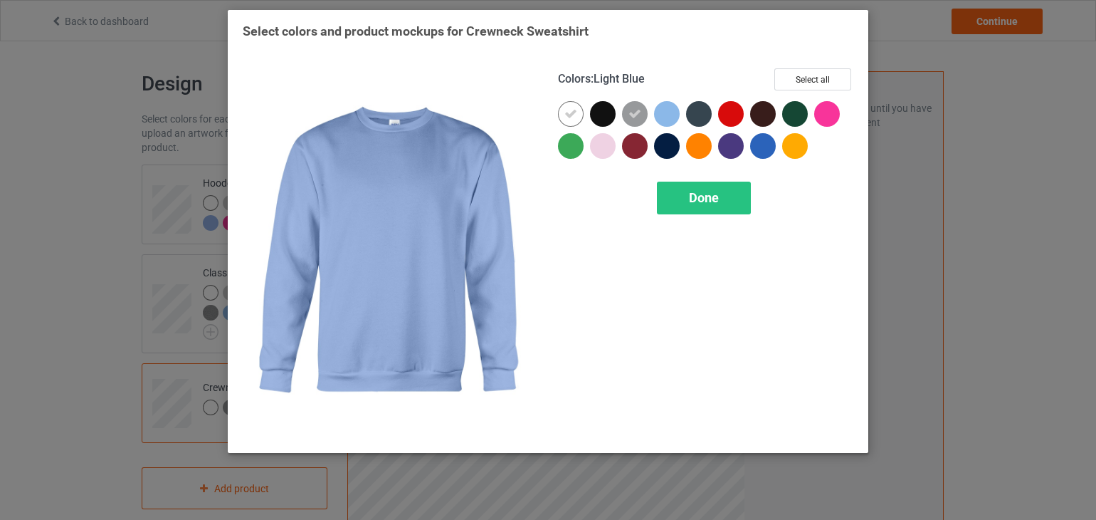
click at [669, 109] on div at bounding box center [667, 114] width 26 height 26
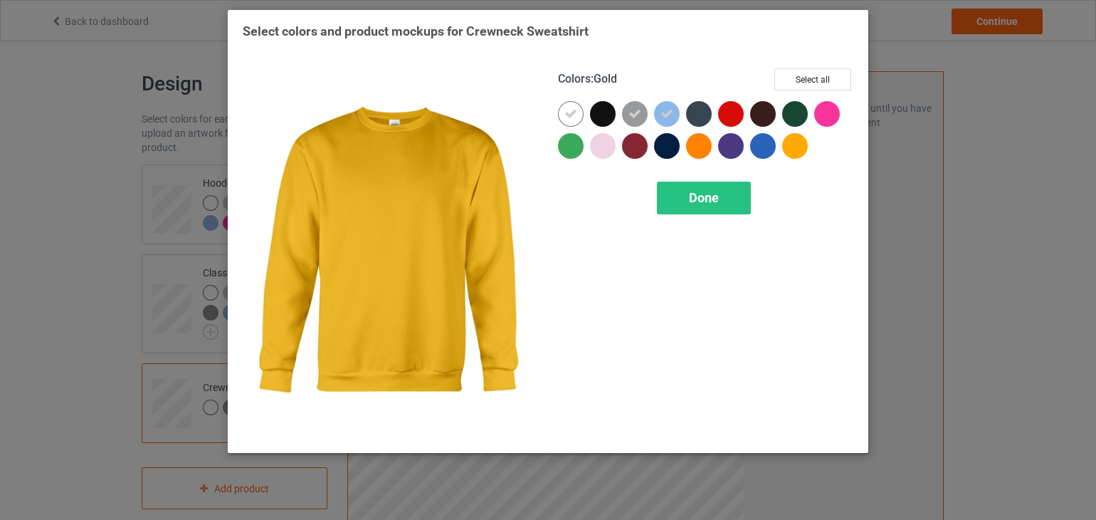
drag, startPoint x: 823, startPoint y: 112, endPoint x: 799, endPoint y: 148, distance: 43.6
click at [799, 148] on div at bounding box center [705, 133] width 295 height 64
click at [799, 148] on div at bounding box center [795, 146] width 26 height 26
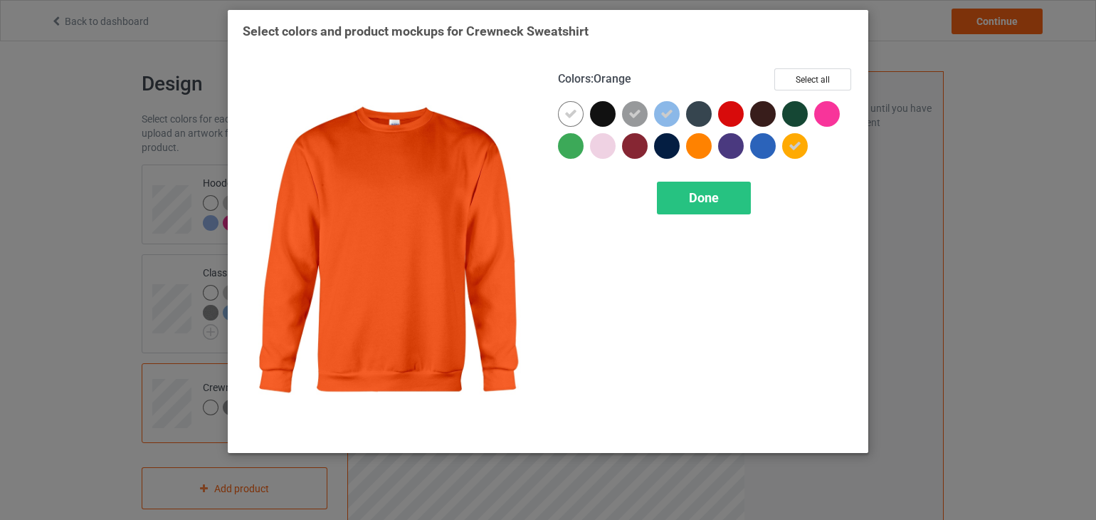
click at [702, 146] on div at bounding box center [699, 146] width 26 height 26
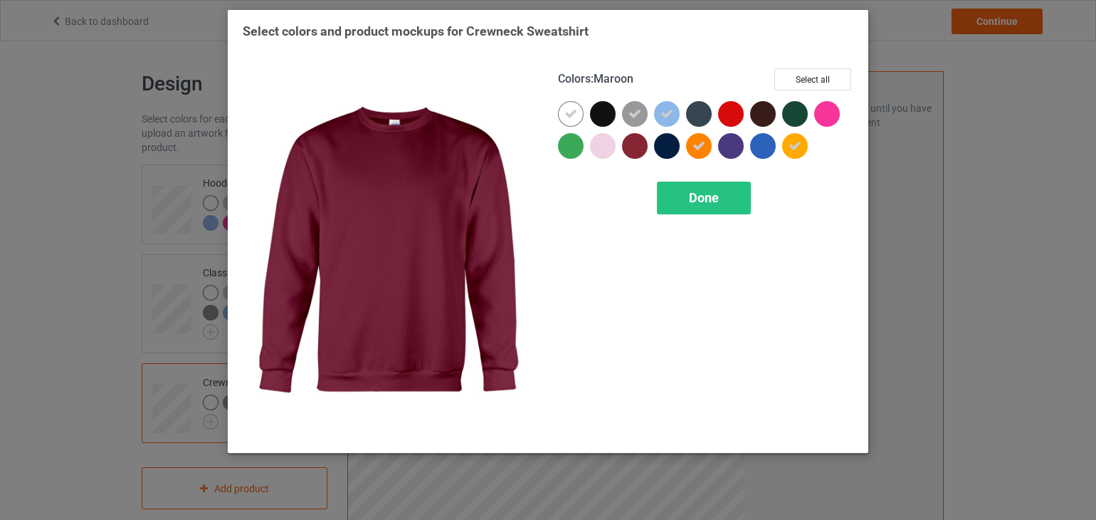
click at [626, 152] on div at bounding box center [635, 146] width 26 height 26
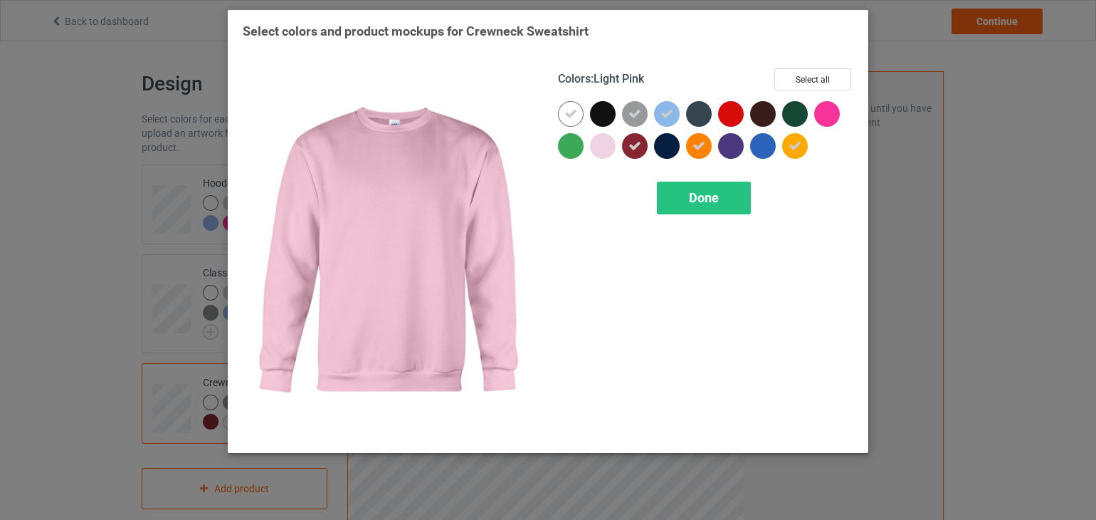
click at [610, 147] on div at bounding box center [603, 146] width 26 height 26
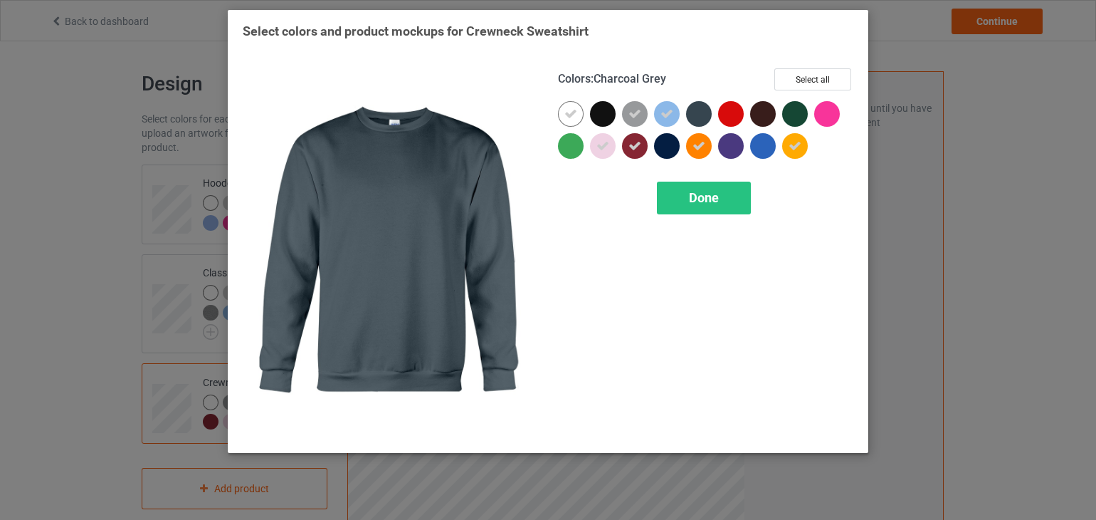
click at [695, 117] on div at bounding box center [699, 114] width 26 height 26
click at [695, 117] on icon at bounding box center [699, 114] width 13 height 13
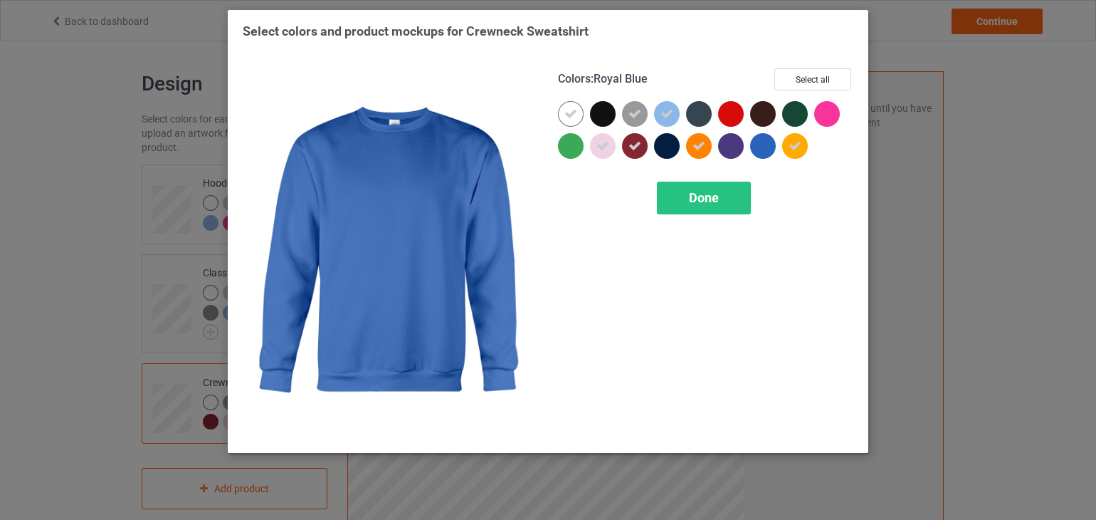
click at [763, 144] on div at bounding box center [763, 146] width 26 height 26
click at [716, 192] on span "Done" at bounding box center [704, 197] width 30 height 15
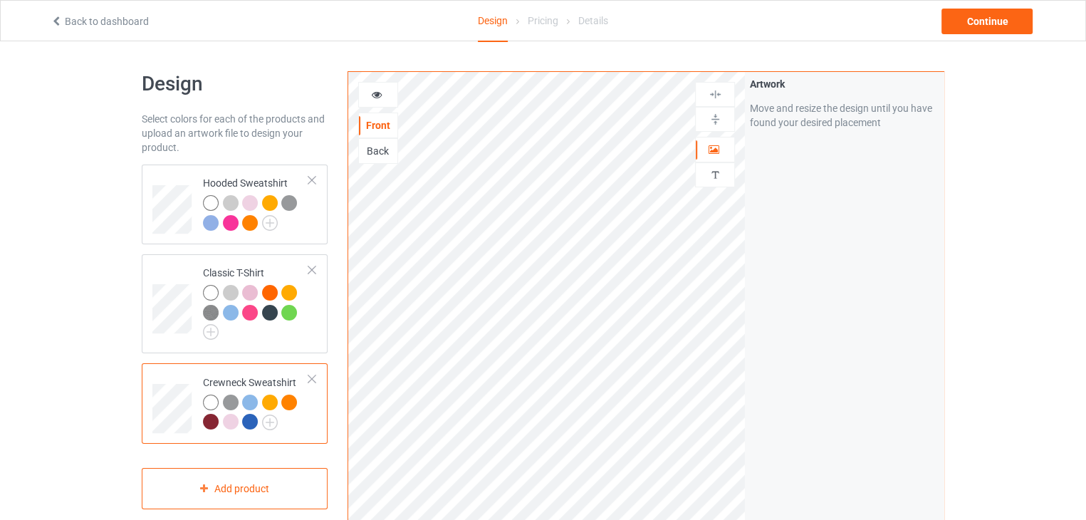
click at [382, 97] on icon at bounding box center [377, 93] width 12 height 10
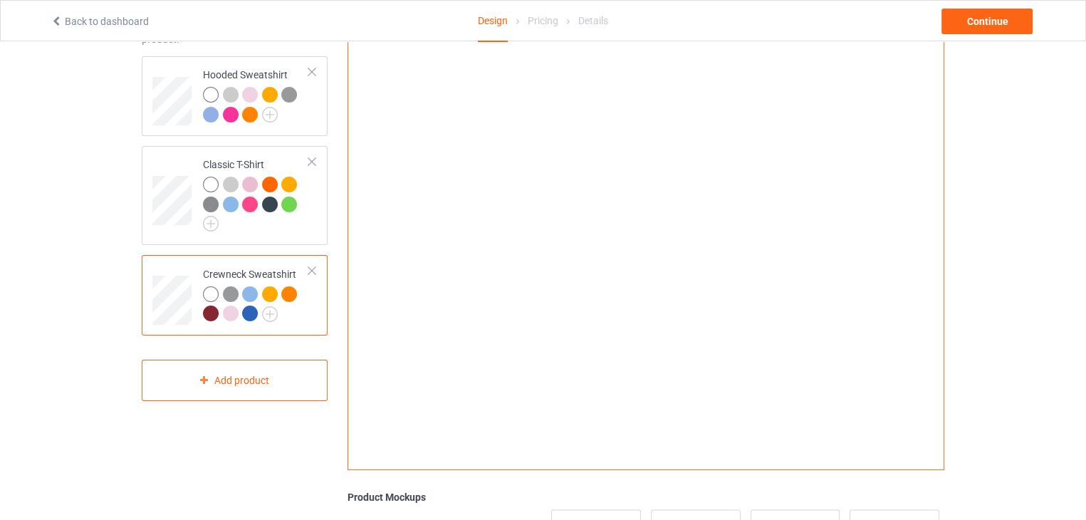
scroll to position [110, 0]
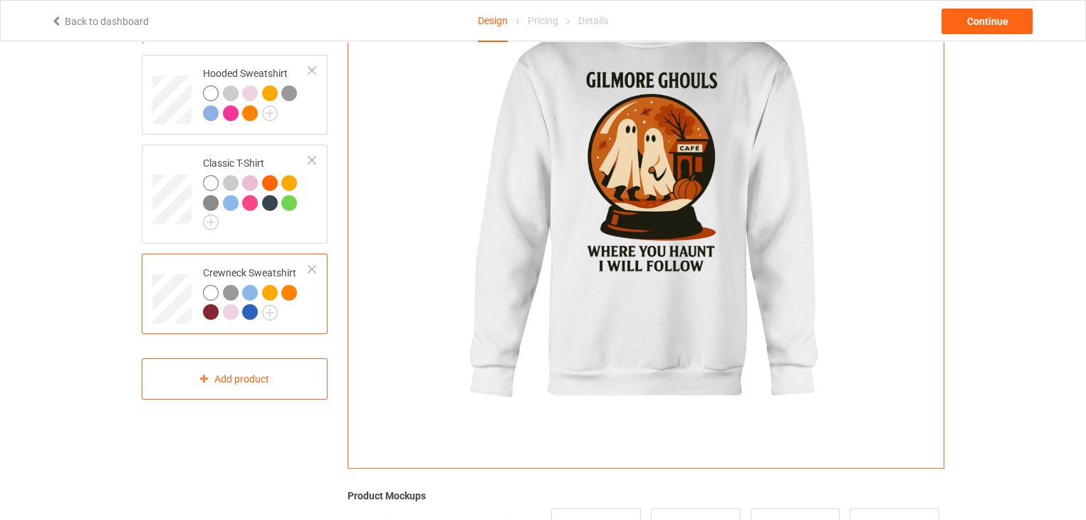
click at [992, 6] on div "Back to dashboard Design Pricing Details Continue" at bounding box center [543, 21] width 1005 height 40
click at [984, 21] on div "Continue" at bounding box center [986, 22] width 91 height 26
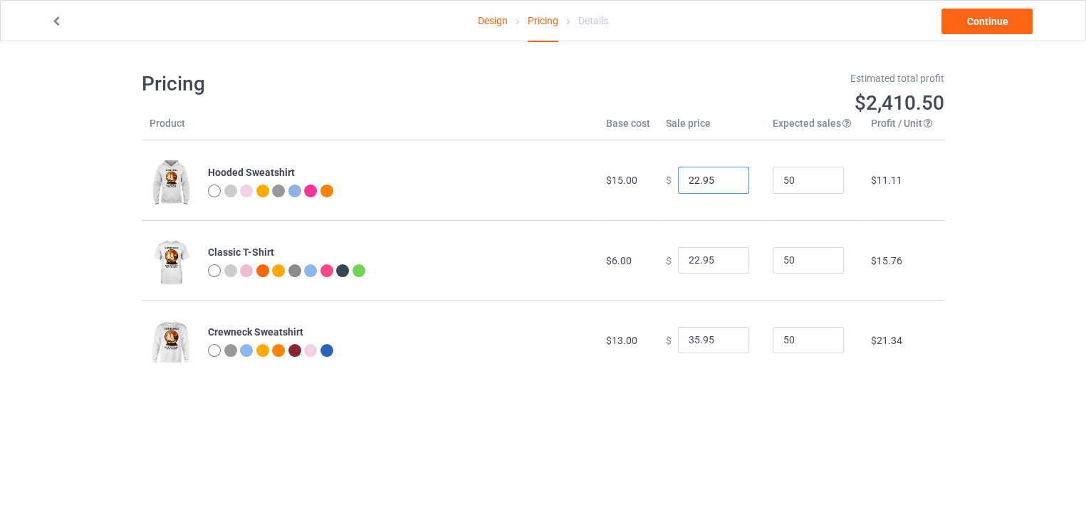
click at [726, 184] on input "22.95" at bounding box center [713, 180] width 71 height 27
click at [725, 176] on input "23.95" at bounding box center [713, 180] width 71 height 27
click at [725, 176] on input "24.95" at bounding box center [713, 180] width 71 height 27
type input "25.95"
click at [725, 176] on input "25.95" at bounding box center [713, 180] width 71 height 27
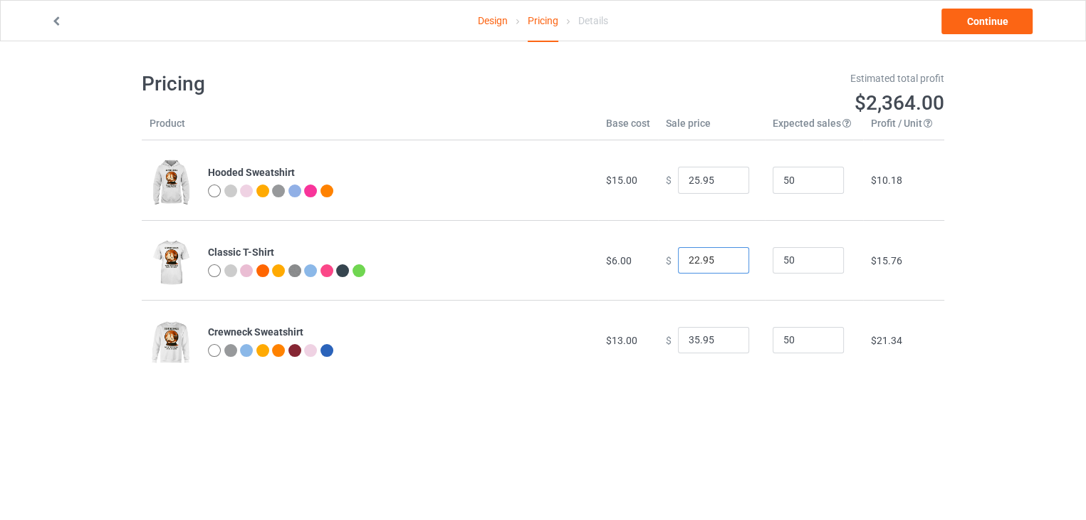
click at [723, 268] on input "22.95" at bounding box center [713, 260] width 71 height 27
click at [723, 266] on input "22.95" at bounding box center [713, 260] width 71 height 27
click at [724, 266] on input "21.95" at bounding box center [713, 260] width 71 height 27
click at [724, 266] on input "15.95" at bounding box center [713, 260] width 71 height 27
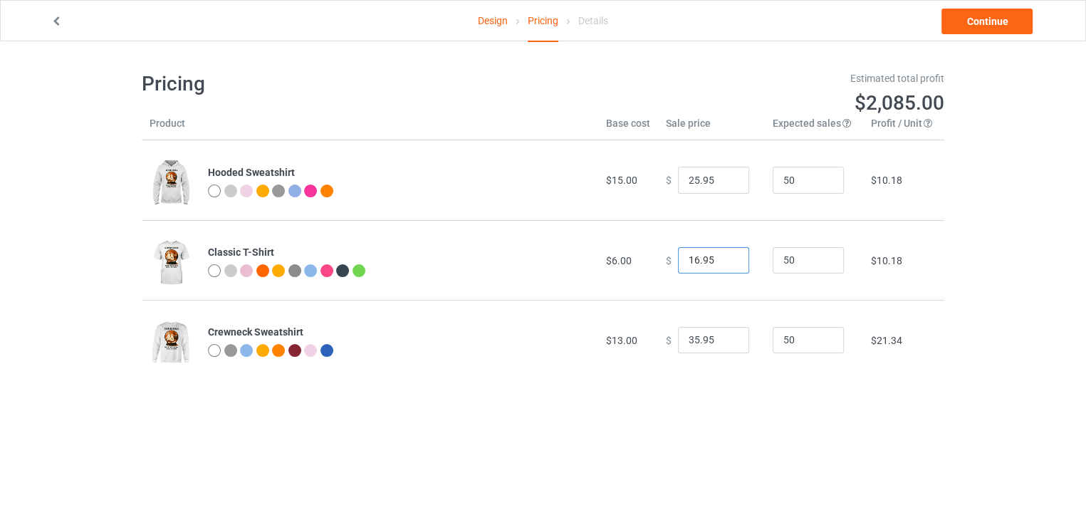
type input "16.95"
click at [726, 257] on input "16.95" at bounding box center [713, 260] width 71 height 27
click at [726, 342] on input "34.95" at bounding box center [713, 340] width 71 height 27
click at [726, 342] on input "33.95" at bounding box center [713, 340] width 71 height 27
click at [726, 342] on input "32.95" at bounding box center [713, 340] width 71 height 27
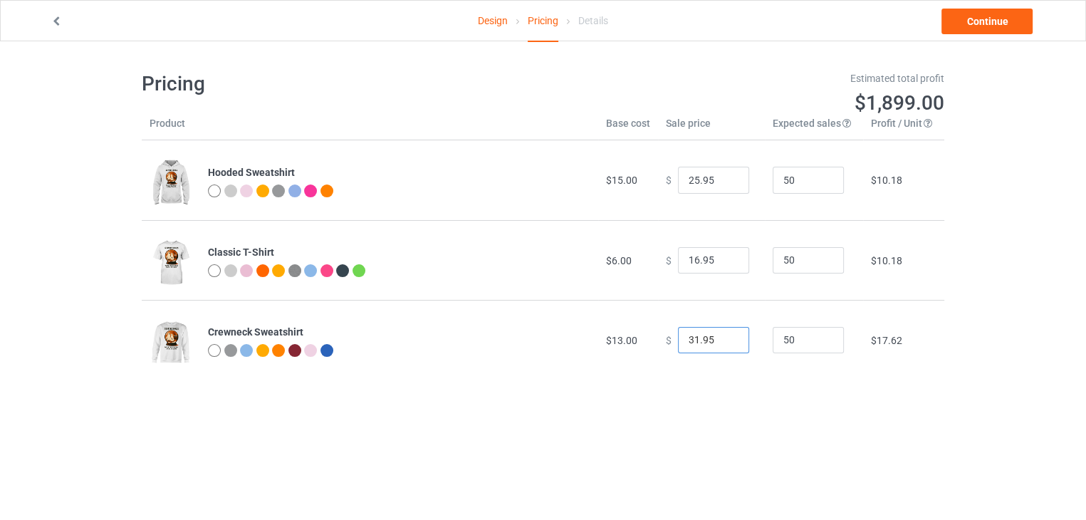
click at [726, 342] on input "31.95" at bounding box center [713, 340] width 71 height 27
click at [726, 342] on input "30.95" at bounding box center [713, 340] width 71 height 27
click at [726, 342] on input "29.95" at bounding box center [713, 340] width 71 height 27
click at [726, 342] on input "28.95" at bounding box center [713, 340] width 71 height 27
type input "23.95"
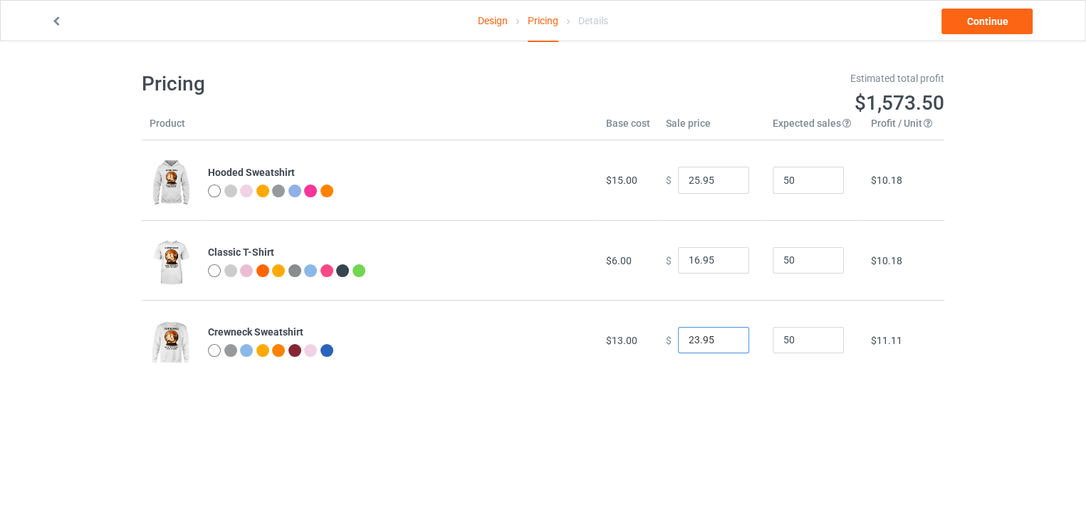
click at [726, 342] on input "23.95" at bounding box center [713, 340] width 71 height 27
click at [1000, 24] on link "Continue" at bounding box center [986, 22] width 91 height 26
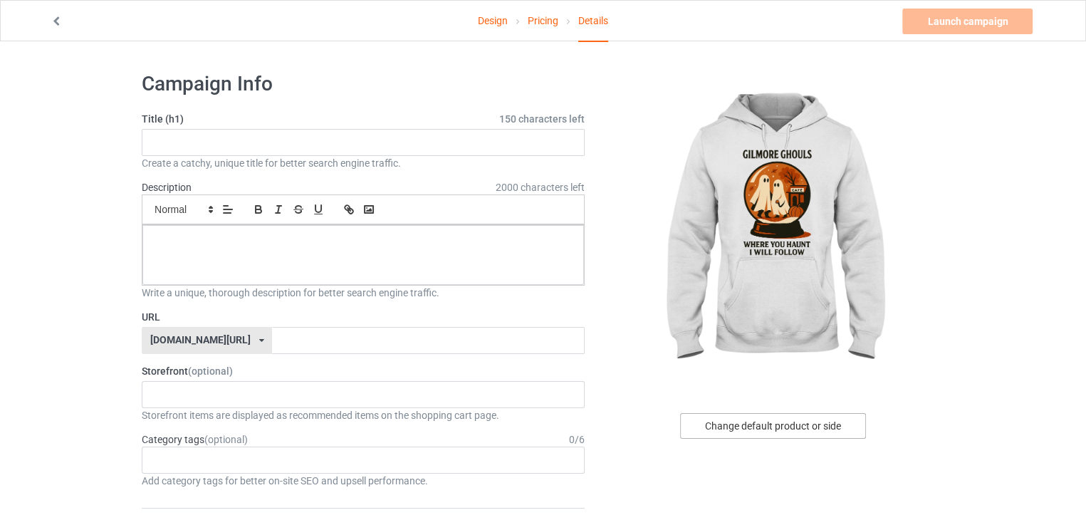
click at [752, 434] on div "Change default product or side" at bounding box center [773, 426] width 186 height 26
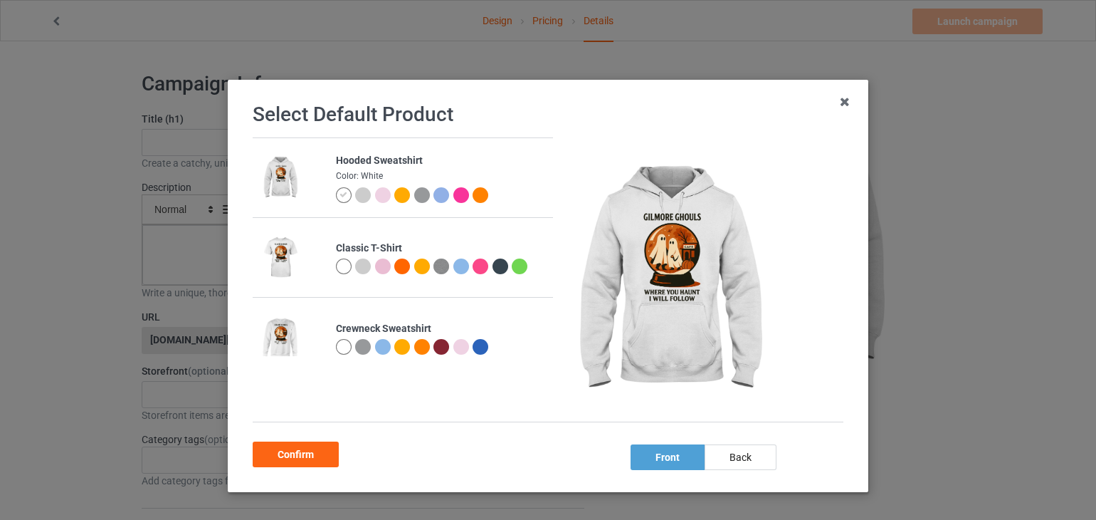
click at [281, 340] on img at bounding box center [280, 337] width 39 height 49
click at [339, 345] on div at bounding box center [344, 347] width 16 height 16
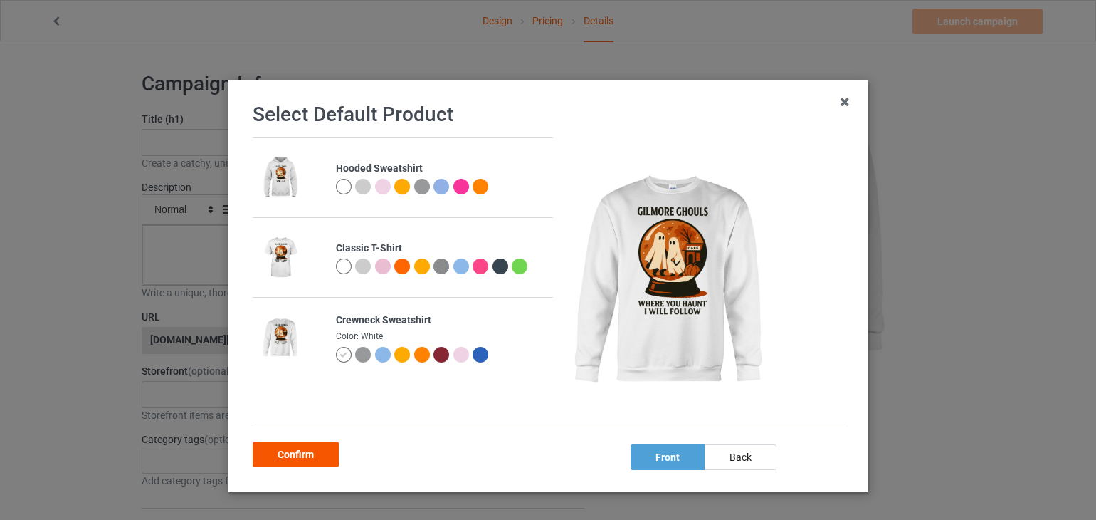
click at [298, 465] on div "Confirm" at bounding box center [296, 454] width 86 height 26
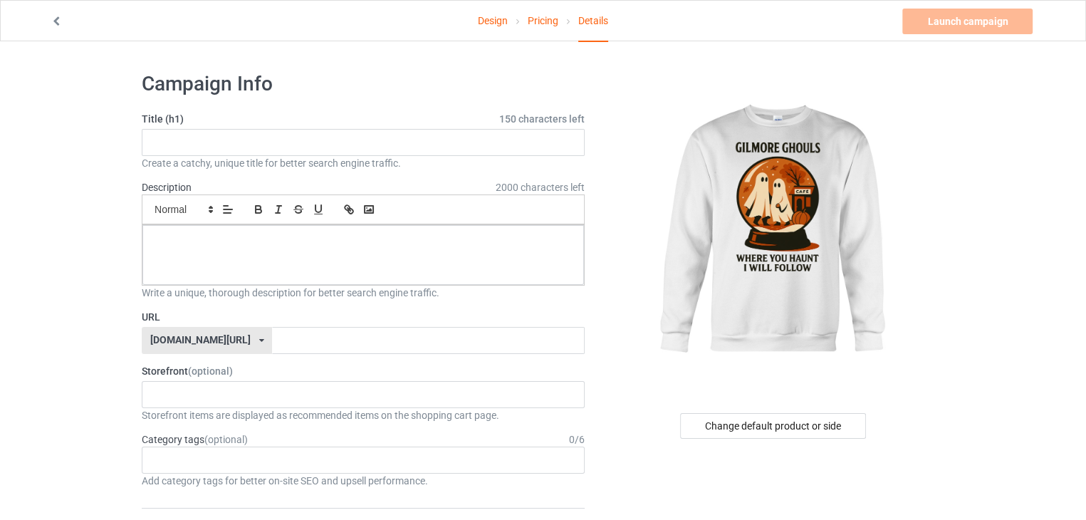
click at [298, 465] on div "Age > 1-19 > 1 Age > 1-12 Months > 1 Month Age > 1-12 Months Age > 1-19 Age > 1…" at bounding box center [363, 459] width 443 height 27
click at [407, 140] on input "text" at bounding box center [363, 142] width 443 height 27
paste input "[PERSON_NAME] Ghouls [DATE] Sweatshirt – Where You Haunt I Will Follow"
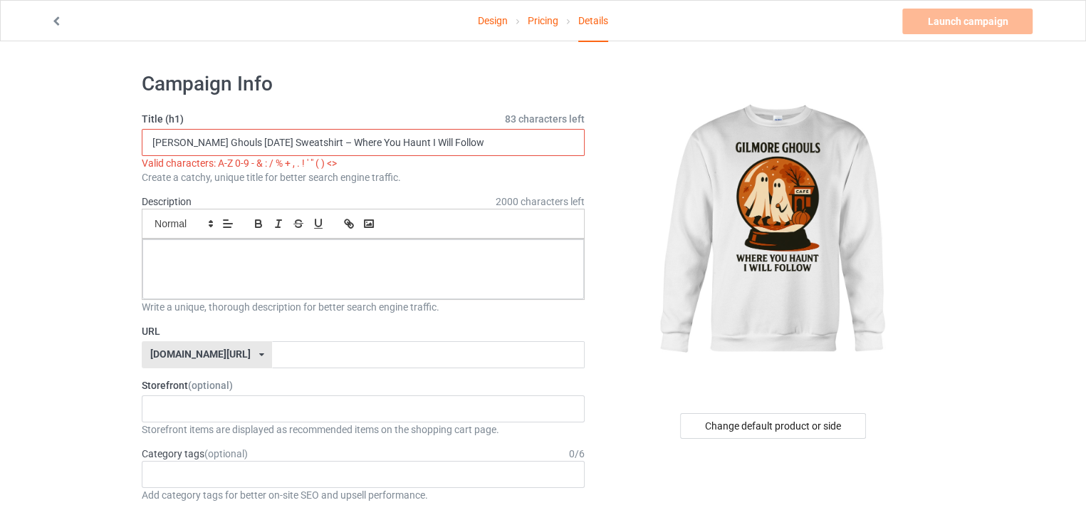
drag, startPoint x: 320, startPoint y: 140, endPoint x: 273, endPoint y: 140, distance: 46.3
click at [273, 140] on input "[PERSON_NAME] Ghouls [DATE] Sweatshirt – Where You Haunt I Will Follow" at bounding box center [363, 142] width 443 height 27
click at [281, 142] on input "Gilmore Ghouls Halloween – Where You Haunt I Will Follow" at bounding box center [363, 142] width 443 height 27
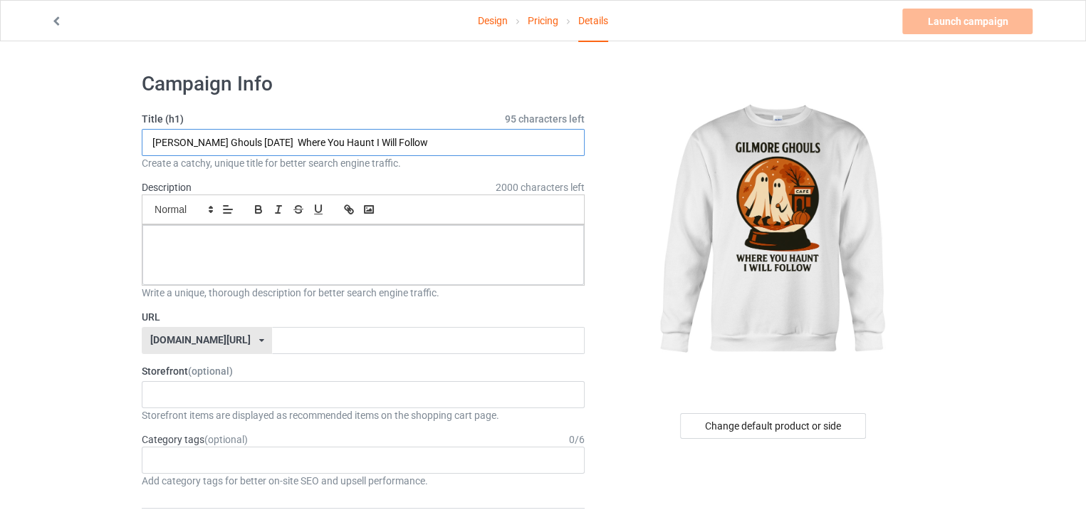
type input "[PERSON_NAME] Ghouls [DATE] Where You Haunt I Will Follow"
click at [310, 235] on p at bounding box center [363, 241] width 419 height 14
click at [373, 246] on p at bounding box center [363, 241] width 419 height 14
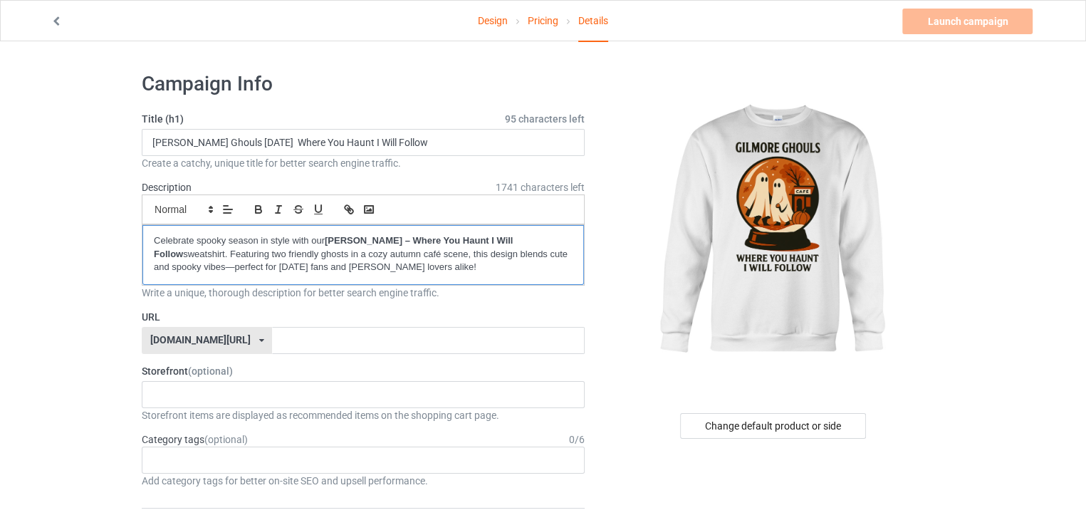
click at [373, 246] on p "Celebrate spooky season in style with our Gilmore Ghouls – Where You Haunt I Wi…" at bounding box center [363, 254] width 419 height 40
click at [427, 147] on input "[PERSON_NAME] Ghouls [DATE] Where You Haunt I Will Follow" at bounding box center [363, 142] width 443 height 27
drag, startPoint x: 272, startPoint y: 140, endPoint x: 104, endPoint y: 146, distance: 168.1
click at [295, 342] on input "text" at bounding box center [428, 340] width 312 height 27
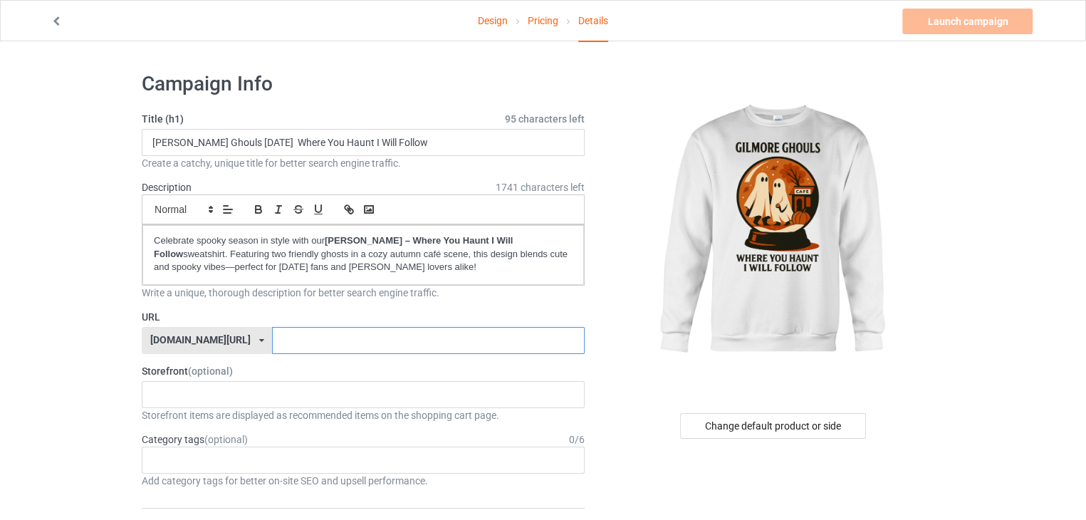
paste input "Gilmore Ghouls Halloween"
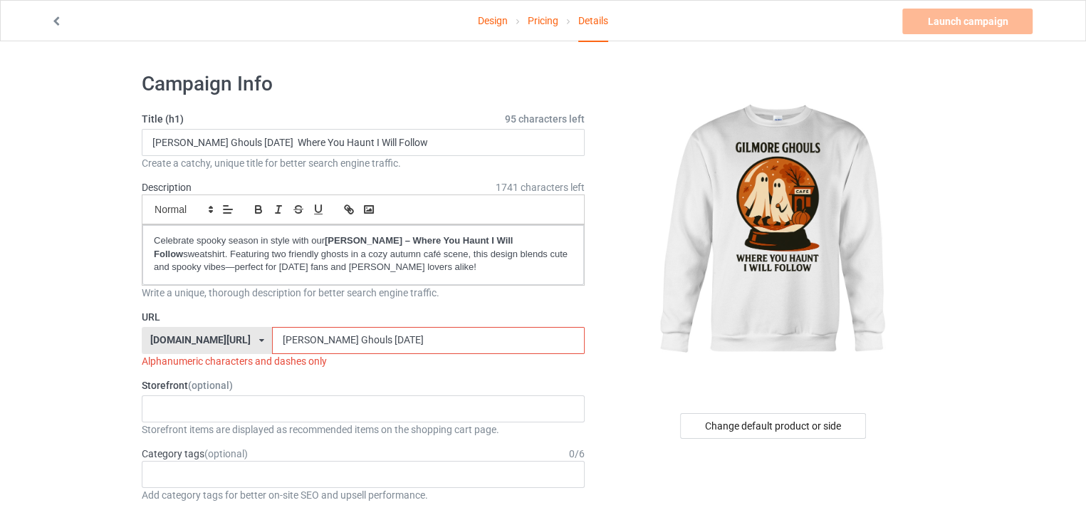
click at [281, 337] on input "Gilmore Ghouls Halloween" at bounding box center [428, 340] width 312 height 27
click at [315, 337] on input "Gilmore-Ghouls Halloween" at bounding box center [428, 340] width 312 height 27
click at [382, 337] on input "Gilmore-Ghouls-Halloween" at bounding box center [428, 340] width 312 height 27
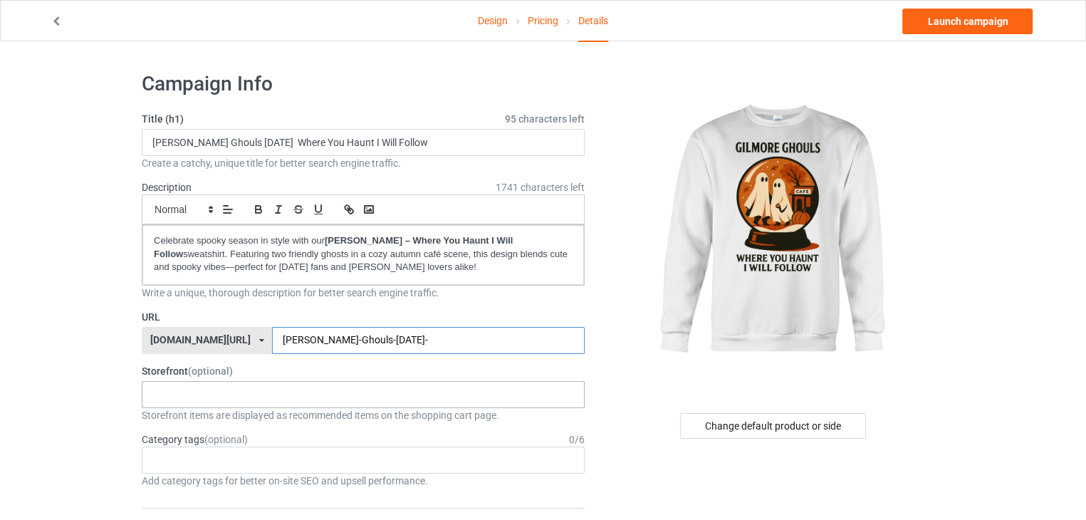
type input "Gilmore-Ghouls-Halloween-"
click at [319, 386] on div "halloweenhype385 684707eebaa9dc0035f9edac" at bounding box center [363, 394] width 443 height 27
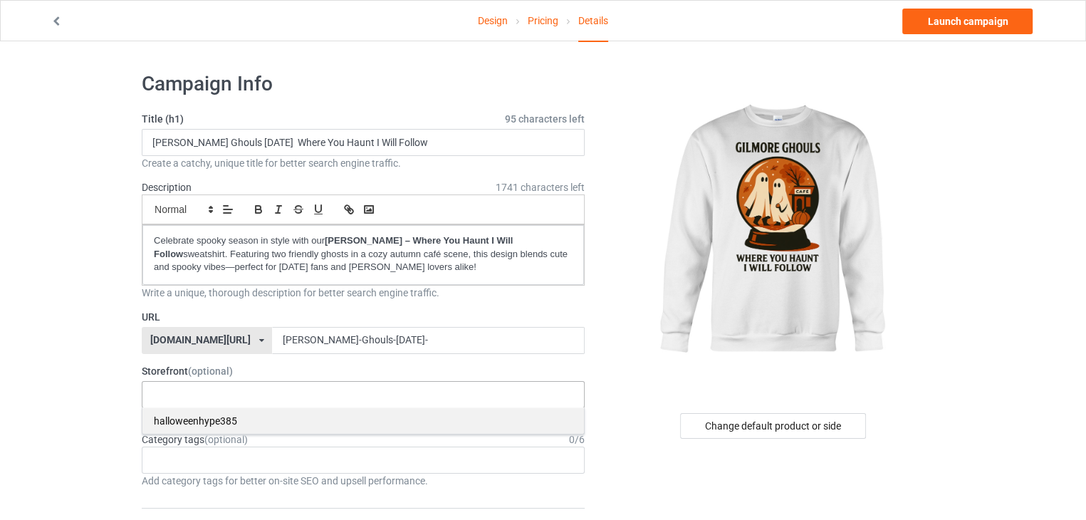
click at [288, 416] on div "halloweenhype385" at bounding box center [362, 420] width 441 height 26
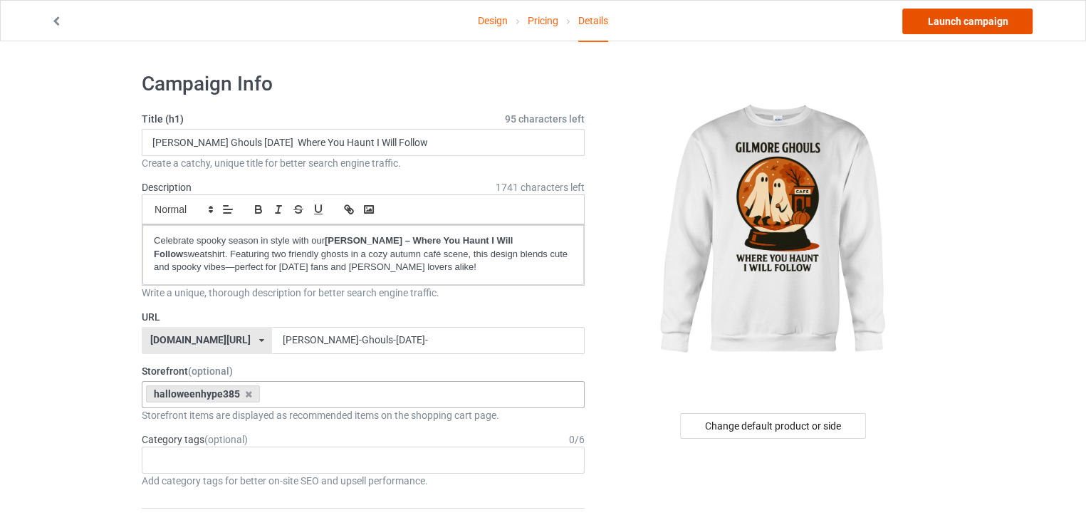
click at [960, 32] on link "Launch campaign" at bounding box center [967, 22] width 130 height 26
